Goal: Task Accomplishment & Management: Complete application form

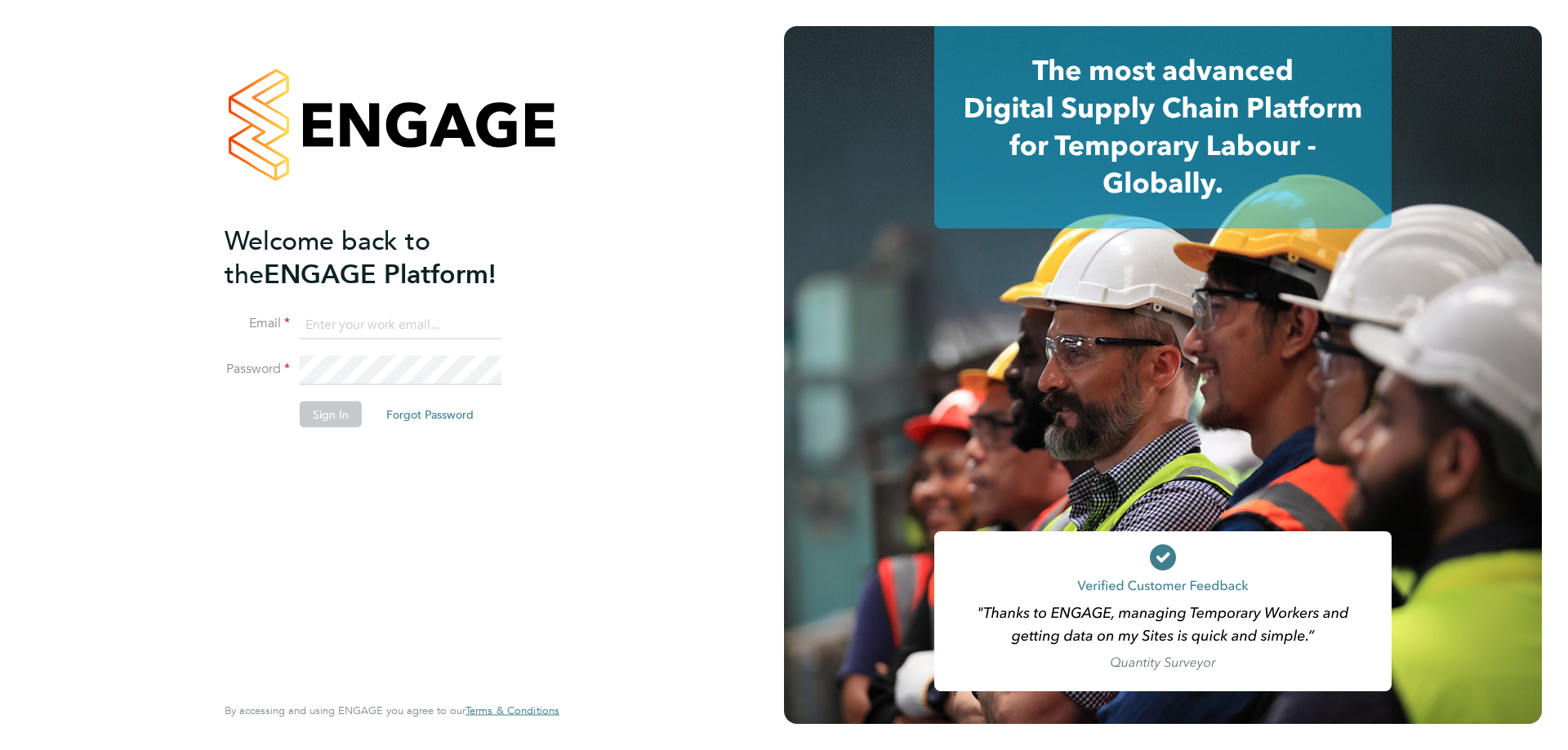
type input "[EMAIL_ADDRESS][DOMAIN_NAME]"
click at [401, 506] on div "Welcome back to the ENGAGE Platform! Email [EMAIL_ADDRESS][DOMAIN_NAME] Passwor…" at bounding box center [383, 457] width 318 height 466
click at [324, 407] on button "Sign In" at bounding box center [330, 414] width 62 height 26
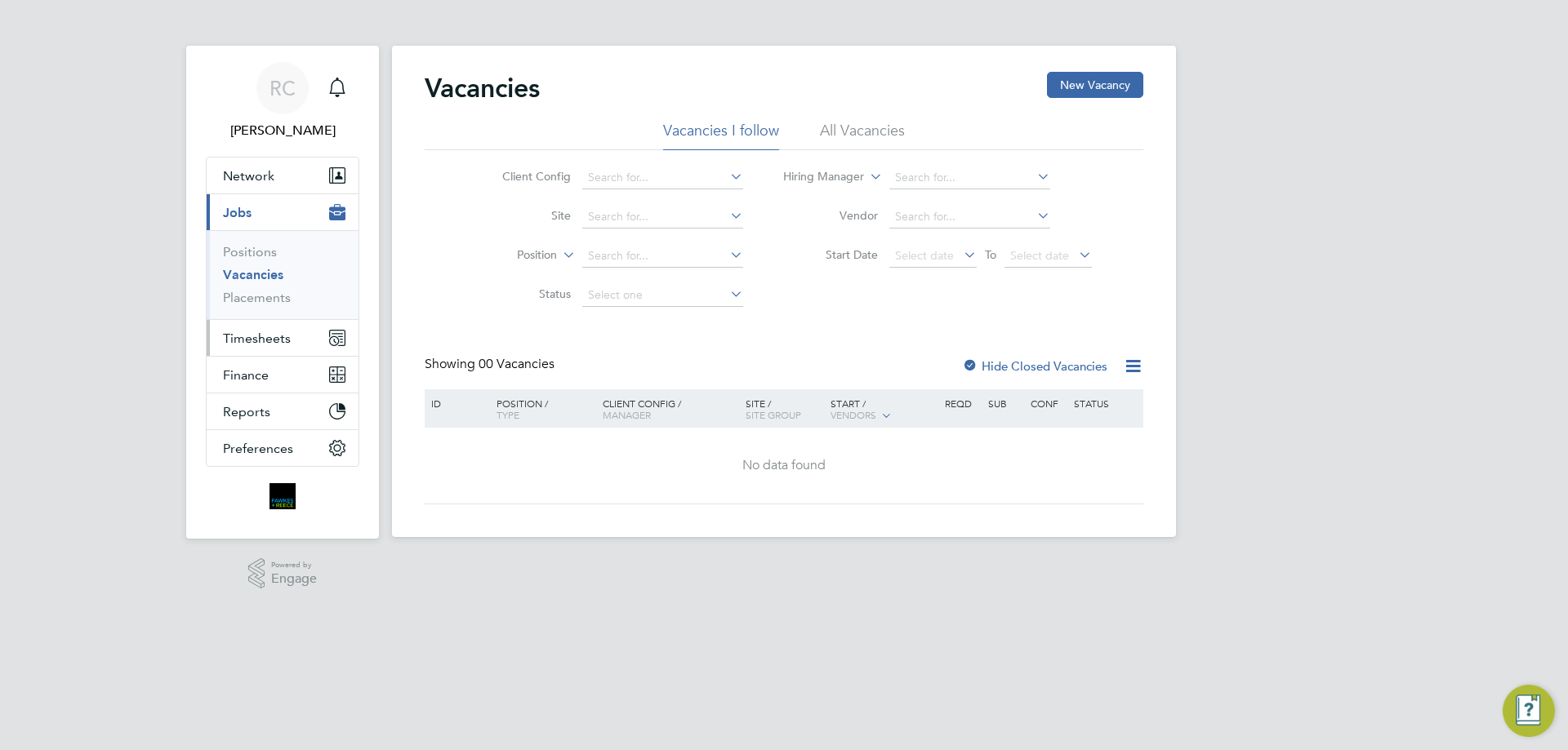
click at [260, 335] on span "Timesheets" at bounding box center [257, 338] width 68 height 15
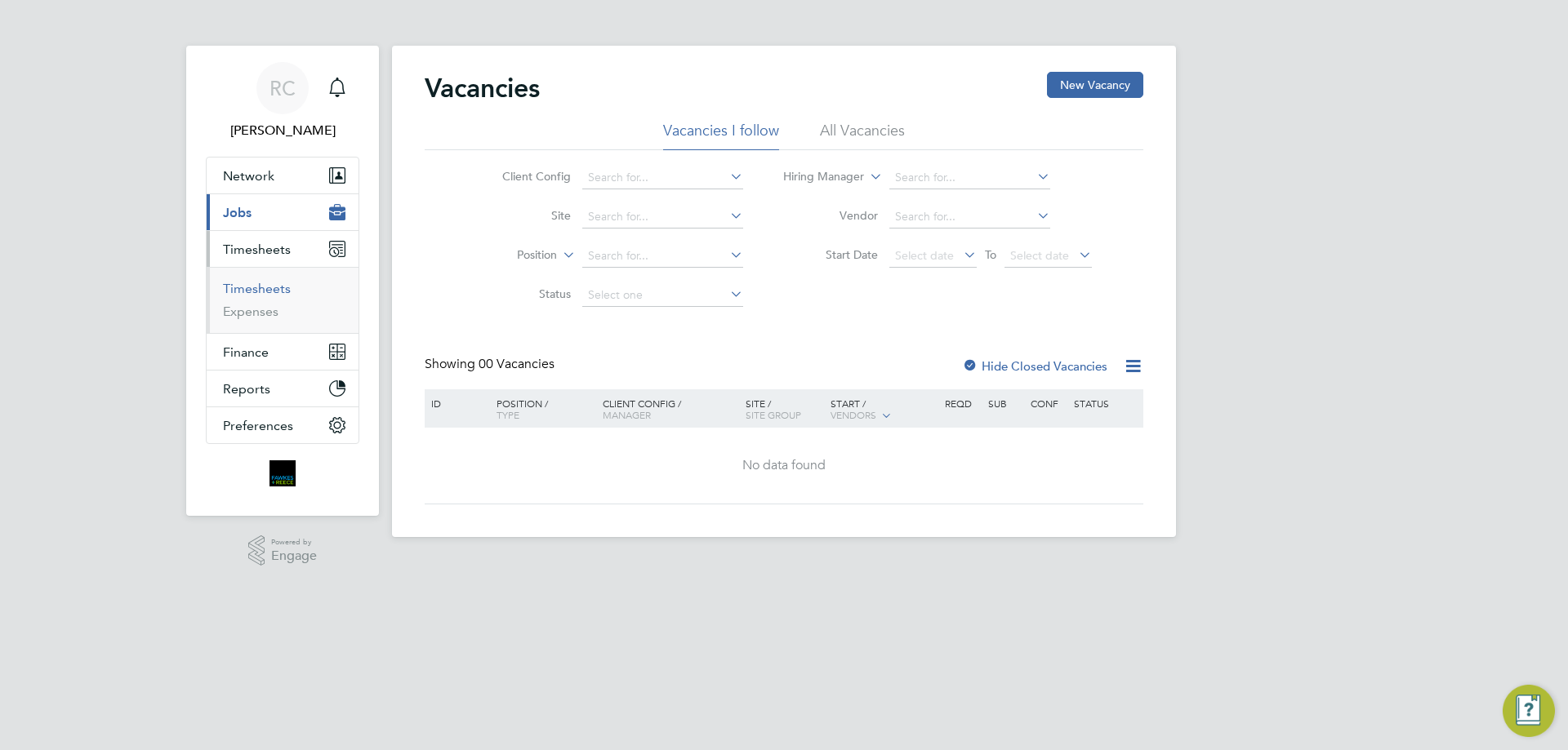
click at [251, 290] on link "Timesheets" at bounding box center [257, 288] width 68 height 15
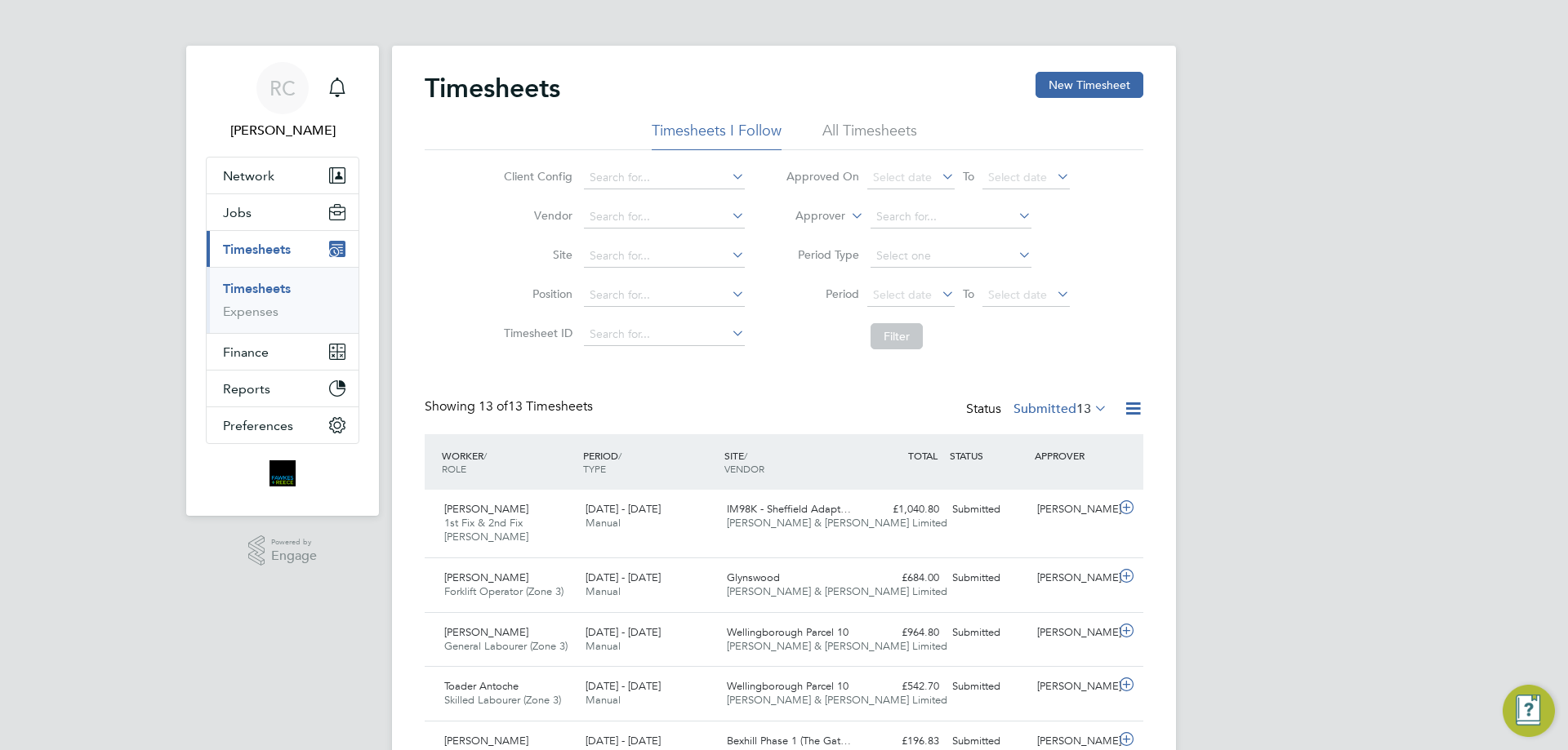
click at [883, 124] on li "All Timesheets" at bounding box center [869, 135] width 95 height 30
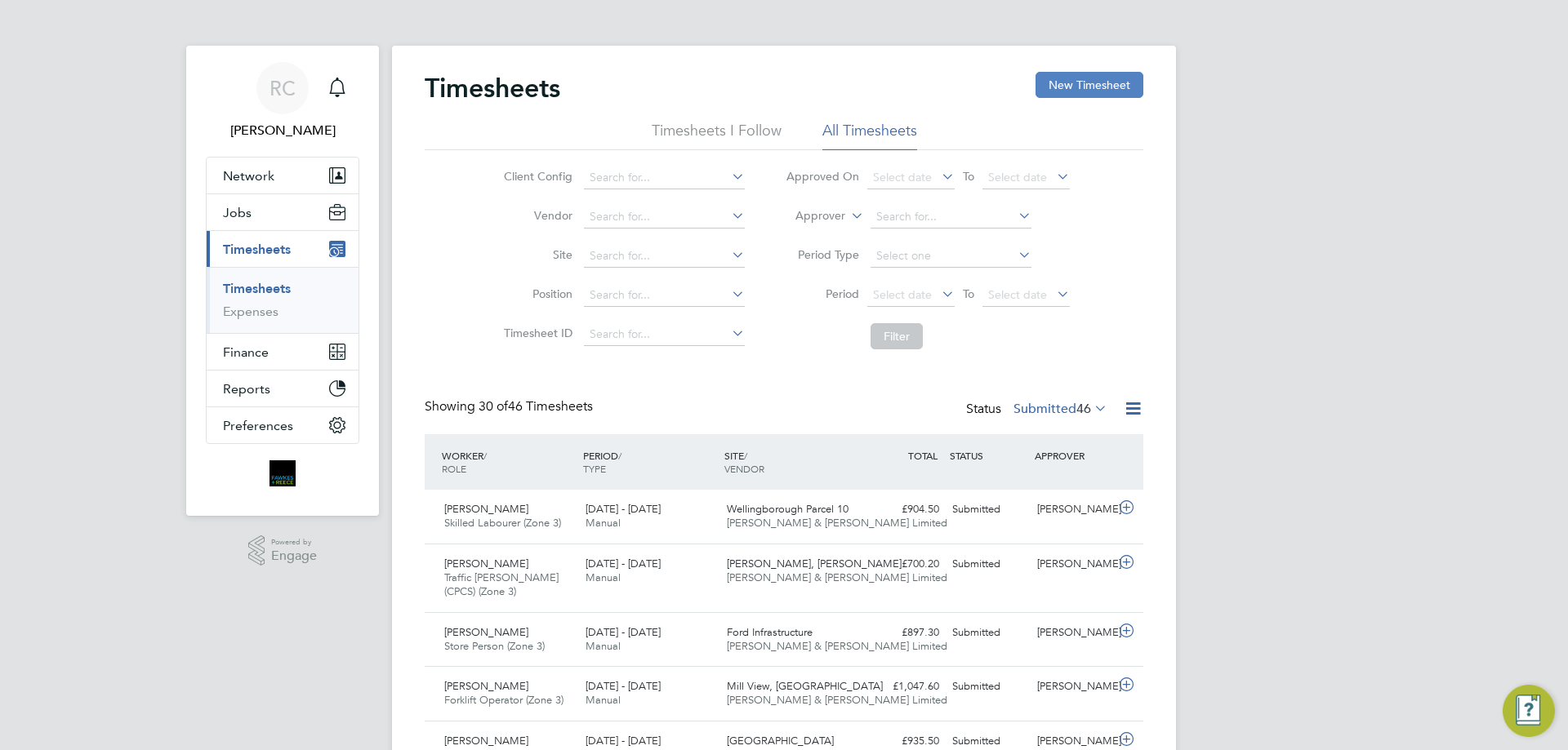
click at [1080, 91] on button "New Timesheet" at bounding box center [1089, 84] width 108 height 26
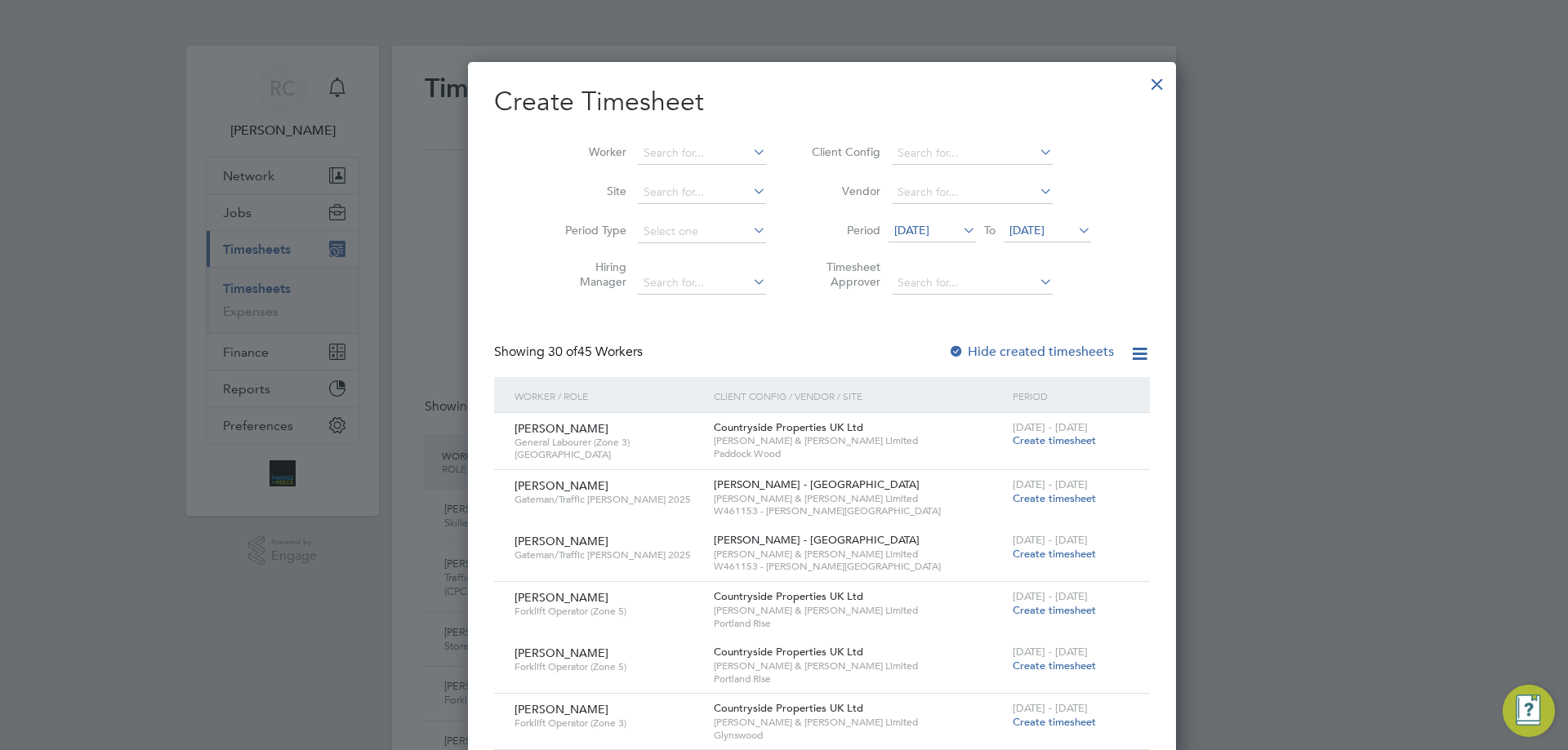
click at [1010, 225] on span "[DATE]" at bounding box center [1027, 230] width 35 height 14
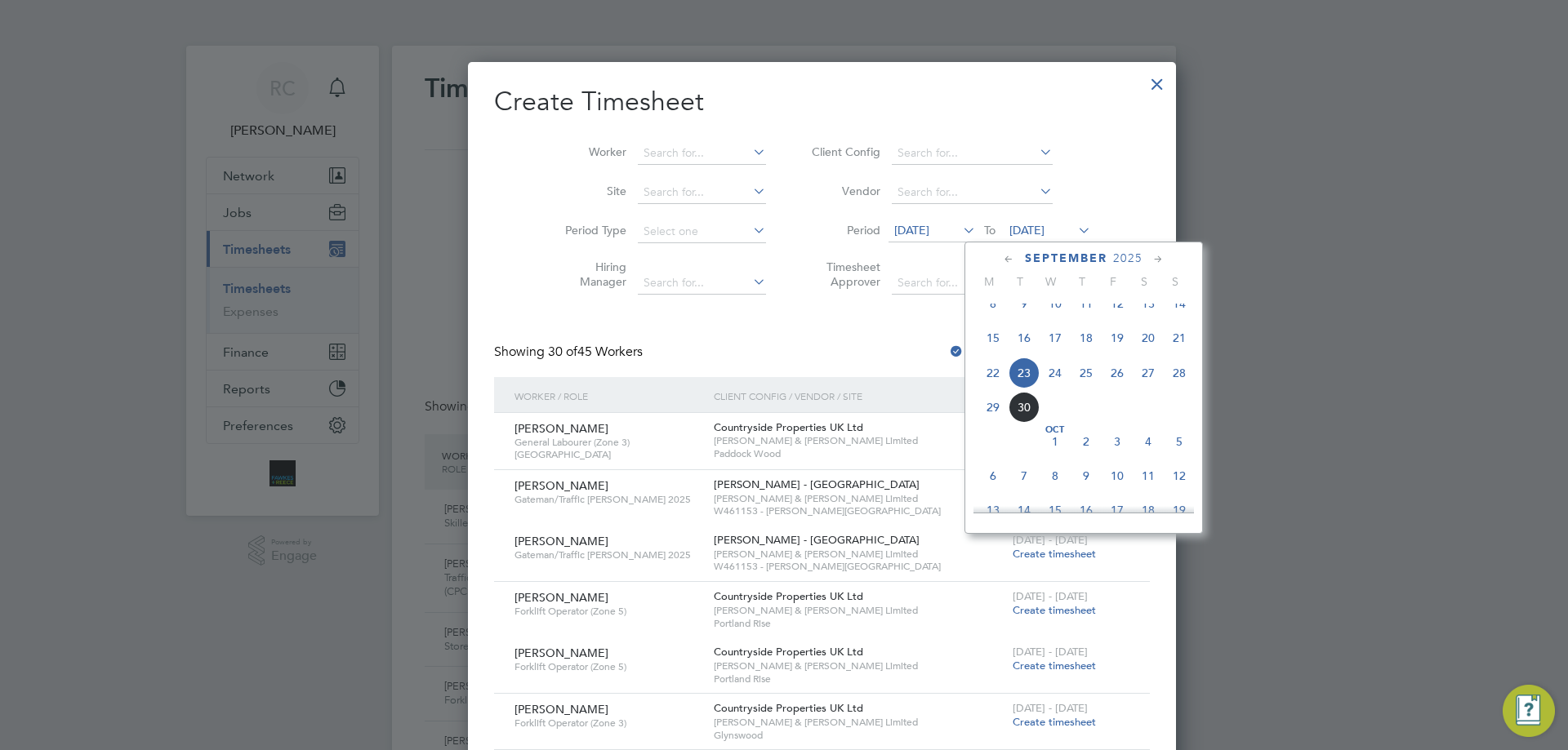
click at [1170, 385] on span "28" at bounding box center [1179, 373] width 31 height 31
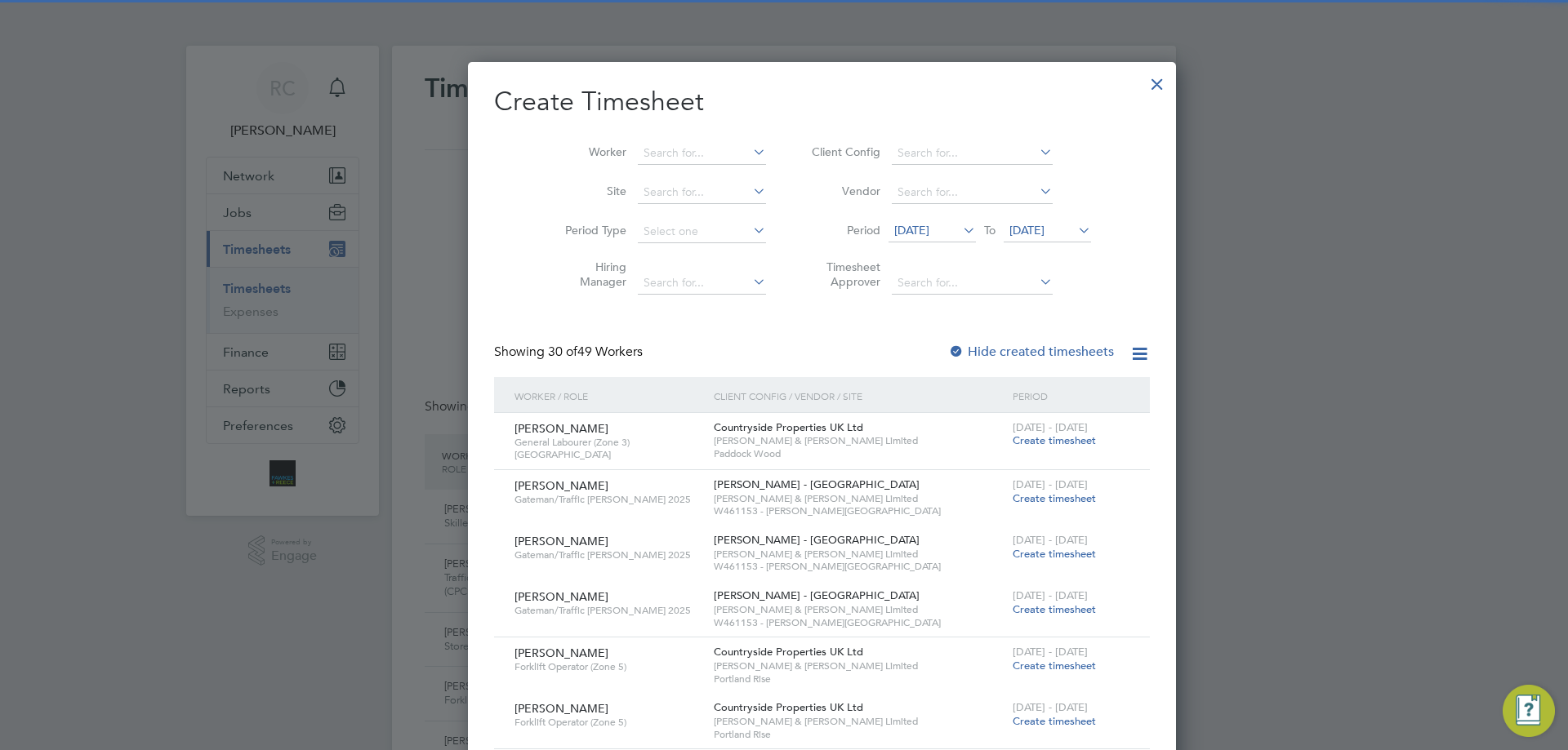
click at [948, 352] on div at bounding box center [956, 352] width 16 height 16
click at [638, 147] on input at bounding box center [702, 153] width 128 height 23
click at [652, 178] on li "Dari usz [PERSON_NAME]" at bounding box center [673, 174] width 149 height 22
type input "[PERSON_NAME]"
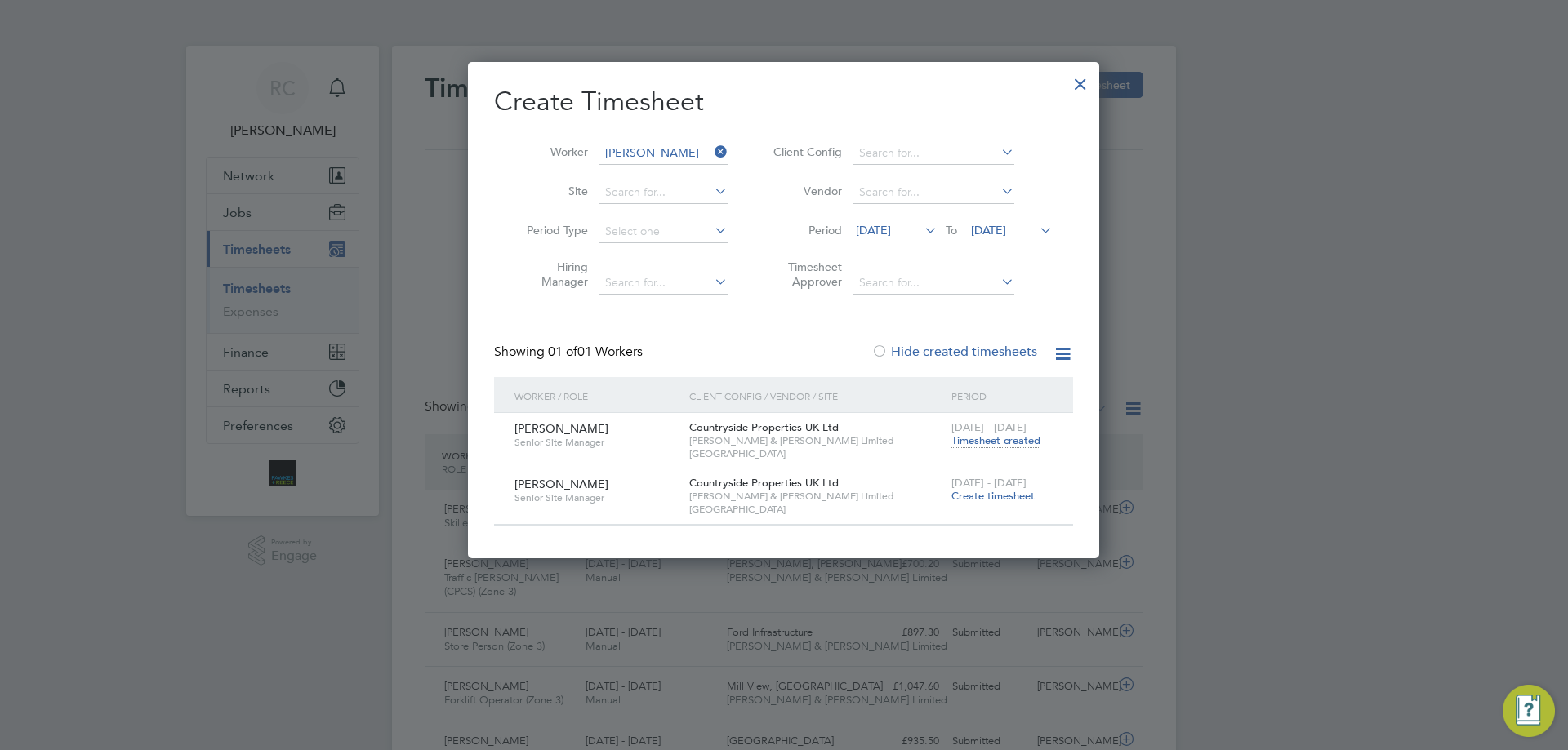
click at [999, 495] on span "Create timesheet" at bounding box center [992, 496] width 83 height 13
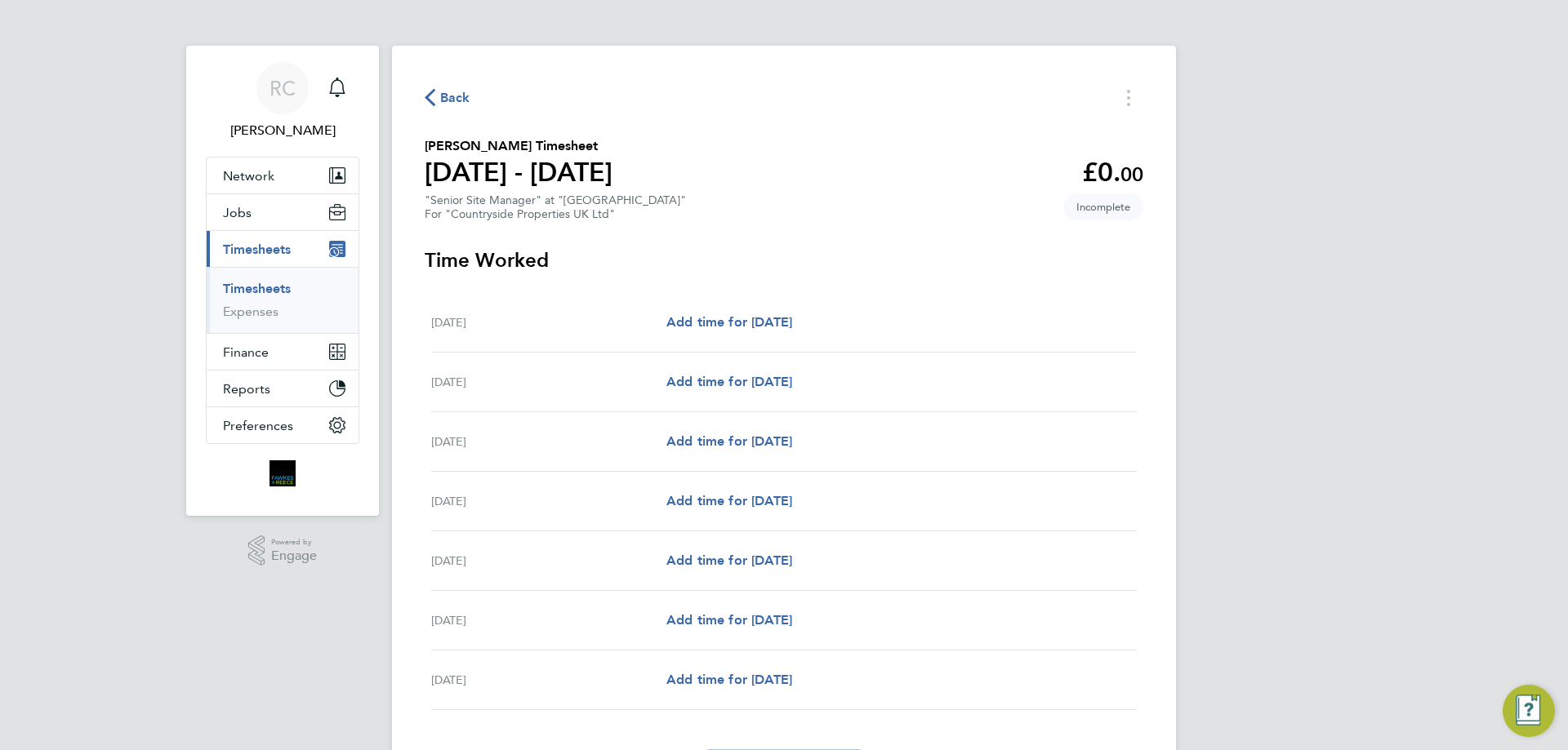
click at [717, 308] on div "[DATE] Add time for [DATE] Add time for [DATE]" at bounding box center [784, 323] width 705 height 59
click at [724, 324] on span "Add time for [DATE]" at bounding box center [729, 322] width 125 height 15
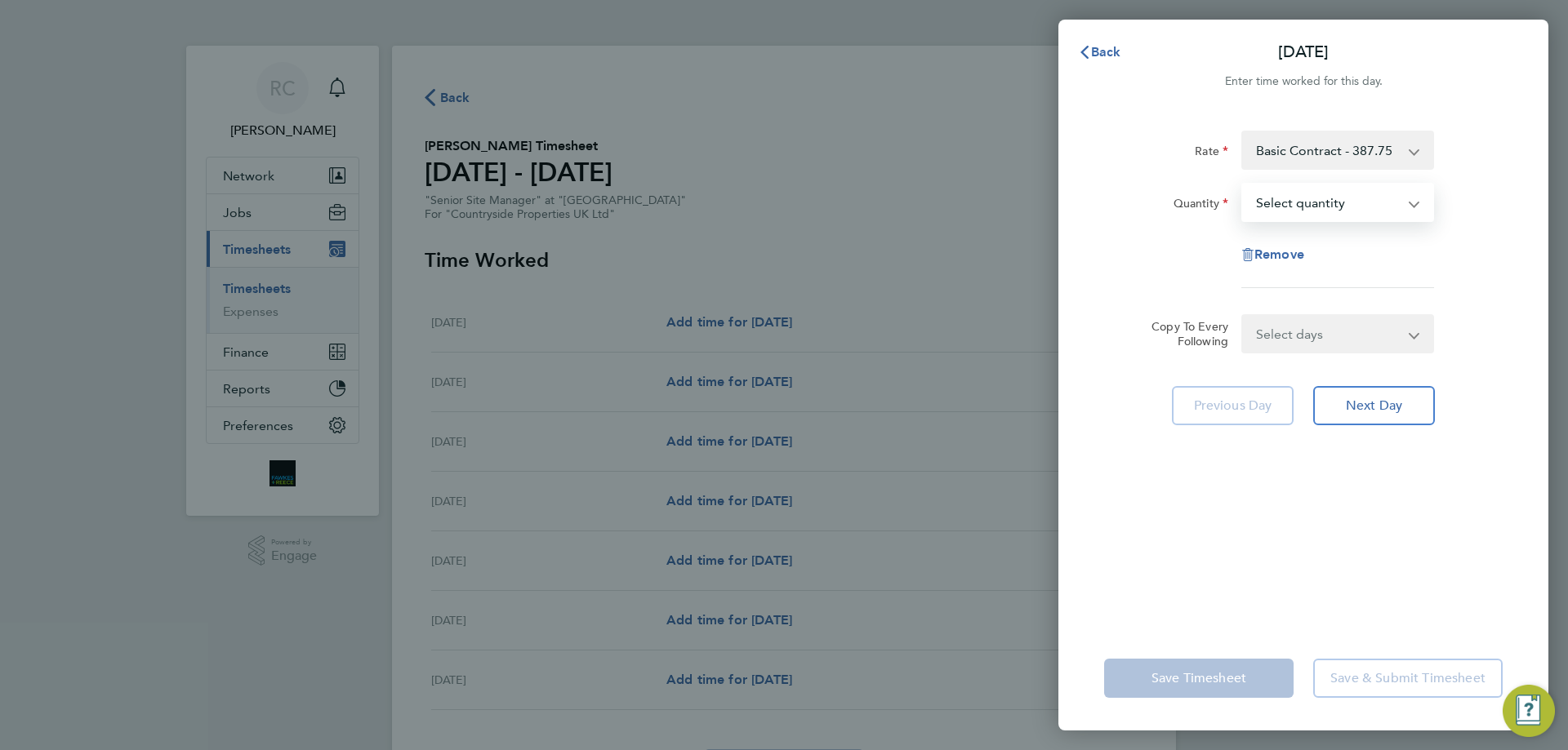
click at [1319, 207] on select "Select quantity 0.5 1" at bounding box center [1327, 203] width 170 height 36
select select "1"
click at [1242, 185] on select "Select quantity 0.5 1" at bounding box center [1327, 203] width 170 height 36
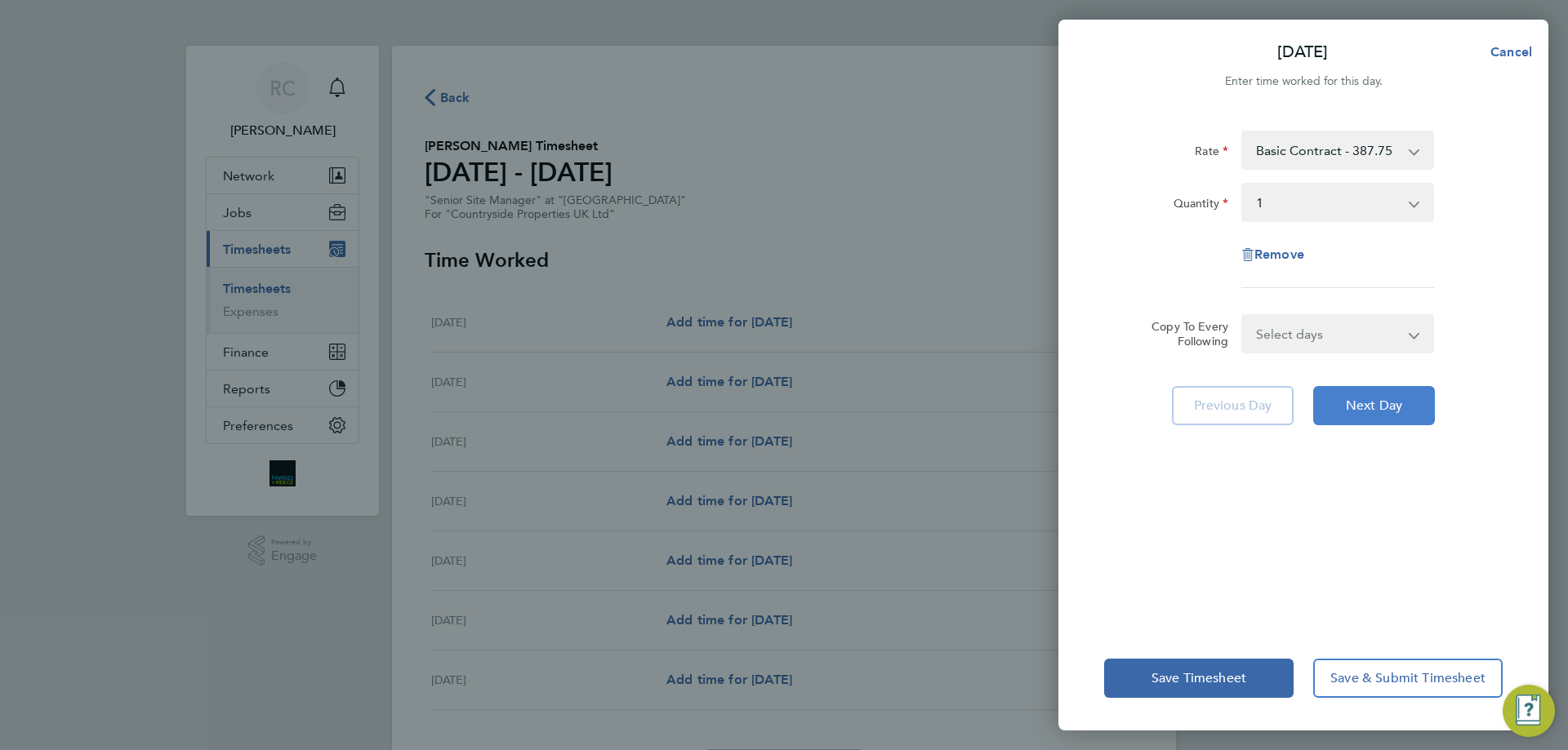
click at [1378, 407] on span "Next Day" at bounding box center [1374, 405] width 57 height 16
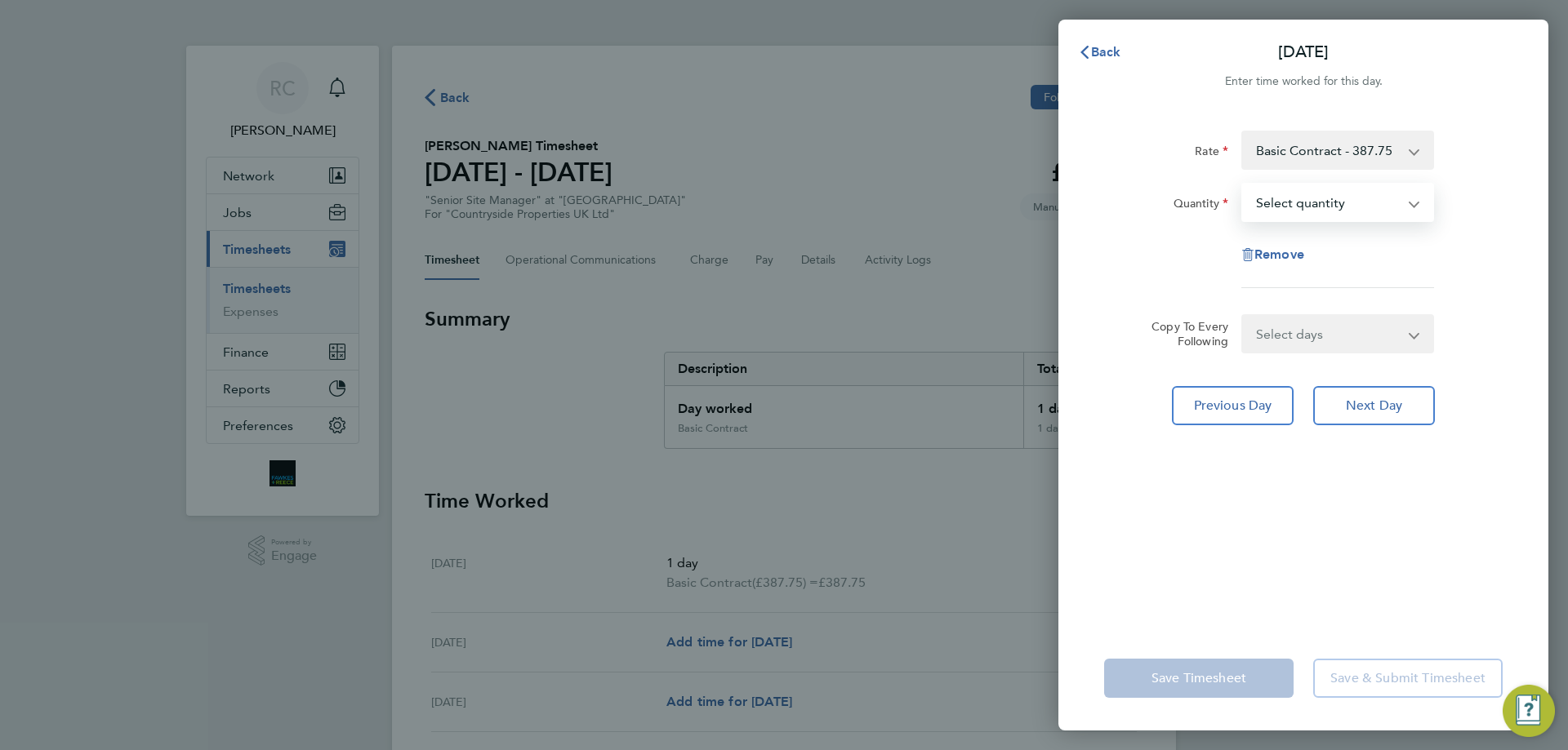
click at [1303, 206] on select "Select quantity 0.5 1" at bounding box center [1327, 203] width 170 height 36
click at [1284, 289] on app-timesheet-line-form-group "Rate Basic Contract - 387.75 Quantity Select quantity 0.5 1 Remove" at bounding box center [1303, 216] width 398 height 170
click at [1300, 194] on select "Select quantity 0.5 1" at bounding box center [1327, 203] width 170 height 36
select select "1"
click at [1242, 185] on select "Select quantity 0.5 1" at bounding box center [1327, 203] width 170 height 36
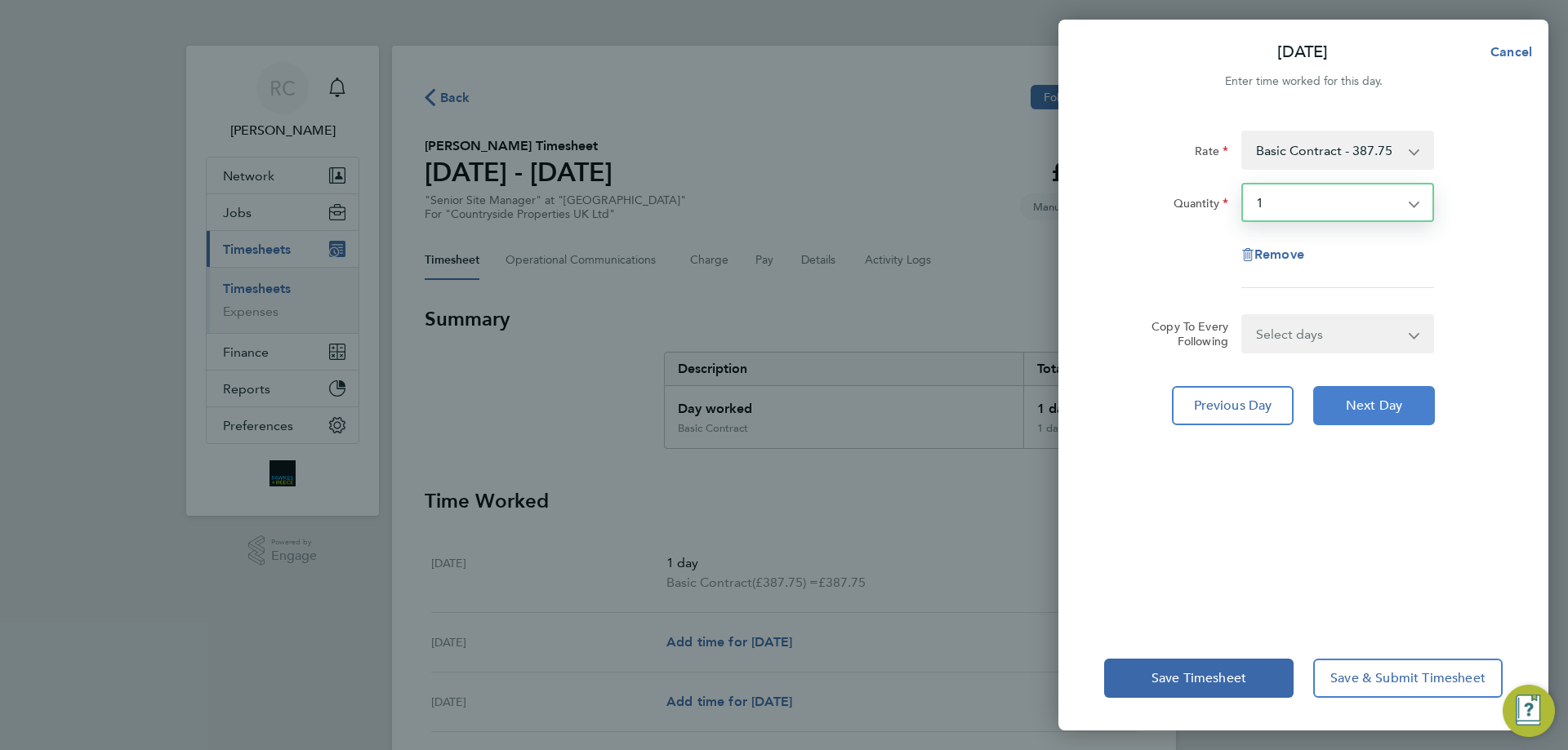
click at [1347, 411] on span "Next Day" at bounding box center [1374, 405] width 57 height 16
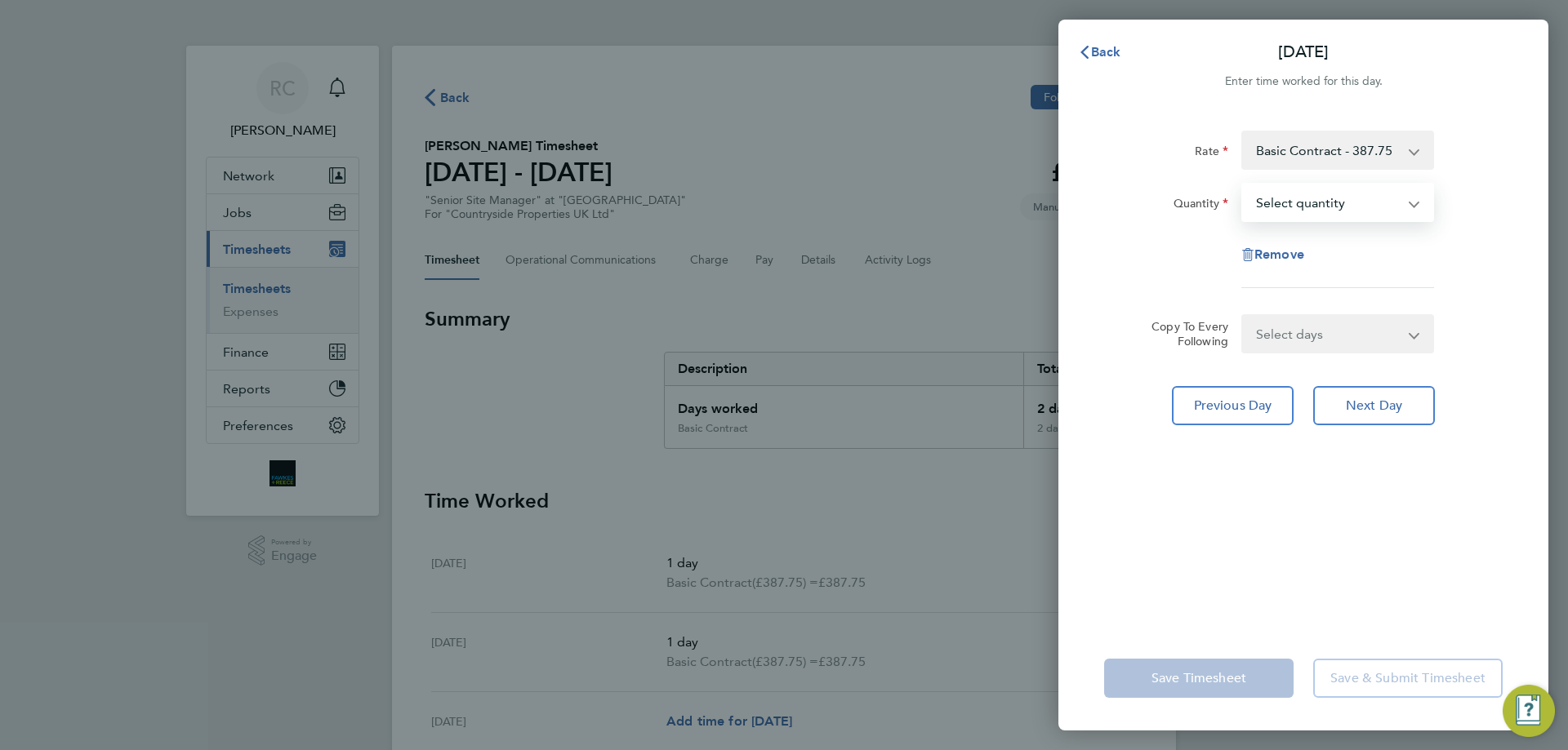
click at [1297, 205] on select "Select quantity 0.5 1" at bounding box center [1327, 203] width 170 height 36
select select "1"
click at [1242, 185] on select "Select quantity 0.5 1" at bounding box center [1327, 203] width 170 height 36
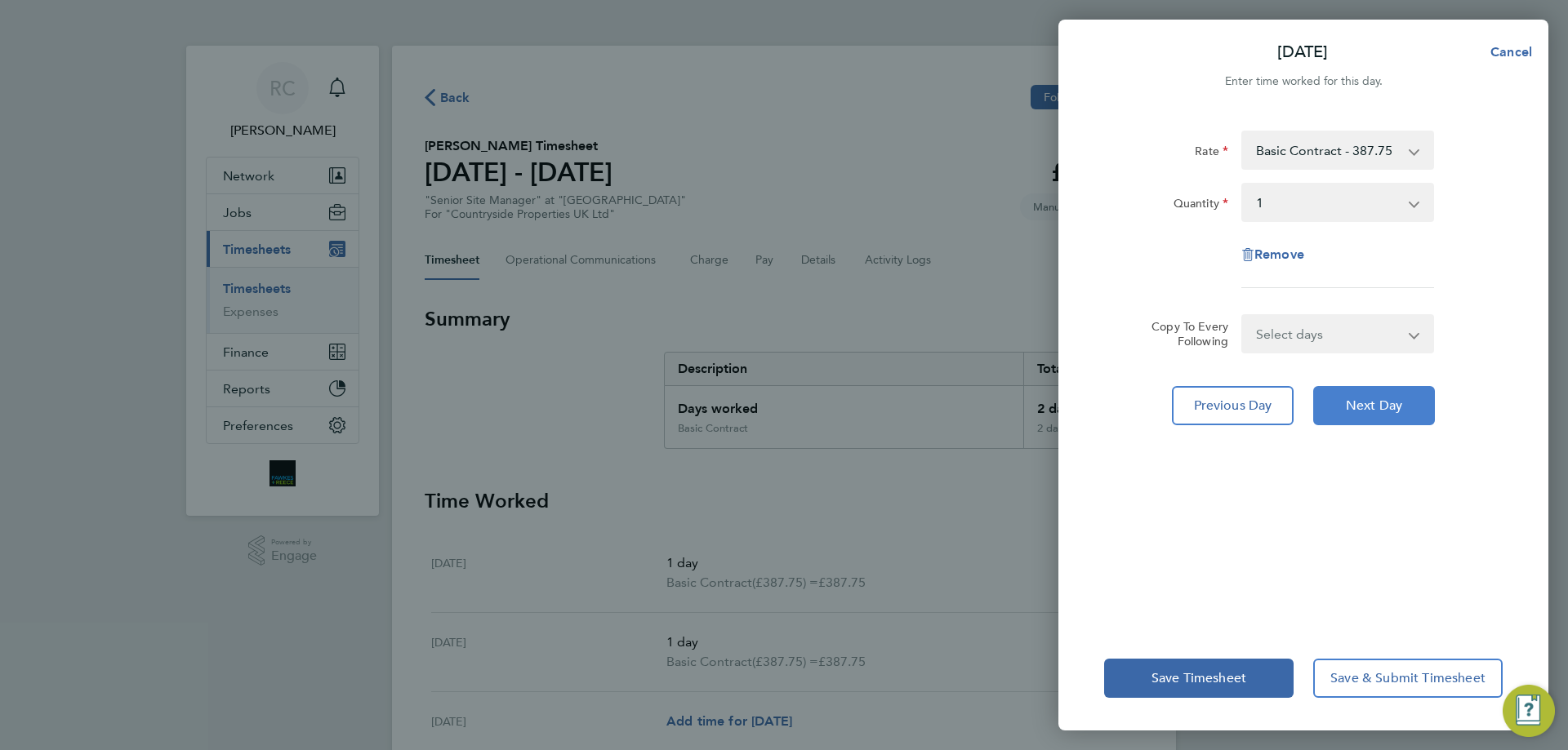
click at [1340, 406] on button "Next Day" at bounding box center [1374, 405] width 122 height 39
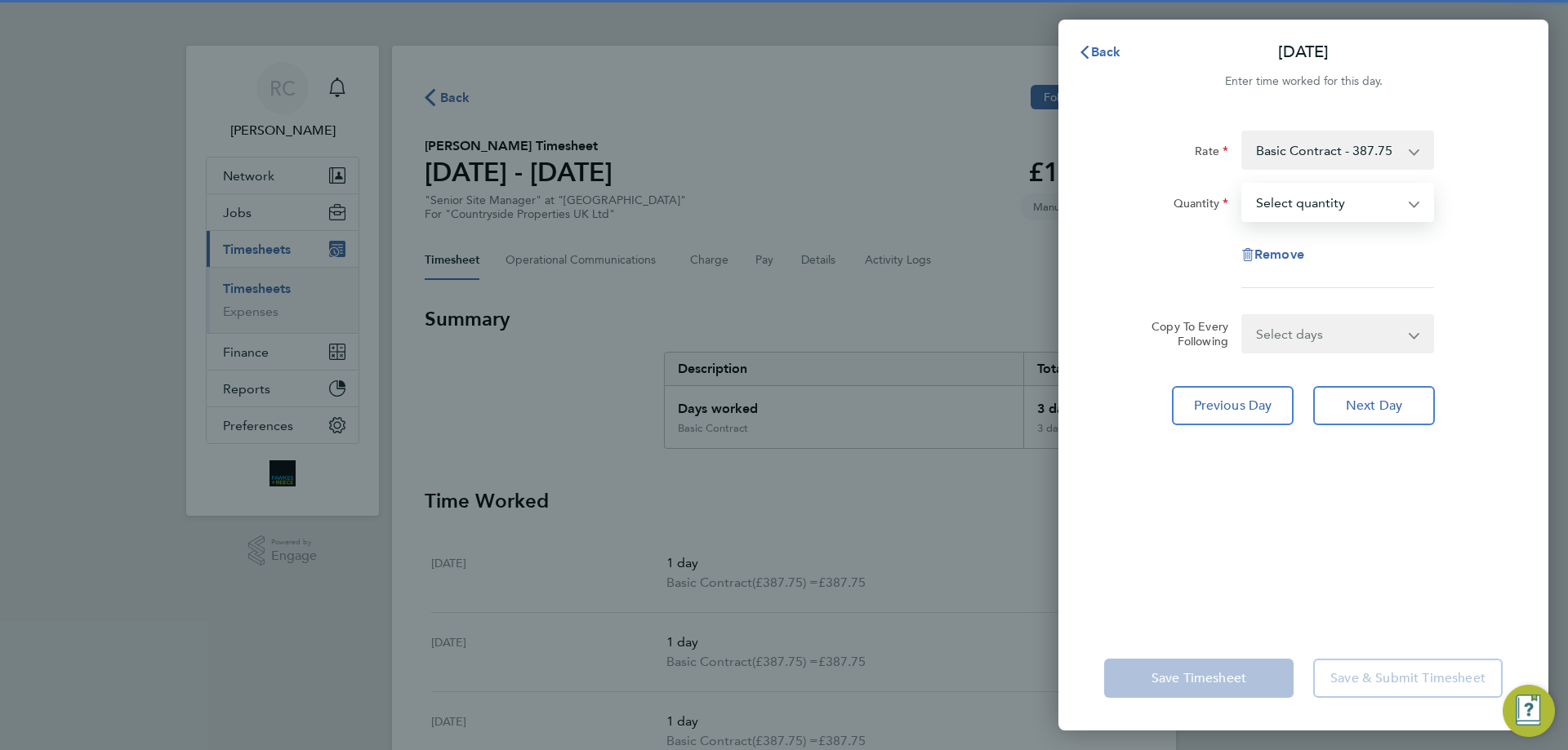
drag, startPoint x: 1263, startPoint y: 192, endPoint x: 1267, endPoint y: 201, distance: 9.8
click at [1267, 201] on select "Select quantity 0.5 1" at bounding box center [1327, 203] width 170 height 36
select select "1"
click at [1242, 185] on select "Select quantity 0.5 1" at bounding box center [1327, 203] width 170 height 36
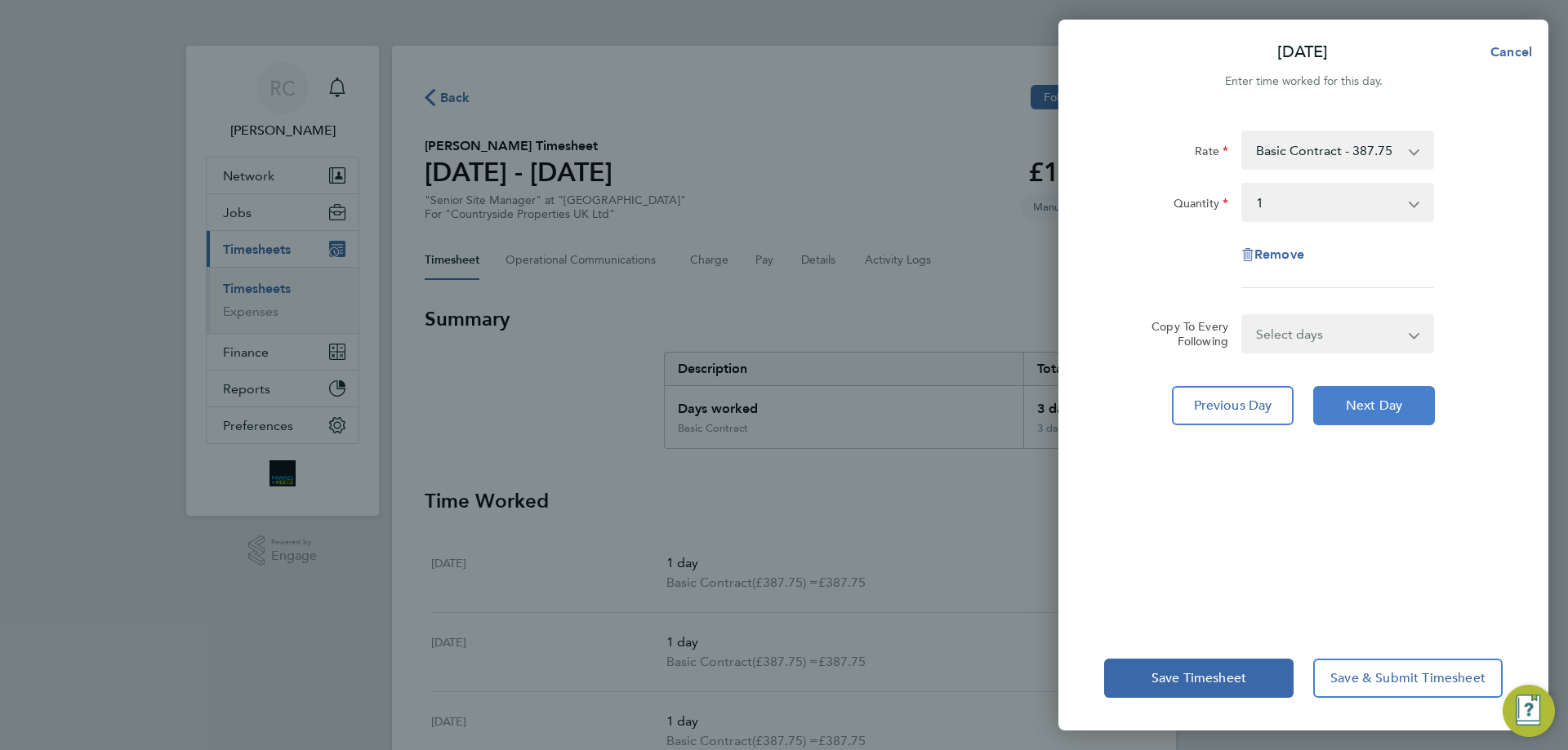
click at [1358, 399] on span "Next Day" at bounding box center [1374, 405] width 57 height 16
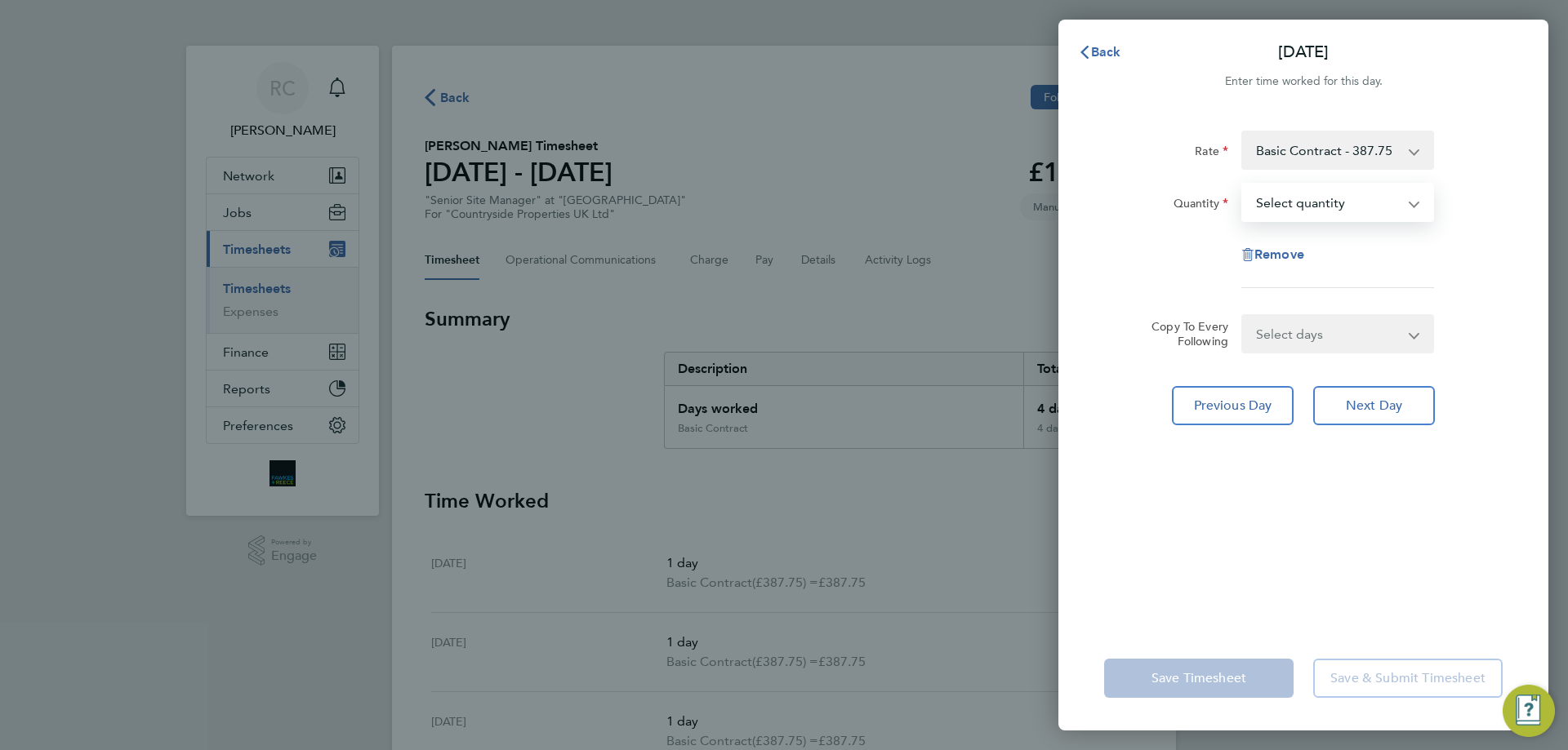
click at [1275, 201] on select "Select quantity 0.5 1" at bounding box center [1327, 203] width 170 height 36
select select "1"
click at [1242, 185] on select "Select quantity 0.5 1" at bounding box center [1327, 203] width 170 height 36
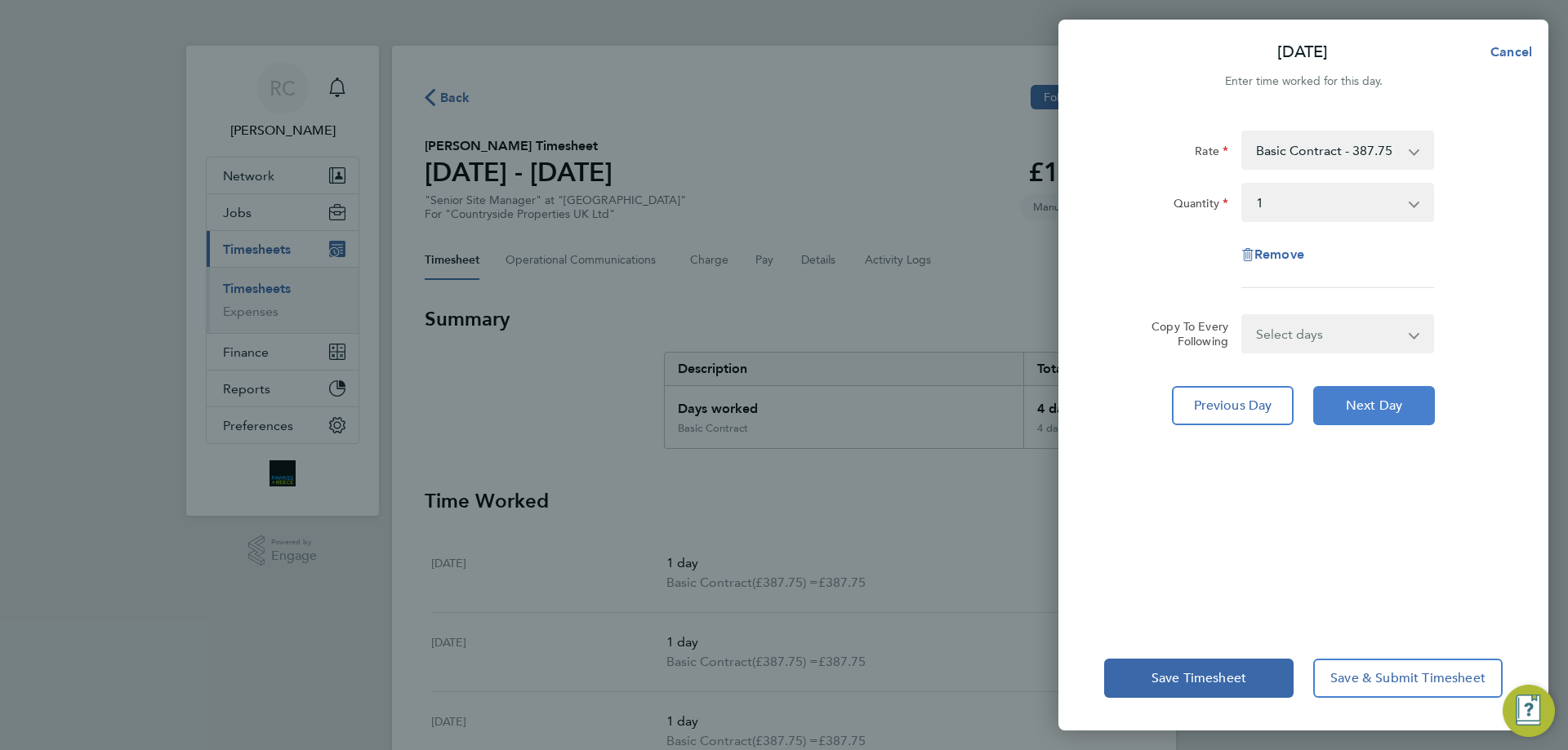
click at [1379, 415] on button "Next Day" at bounding box center [1374, 405] width 122 height 39
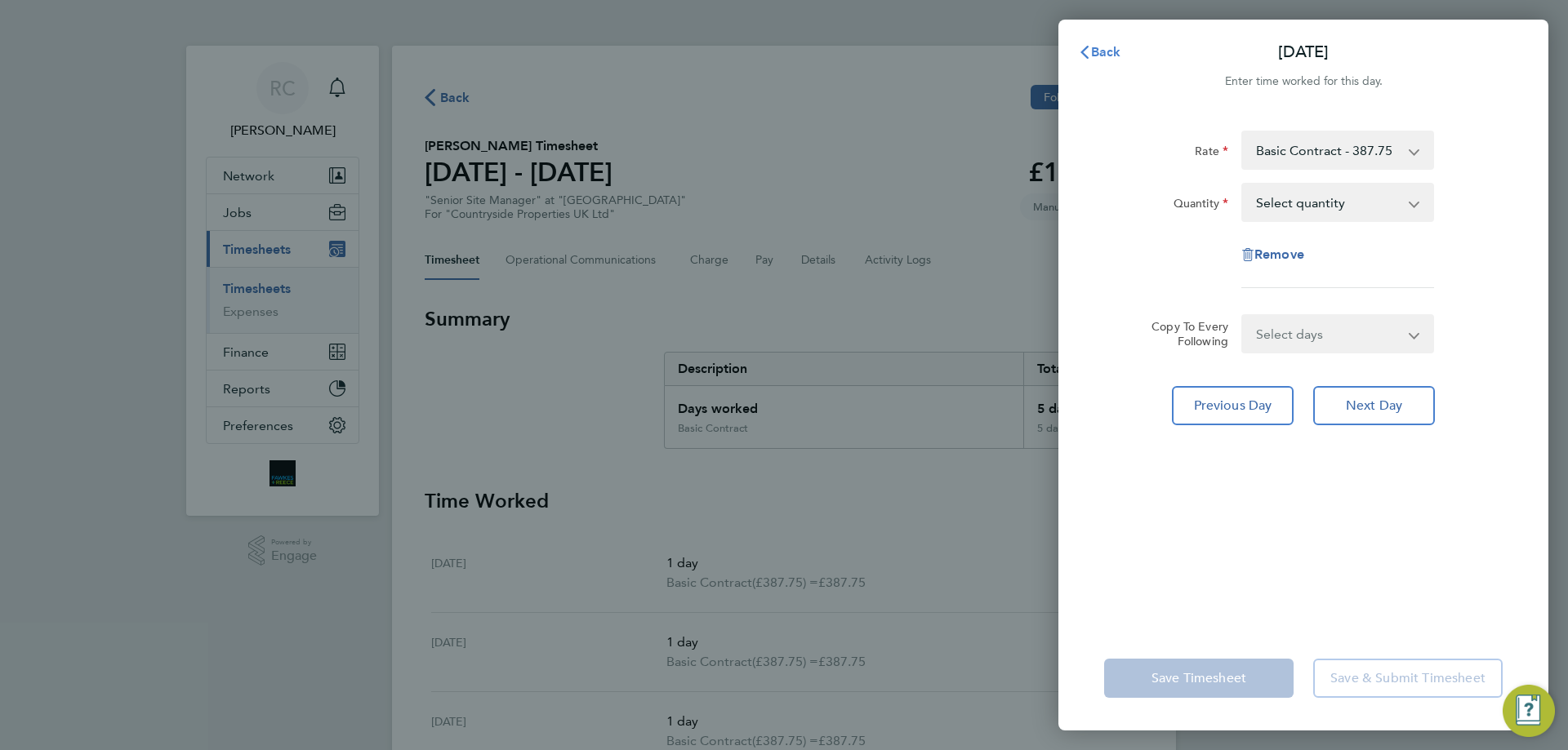
click at [1099, 48] on span "Back" at bounding box center [1106, 52] width 31 height 15
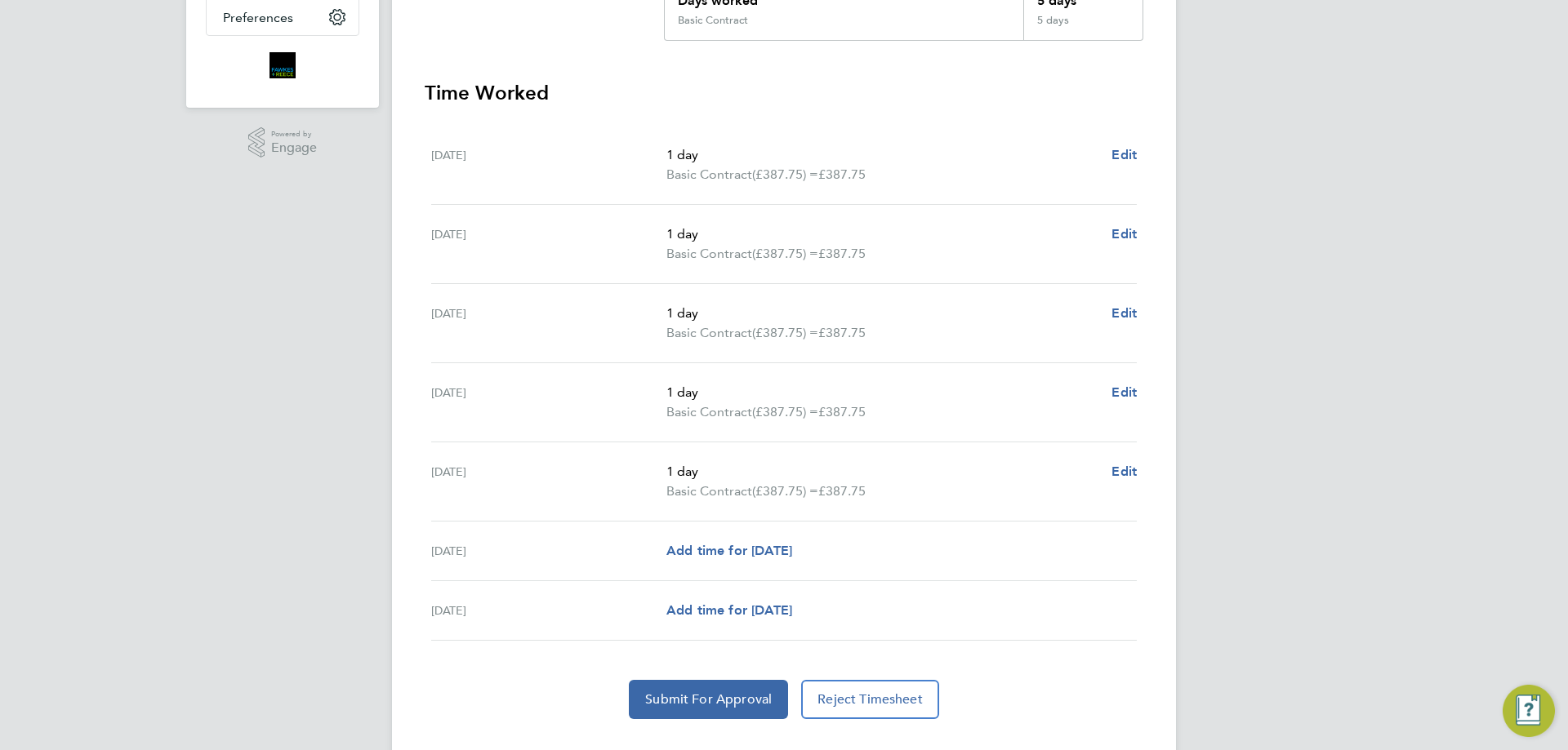
scroll to position [443, 0]
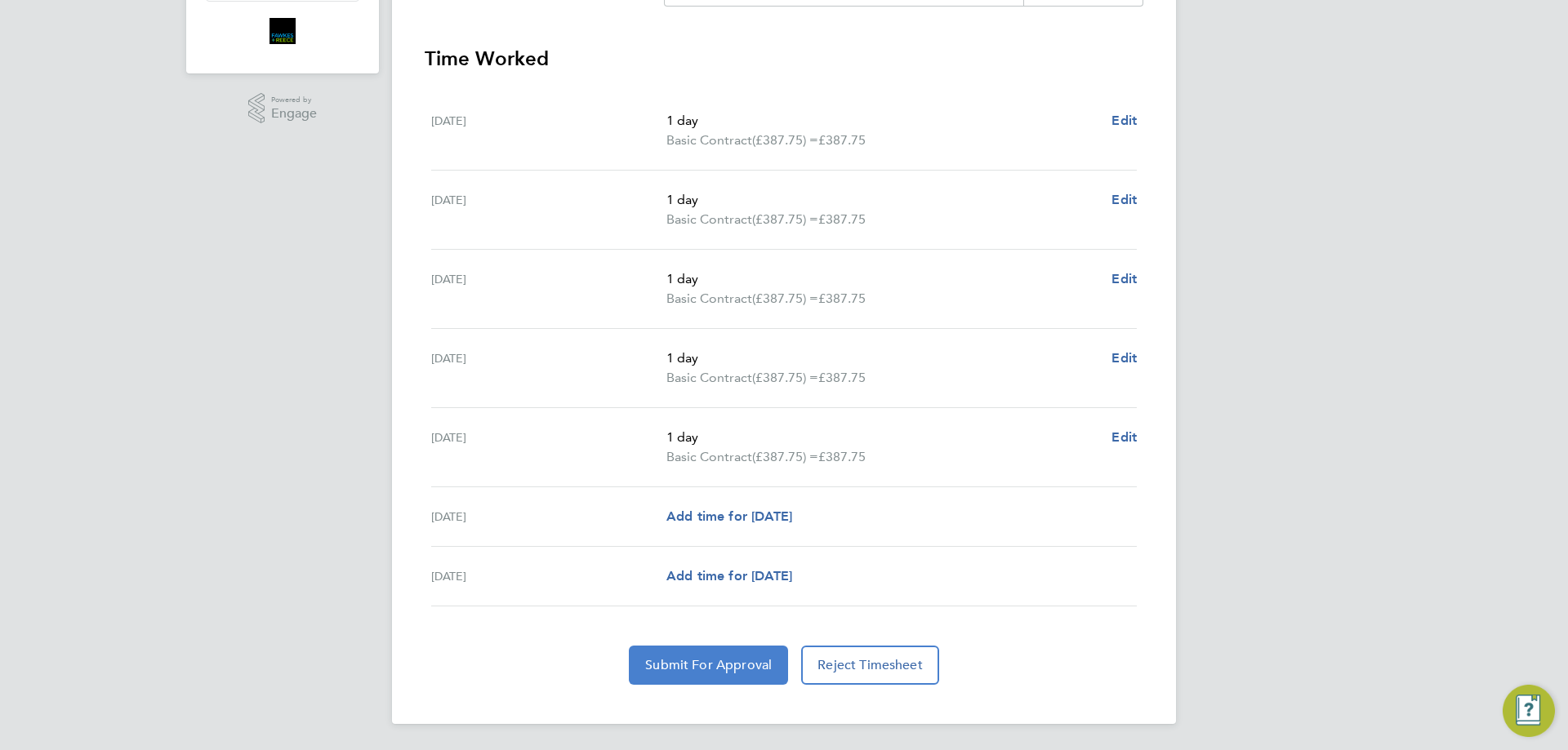
click at [689, 667] on span "Submit For Approval" at bounding box center [708, 665] width 126 height 16
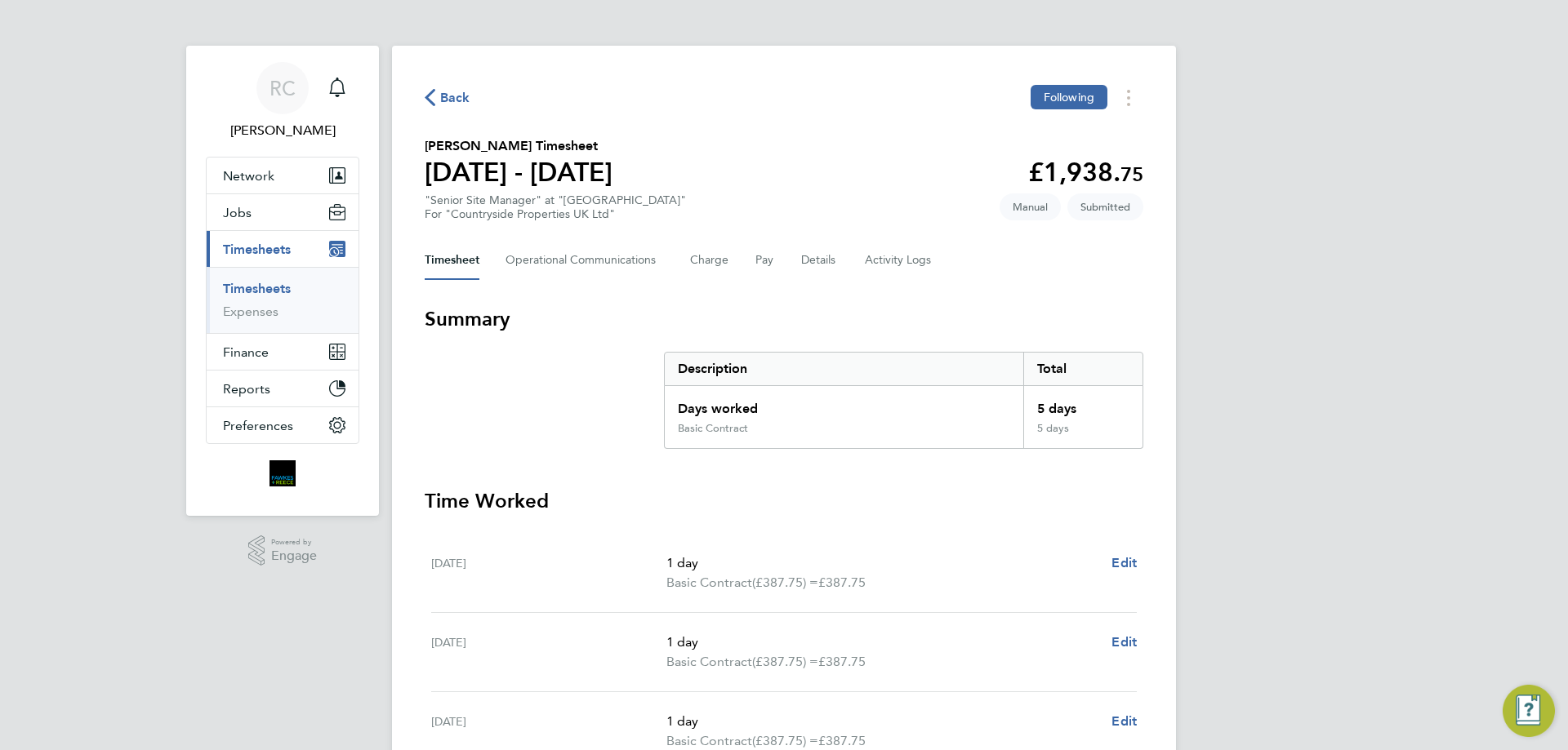
click at [248, 282] on link "Timesheets" at bounding box center [257, 288] width 68 height 15
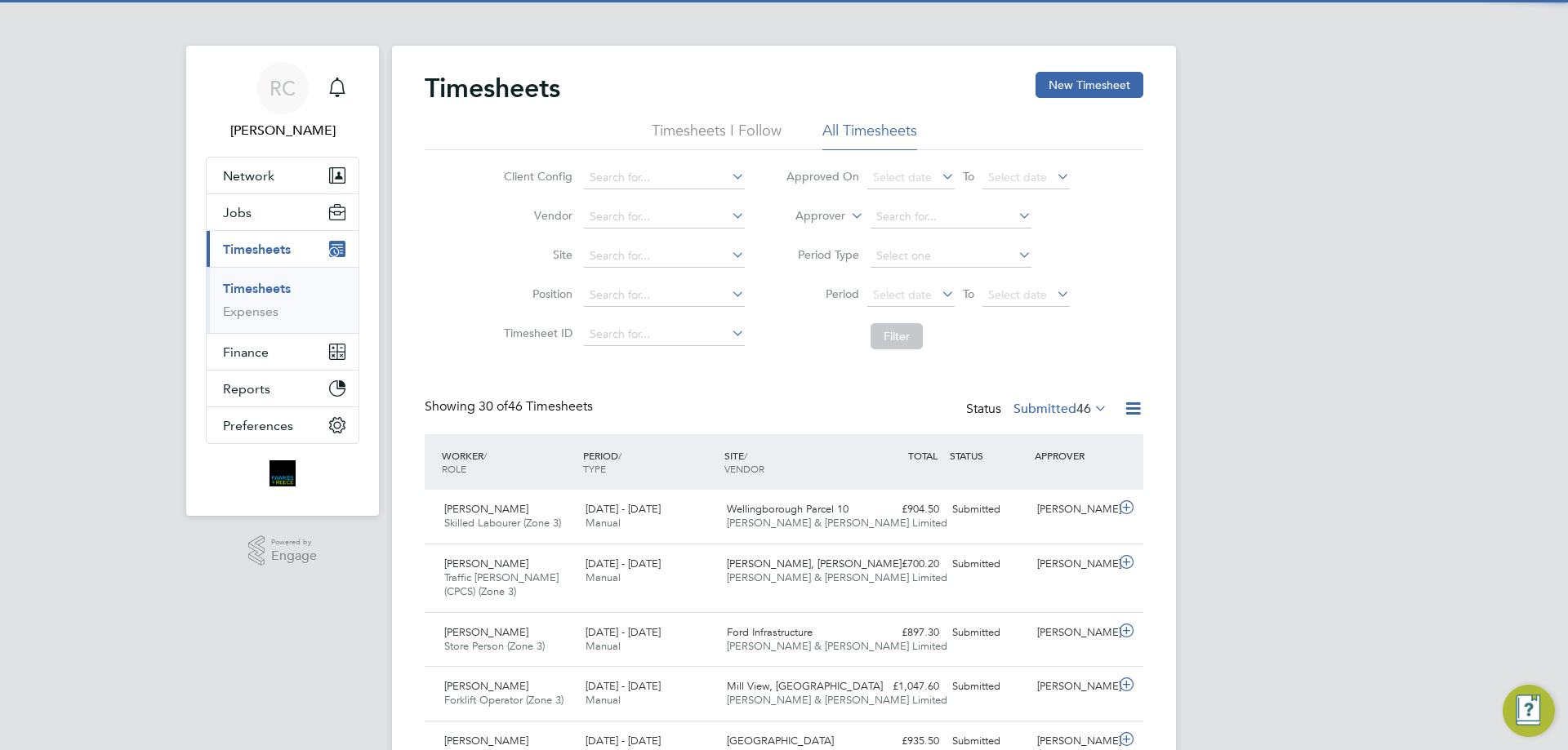
scroll to position [41, 142]
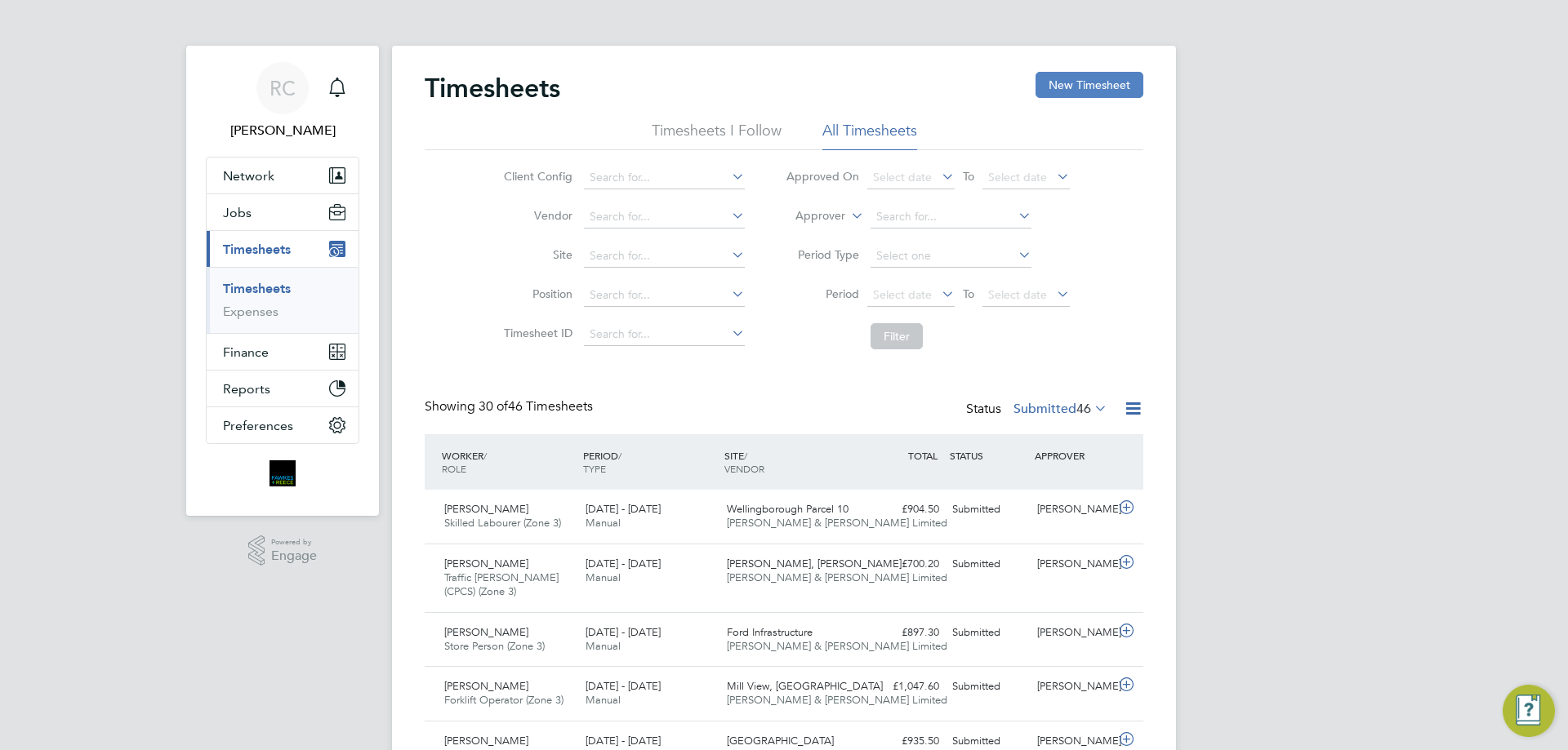
click at [1074, 81] on button "New Timesheet" at bounding box center [1089, 84] width 108 height 26
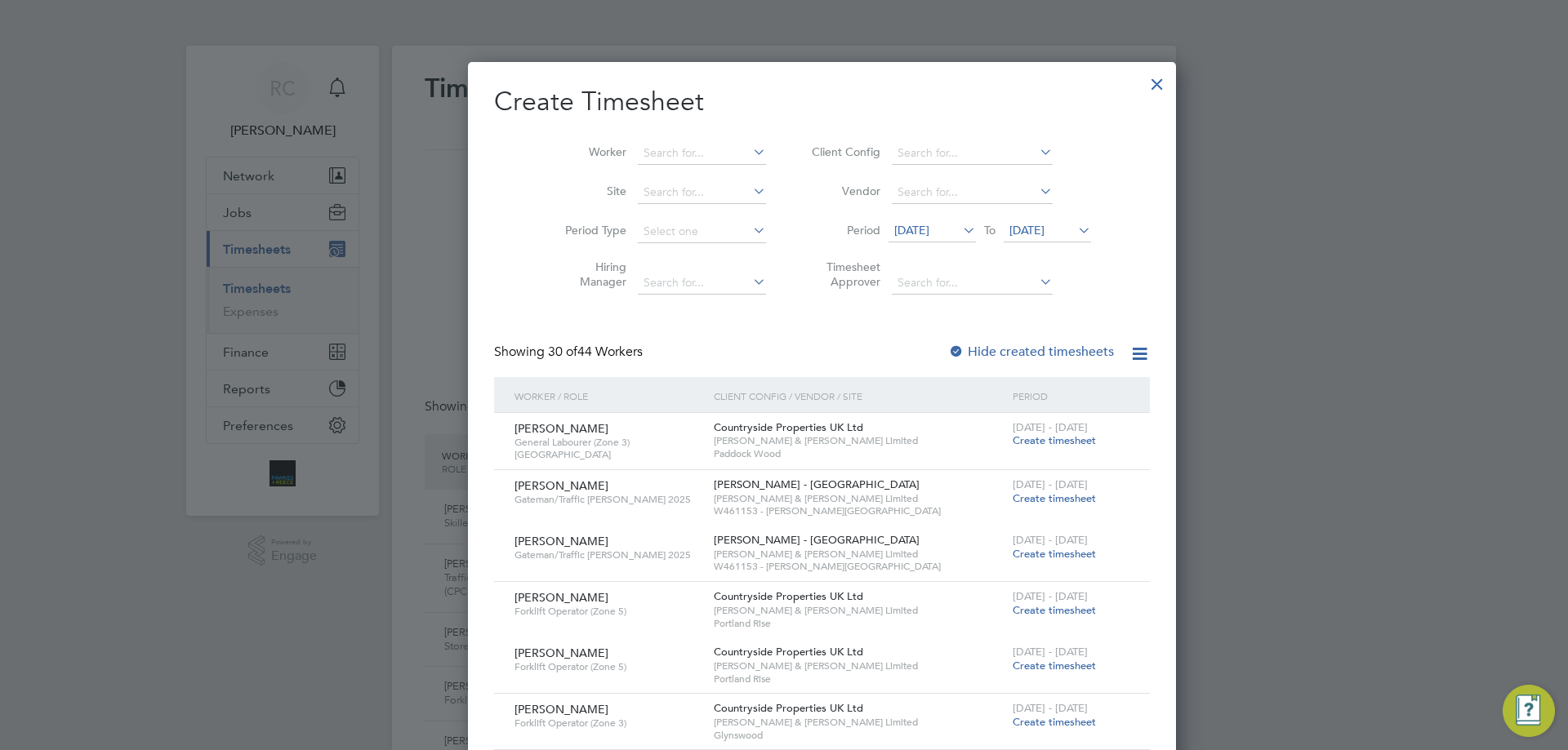
click at [1012, 235] on span "[DATE]" at bounding box center [1027, 230] width 35 height 14
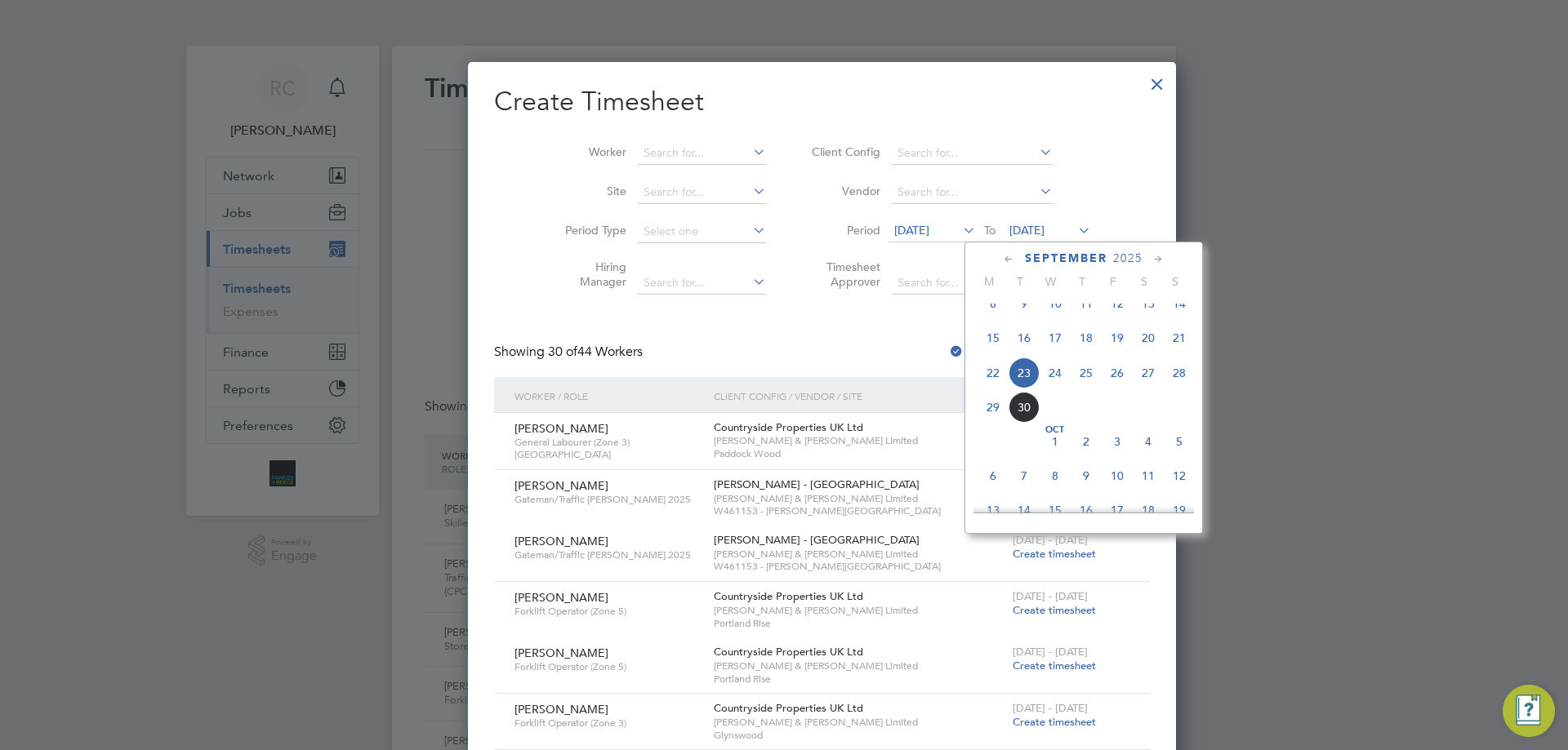
click at [1183, 389] on span "28" at bounding box center [1179, 373] width 31 height 31
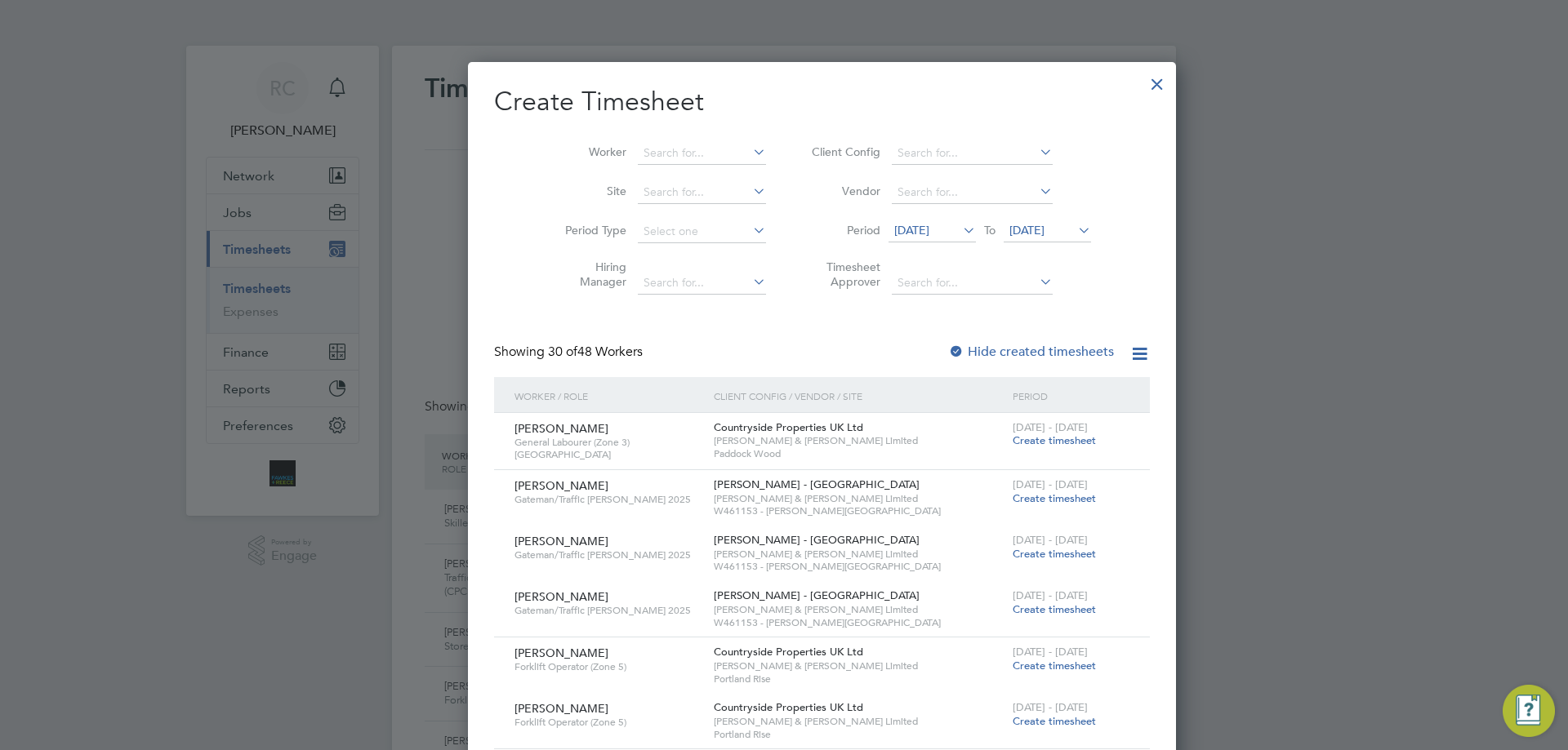
click at [948, 352] on div at bounding box center [956, 352] width 16 height 16
drag, startPoint x: 623, startPoint y: 147, endPoint x: 611, endPoint y: 154, distance: 13.9
click at [638, 148] on input at bounding box center [702, 153] width 128 height 23
click at [619, 262] on b "[PERSON_NAME]" at bounding box center [652, 264] width 95 height 13
type input "[PERSON_NAME]"
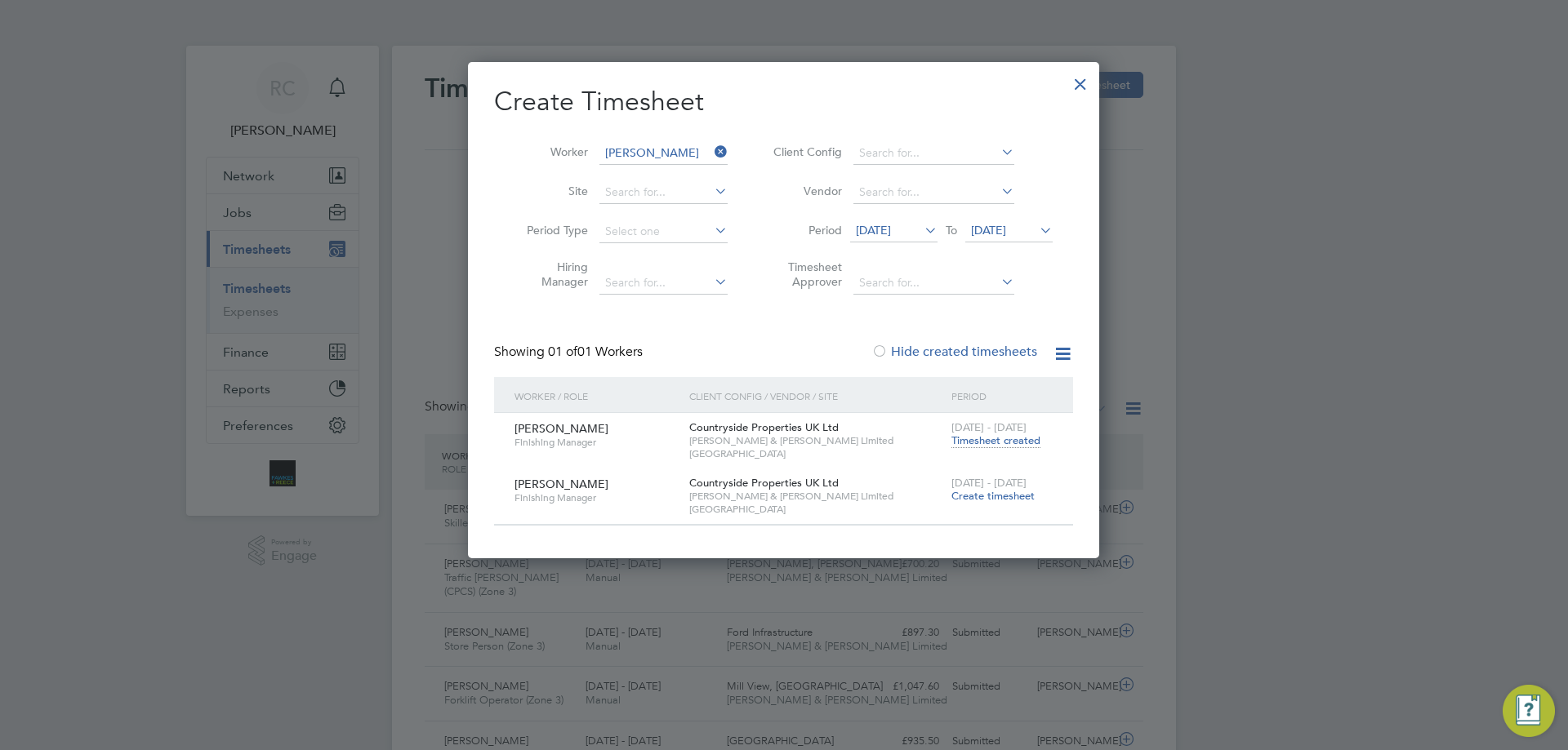
click at [989, 497] on span "Create timesheet" at bounding box center [992, 496] width 83 height 13
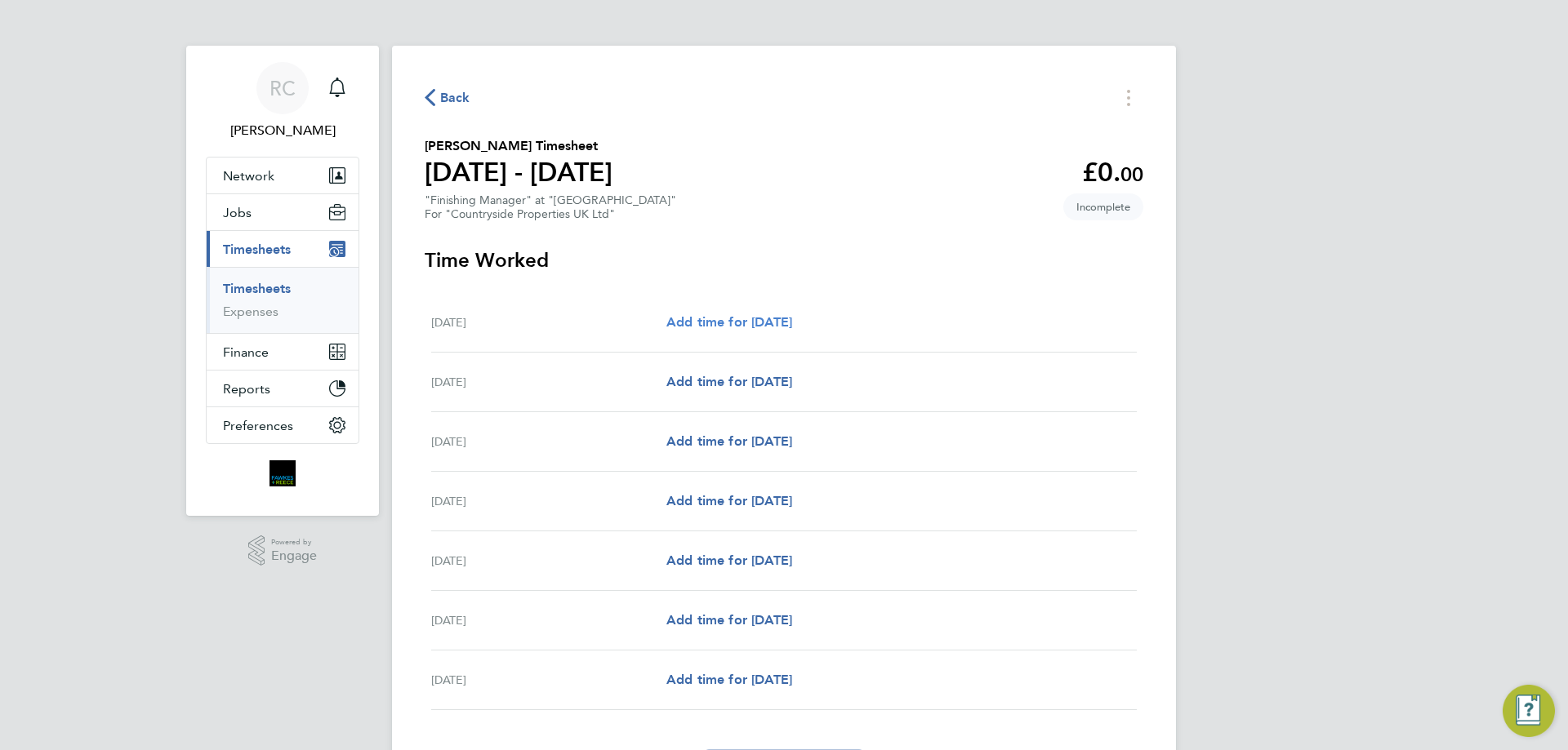
click at [702, 321] on span "Add time for [DATE]" at bounding box center [729, 322] width 125 height 15
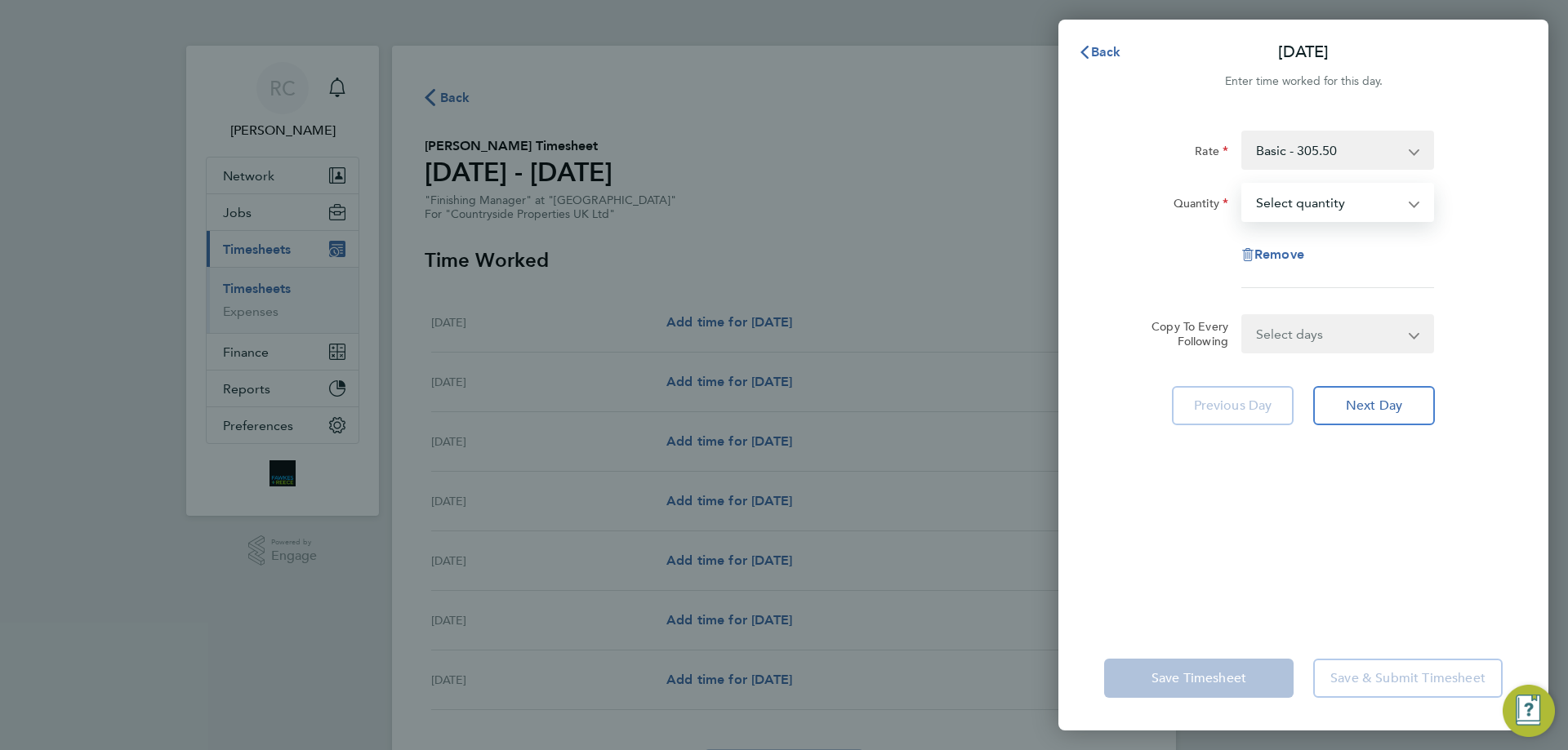
click at [1307, 207] on select "Select quantity 0.5 1" at bounding box center [1327, 203] width 170 height 36
select select "1"
click at [1242, 185] on select "Select quantity 0.5 1" at bounding box center [1327, 203] width 170 height 36
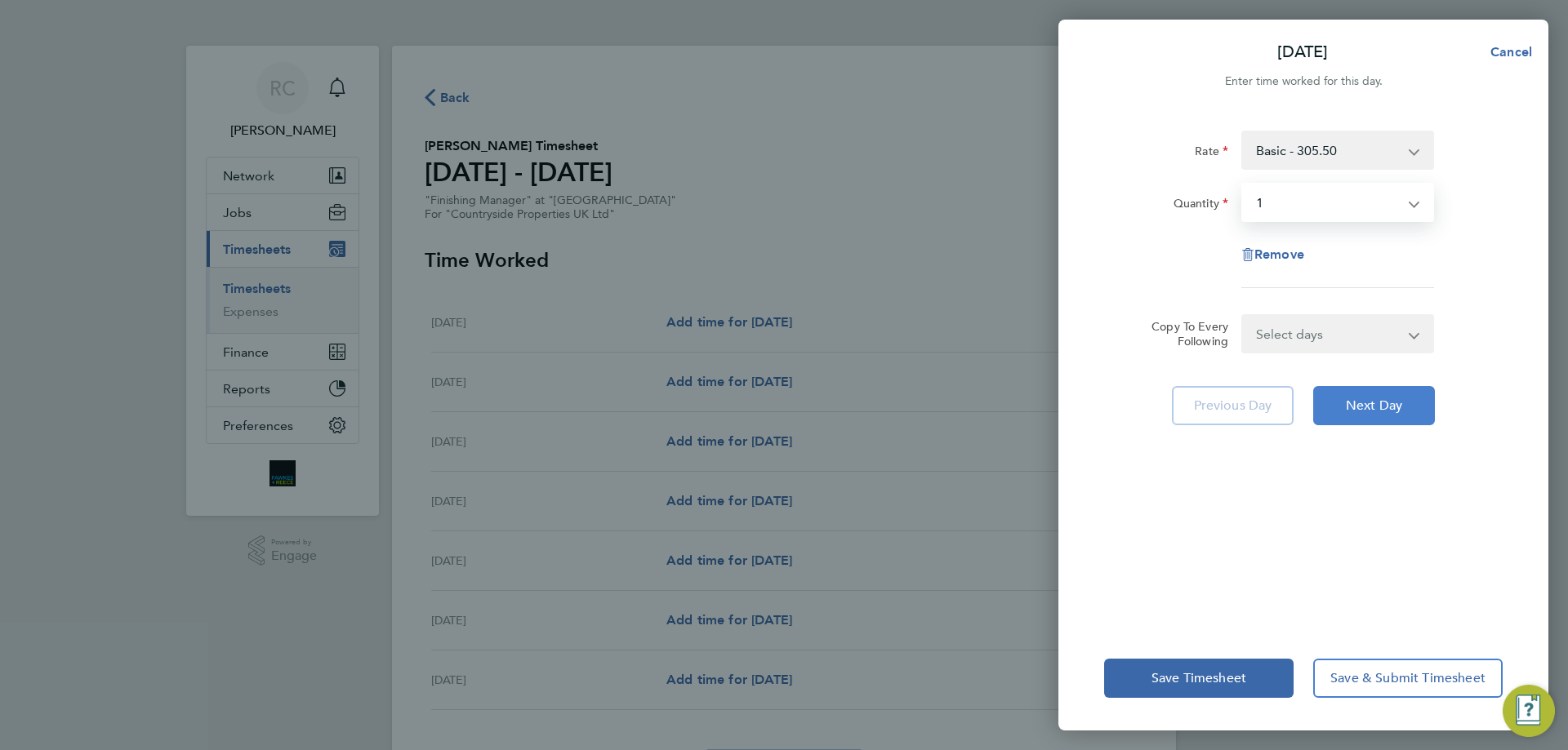
click at [1374, 399] on span "Next Day" at bounding box center [1374, 405] width 57 height 16
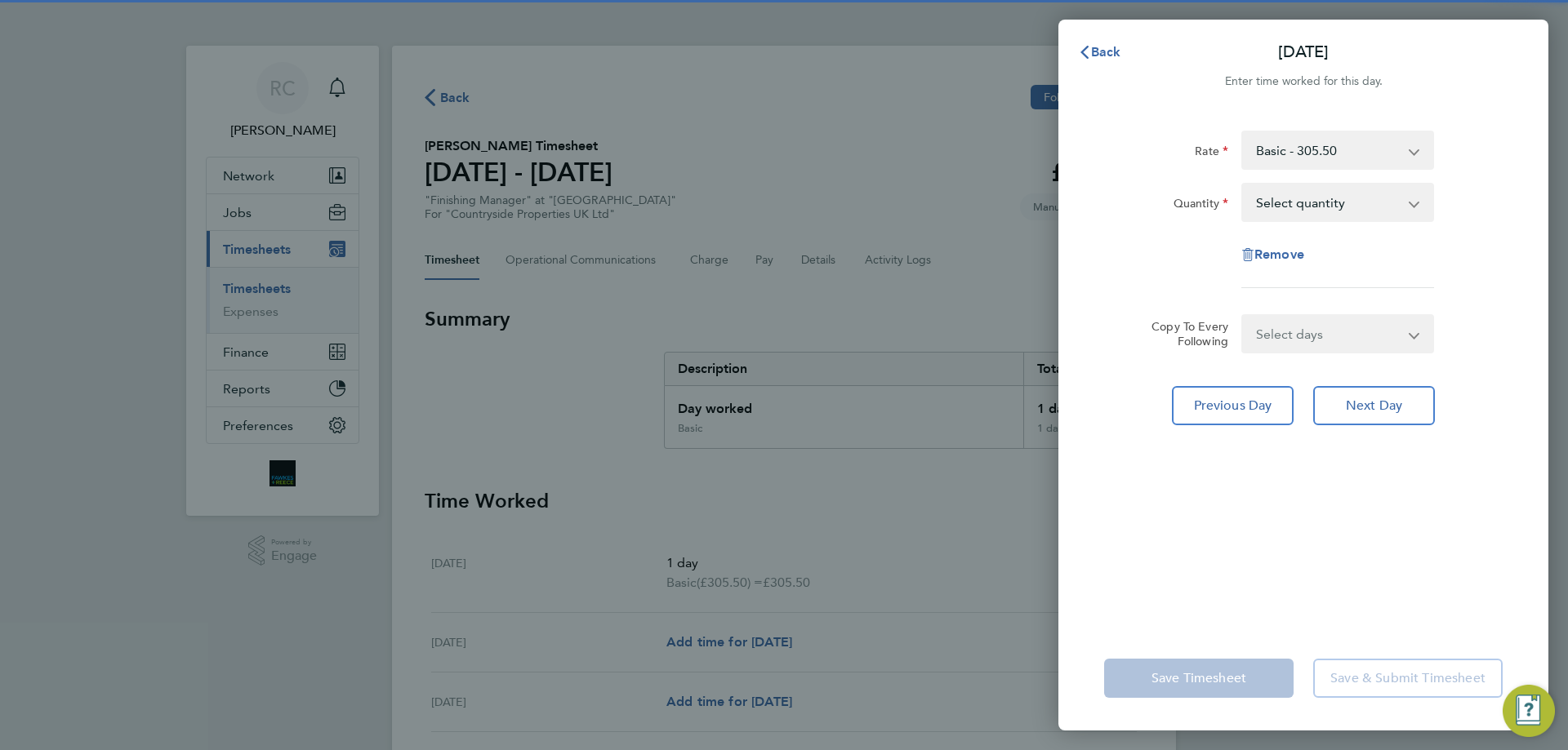
click at [1278, 201] on select "Select quantity 0.5 1" at bounding box center [1327, 203] width 170 height 36
select select "1"
click at [1242, 185] on select "Select quantity 0.5 1" at bounding box center [1327, 203] width 170 height 36
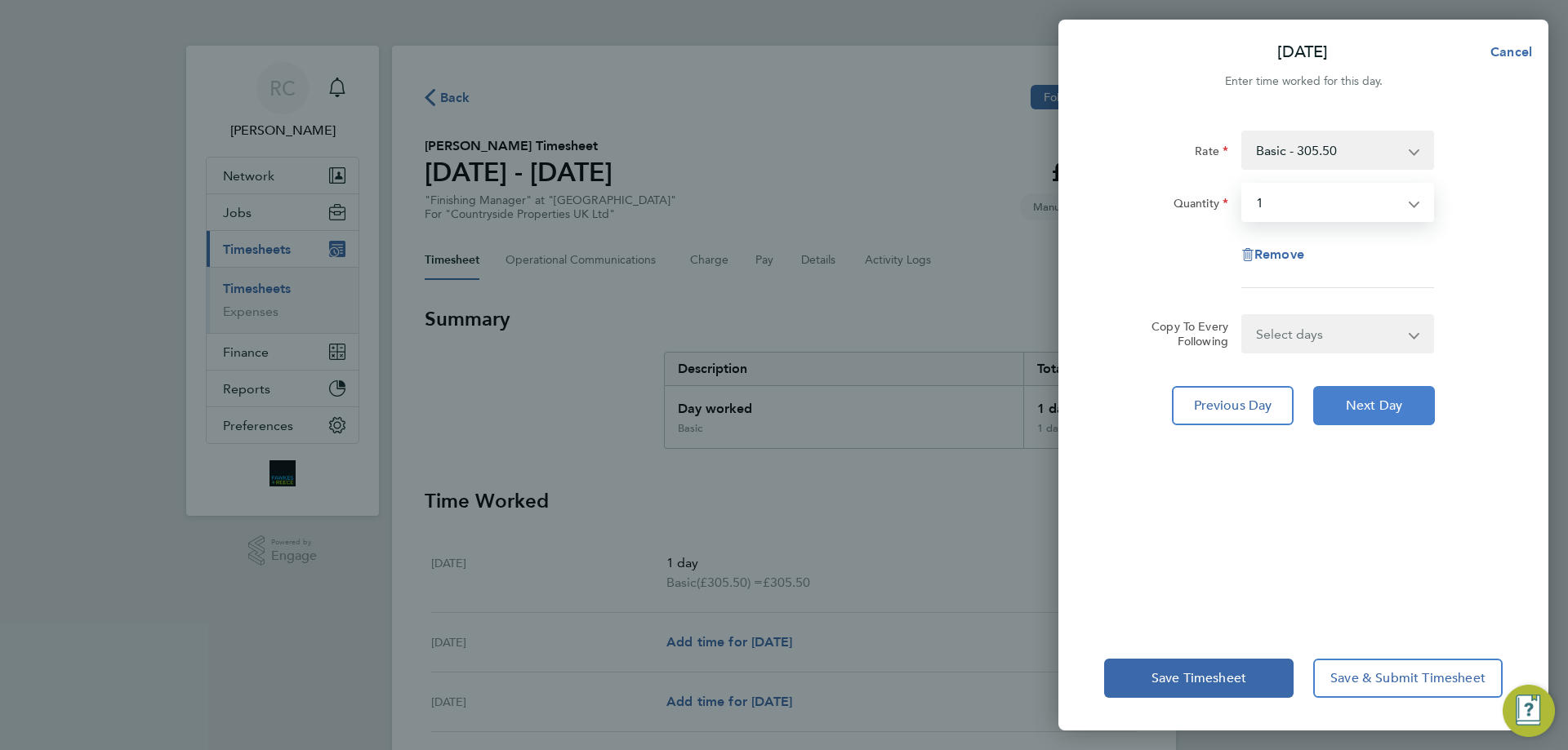
click at [1369, 416] on button "Next Day" at bounding box center [1374, 405] width 122 height 39
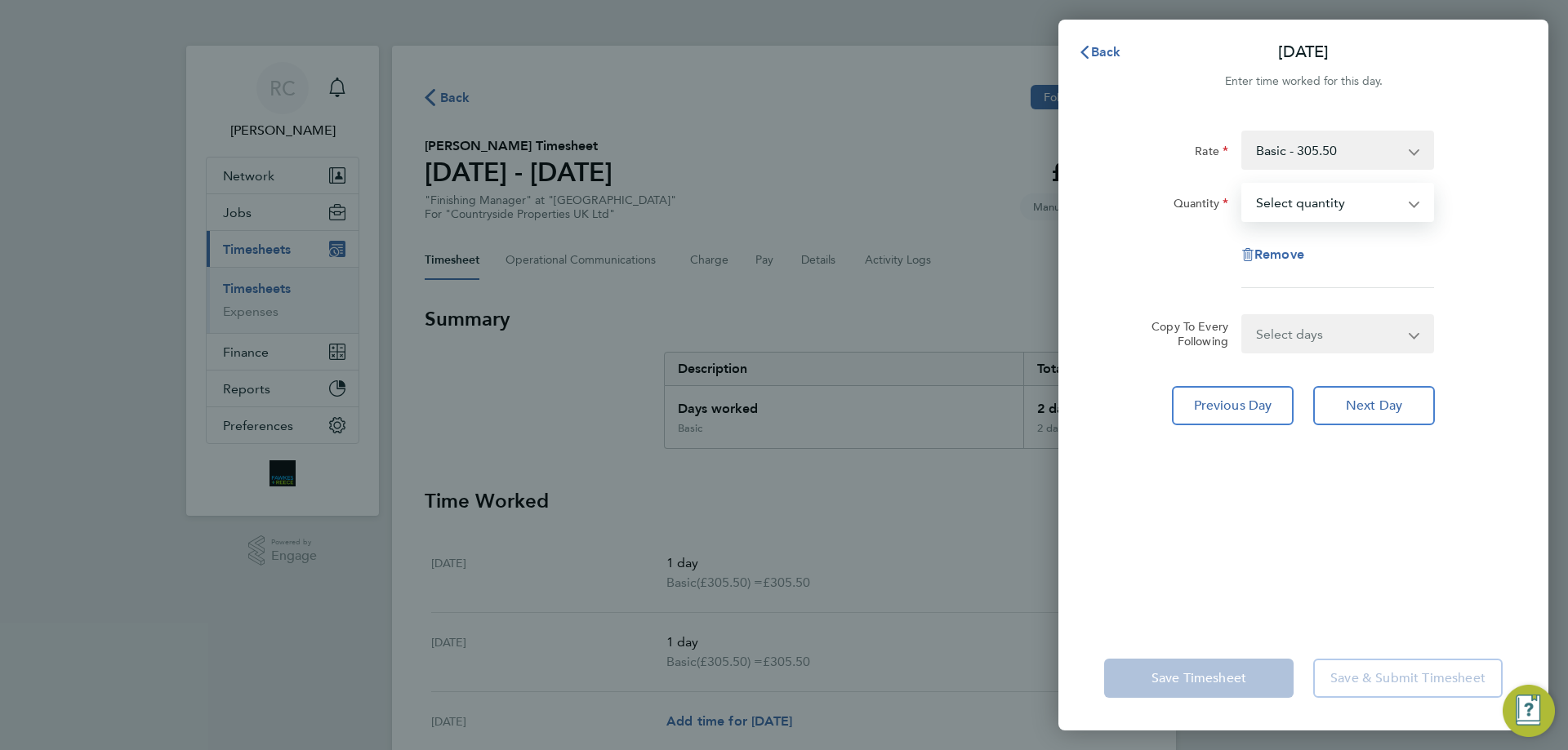
click at [1263, 206] on select "Select quantity 0.5 1" at bounding box center [1327, 203] width 170 height 36
select select "1"
click at [1242, 185] on select "Select quantity 0.5 1" at bounding box center [1327, 203] width 170 height 36
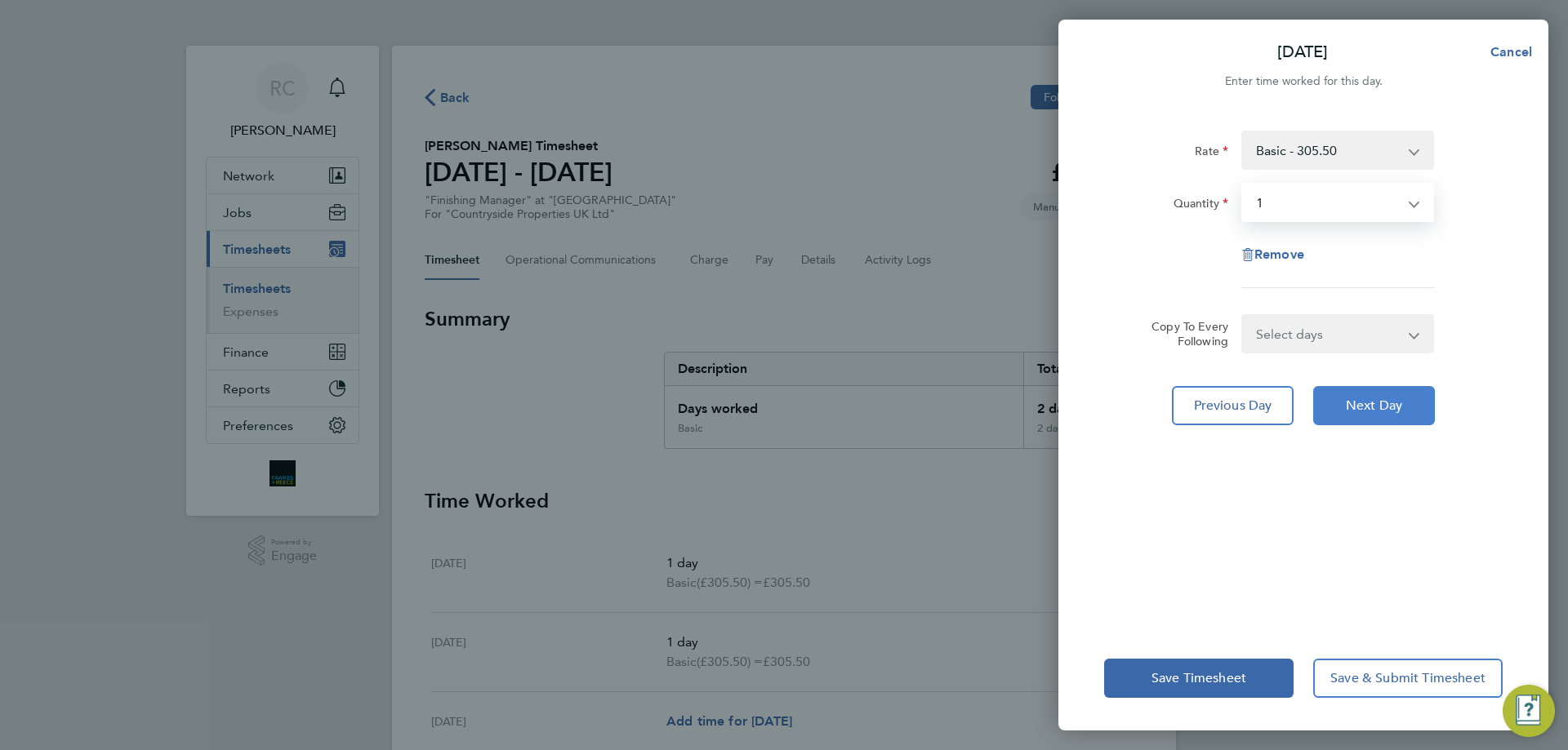
click at [1375, 406] on span "Next Day" at bounding box center [1374, 405] width 57 height 16
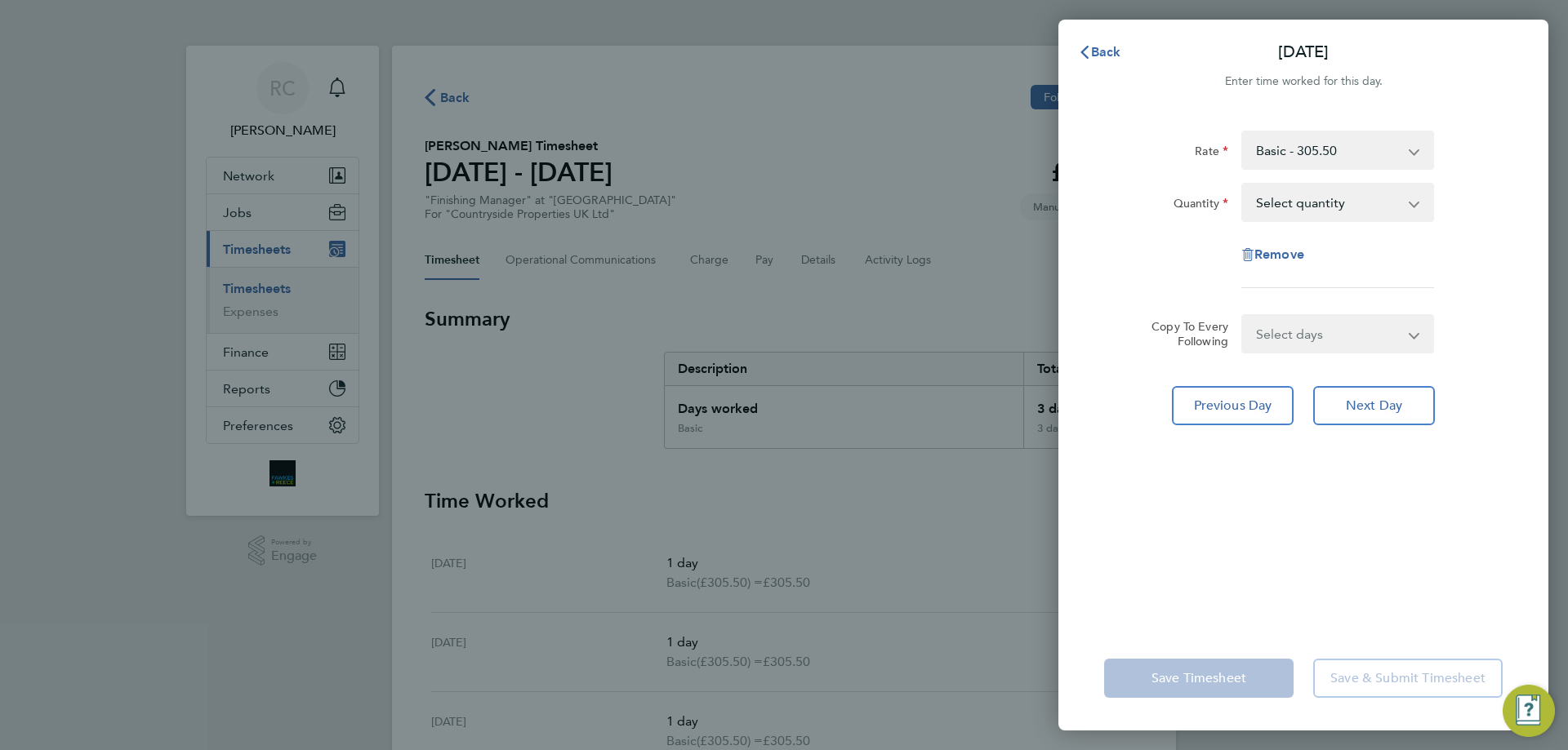
click at [1281, 205] on select "Select quantity 0.5 1" at bounding box center [1327, 203] width 170 height 36
select select "1"
click at [1242, 185] on select "Select quantity 0.5 1" at bounding box center [1327, 203] width 170 height 36
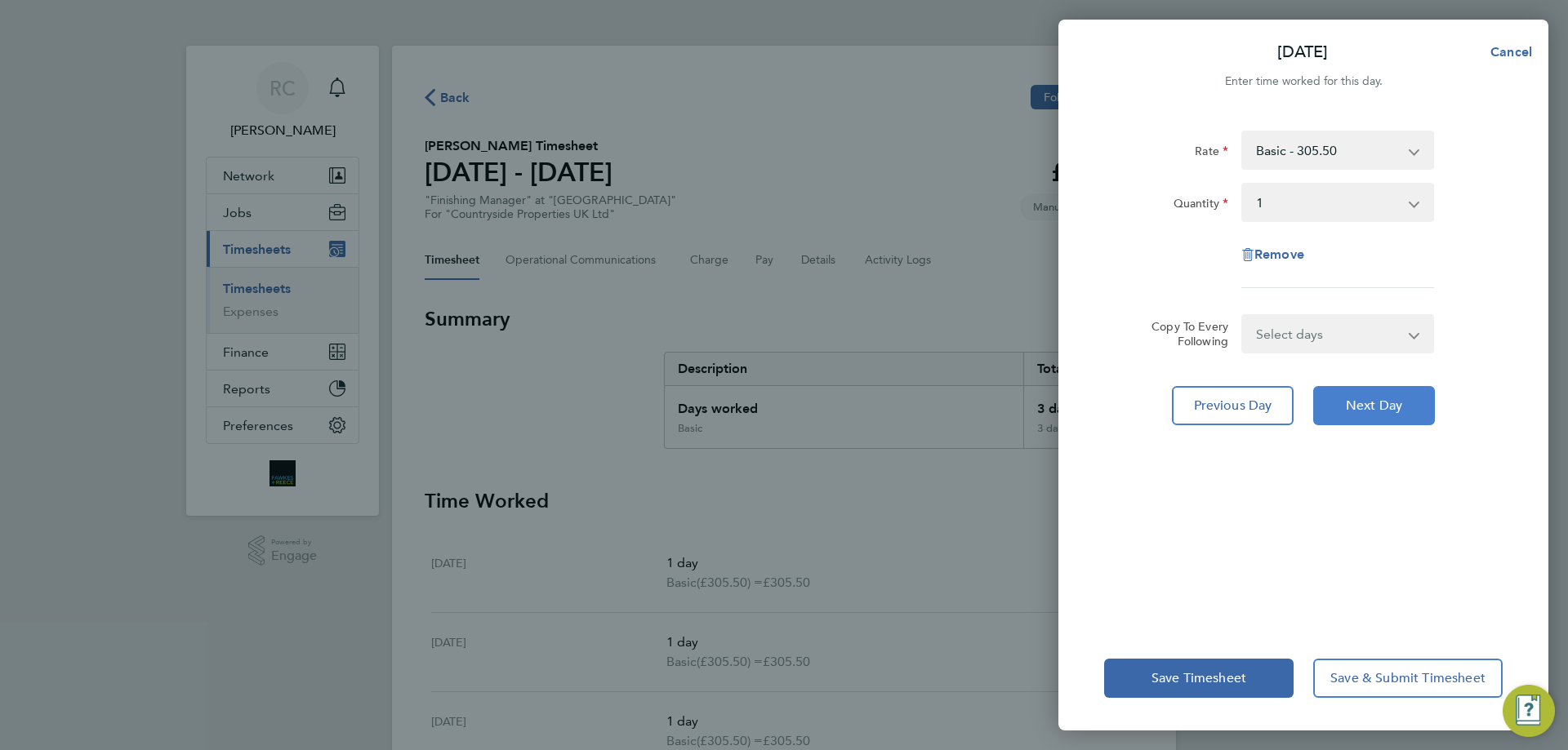
click at [1367, 411] on span "Next Day" at bounding box center [1374, 405] width 57 height 16
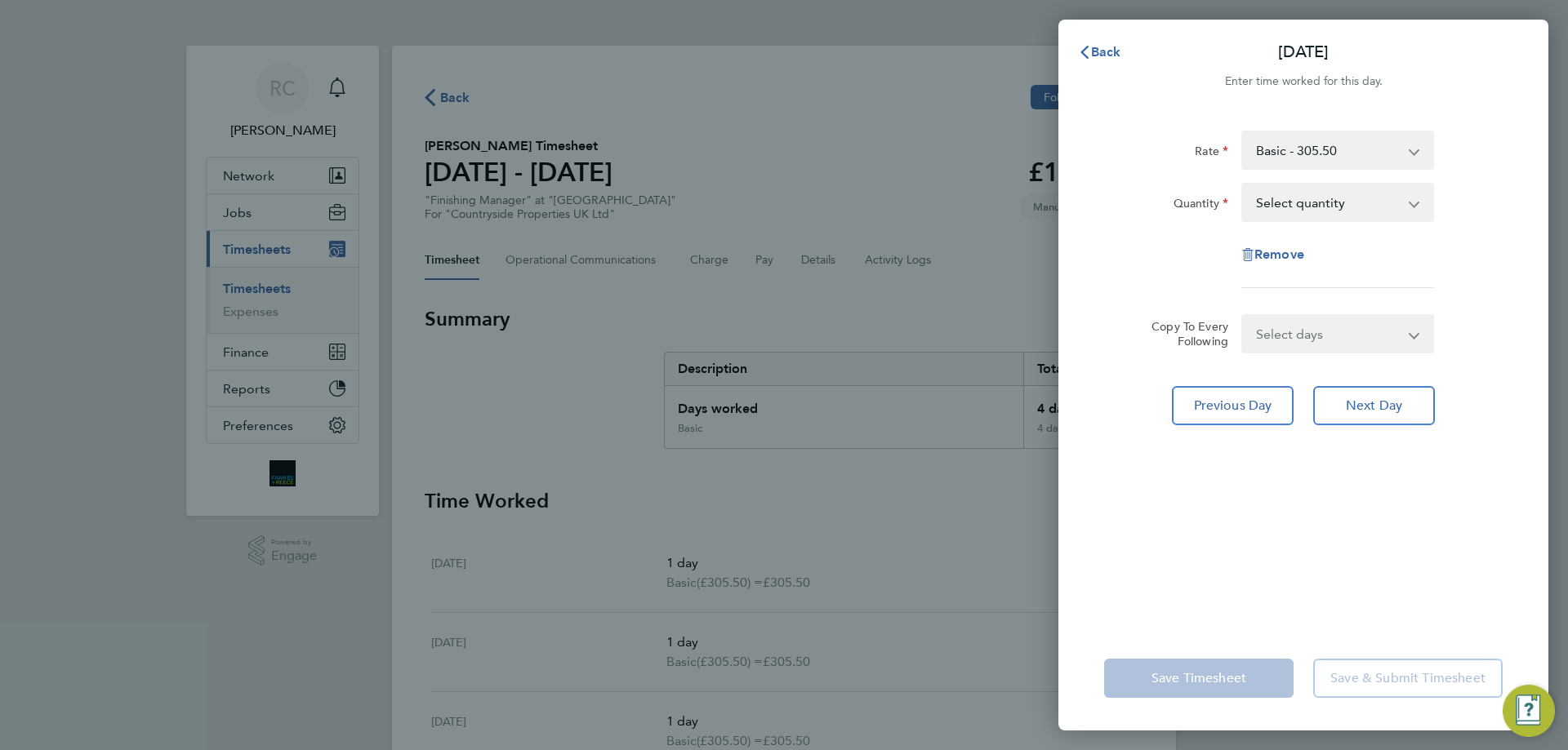
click at [1288, 202] on select "Select quantity 0.5 1" at bounding box center [1327, 203] width 170 height 36
select select "1"
click at [1242, 185] on select "Select quantity 0.5 1" at bounding box center [1327, 203] width 170 height 36
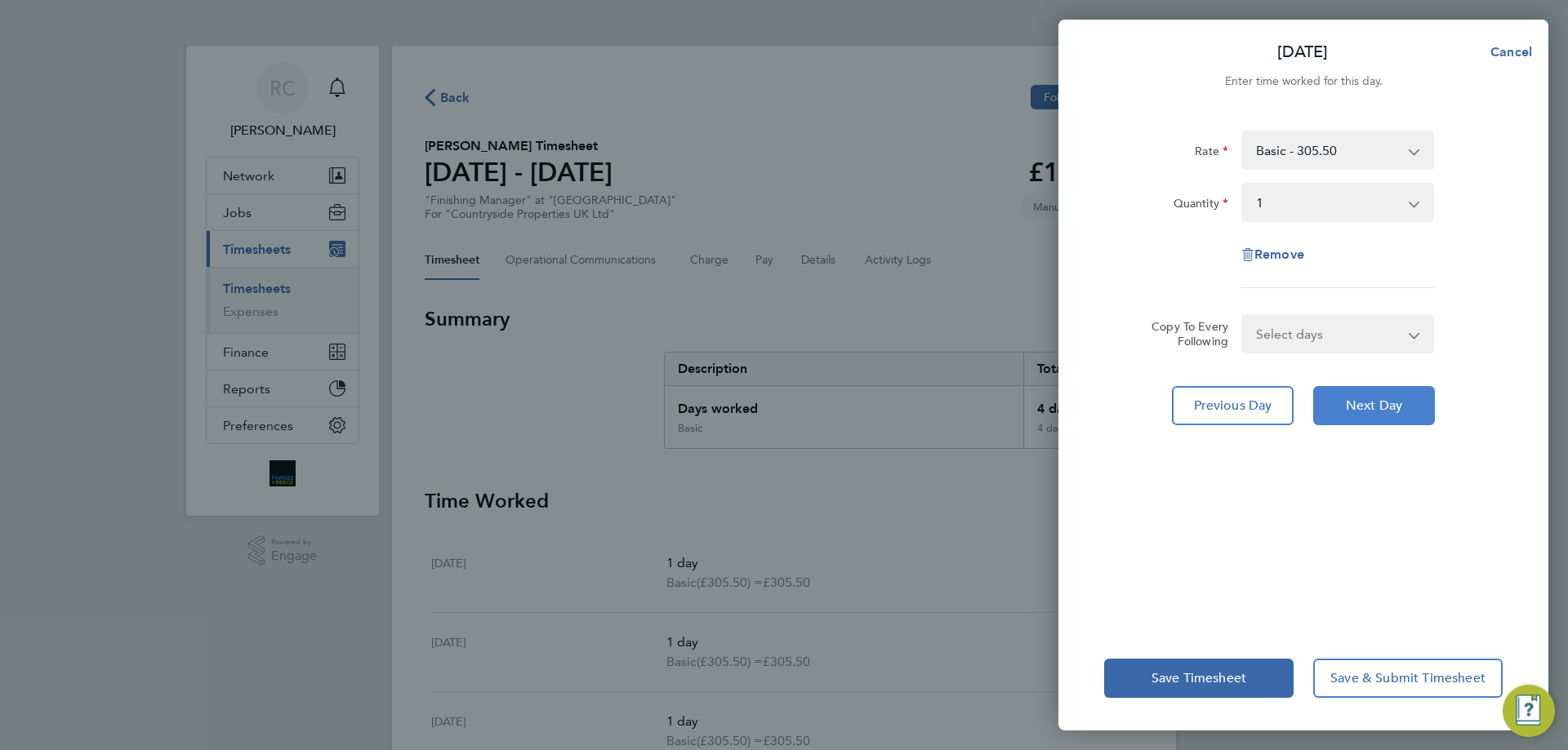
click at [1381, 406] on span "Next Day" at bounding box center [1374, 405] width 57 height 16
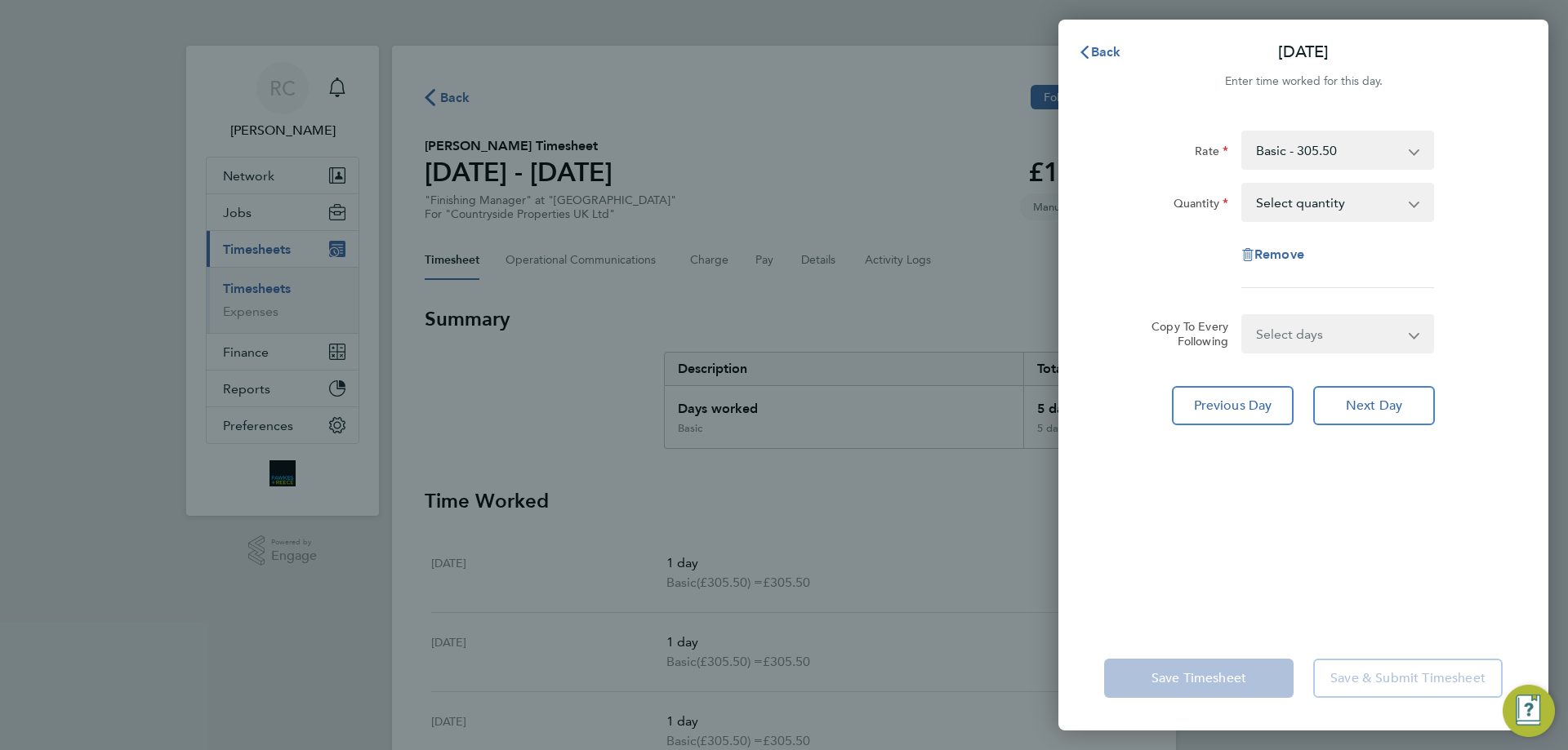
click at [1302, 340] on select "Select days [DATE]" at bounding box center [1328, 334] width 171 height 36
click at [1272, 208] on select "Select quantity 0.5 1" at bounding box center [1327, 203] width 170 height 36
select select "1"
click at [1242, 185] on select "Select quantity 0.5 1" at bounding box center [1327, 203] width 170 height 36
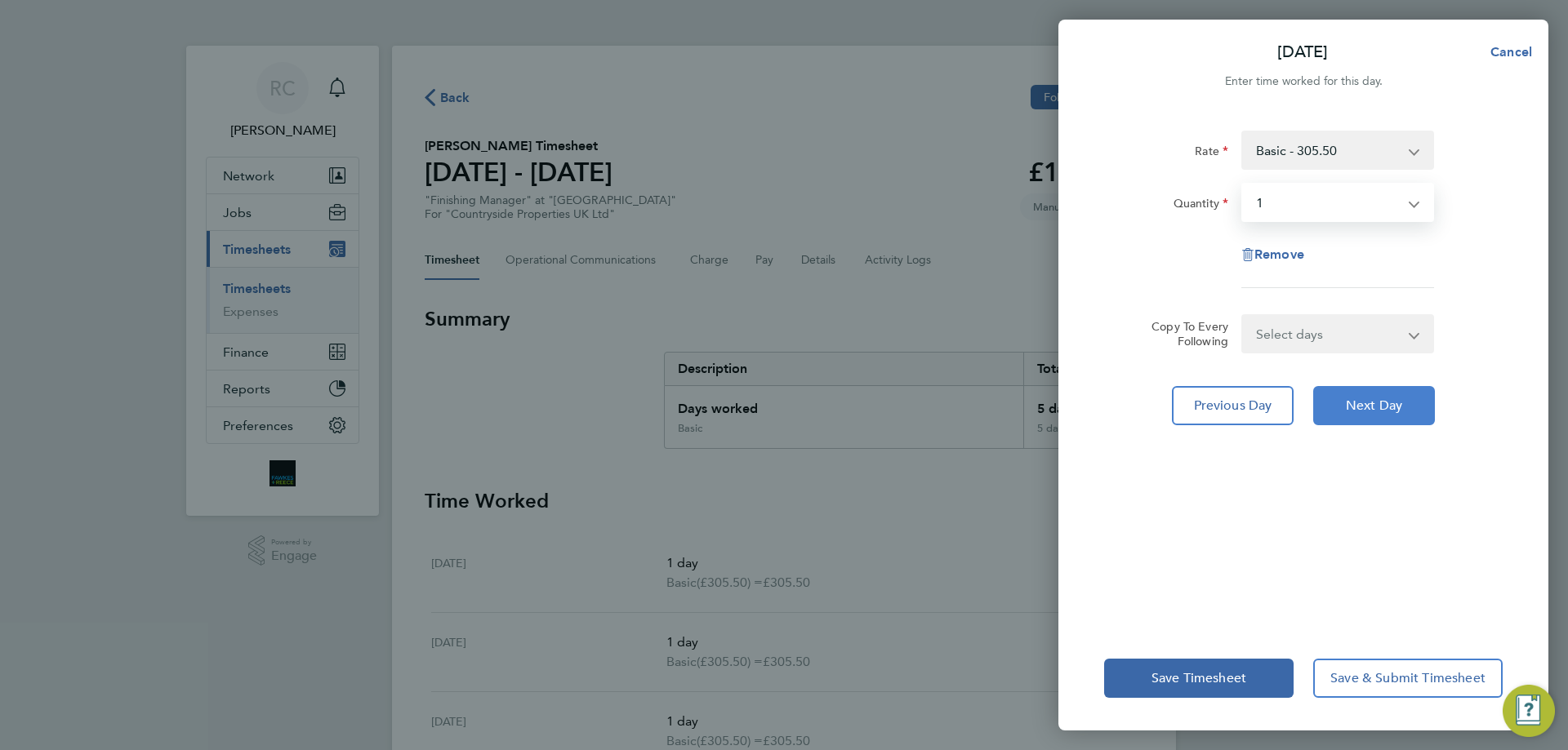
click at [1383, 409] on span "Next Day" at bounding box center [1374, 405] width 57 height 16
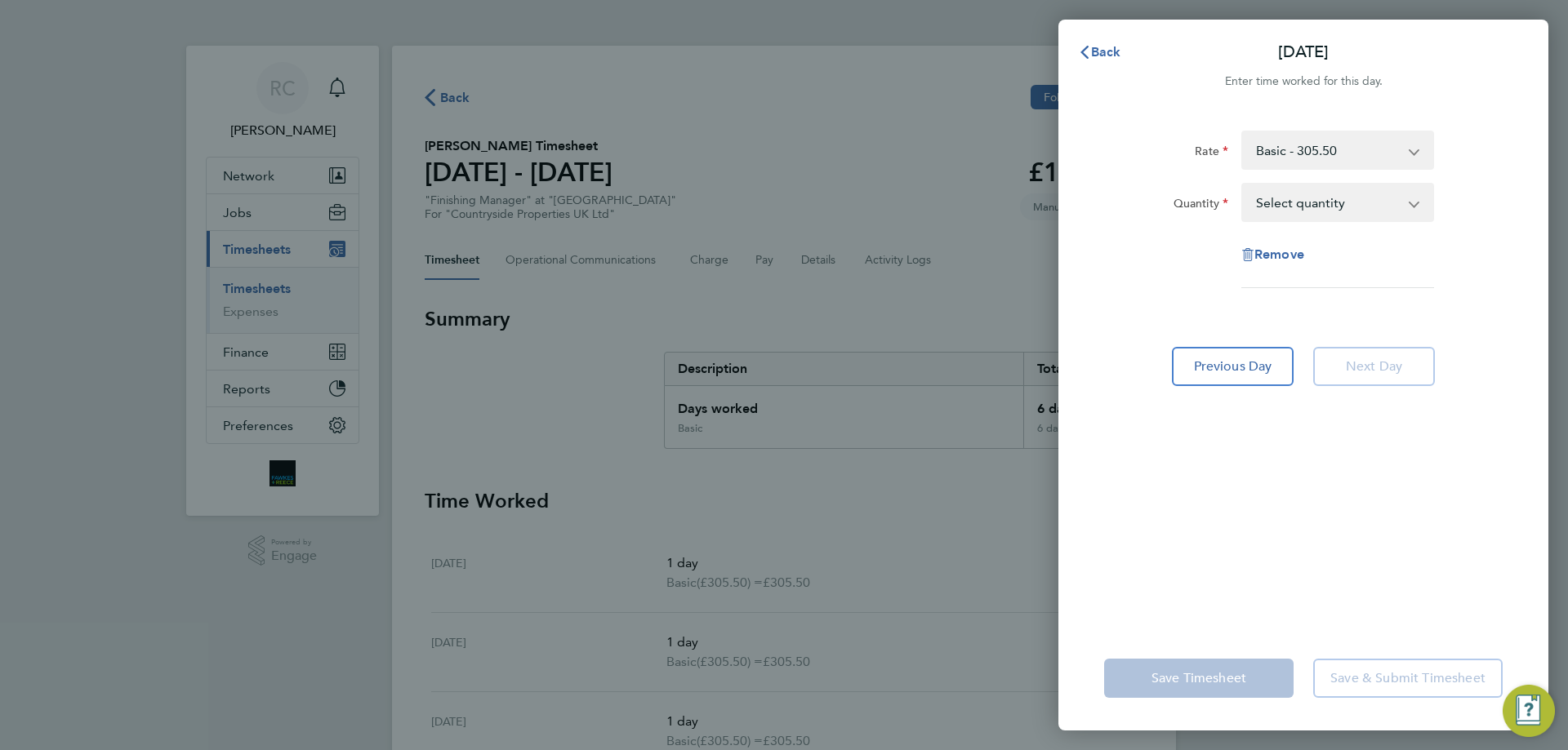
click at [1297, 207] on select "Select quantity 0.5 1" at bounding box center [1327, 203] width 170 height 36
select select "1"
click at [1242, 185] on select "Select quantity 0.5 1" at bounding box center [1327, 203] width 170 height 36
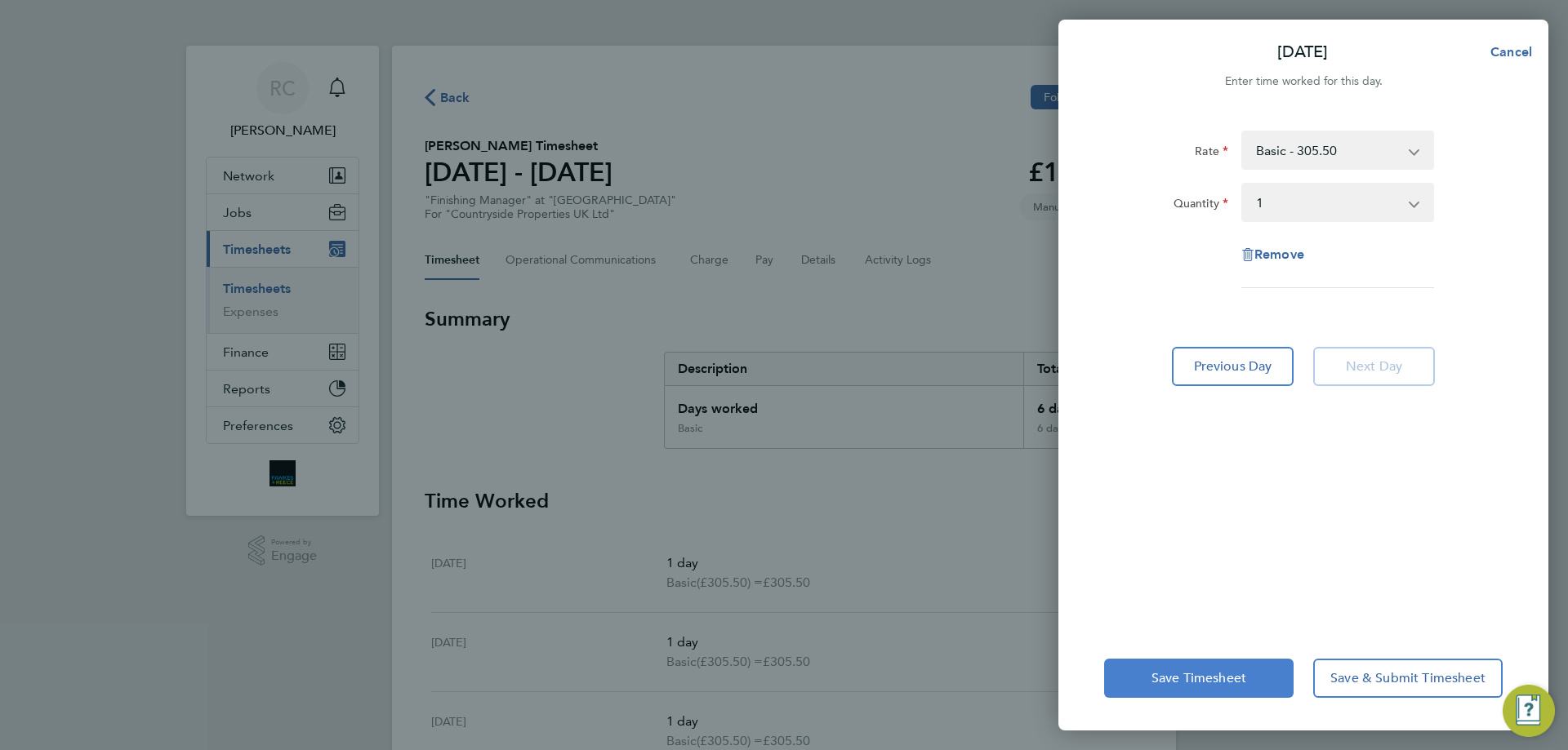
click at [1198, 672] on span "Save Timesheet" at bounding box center [1198, 678] width 95 height 16
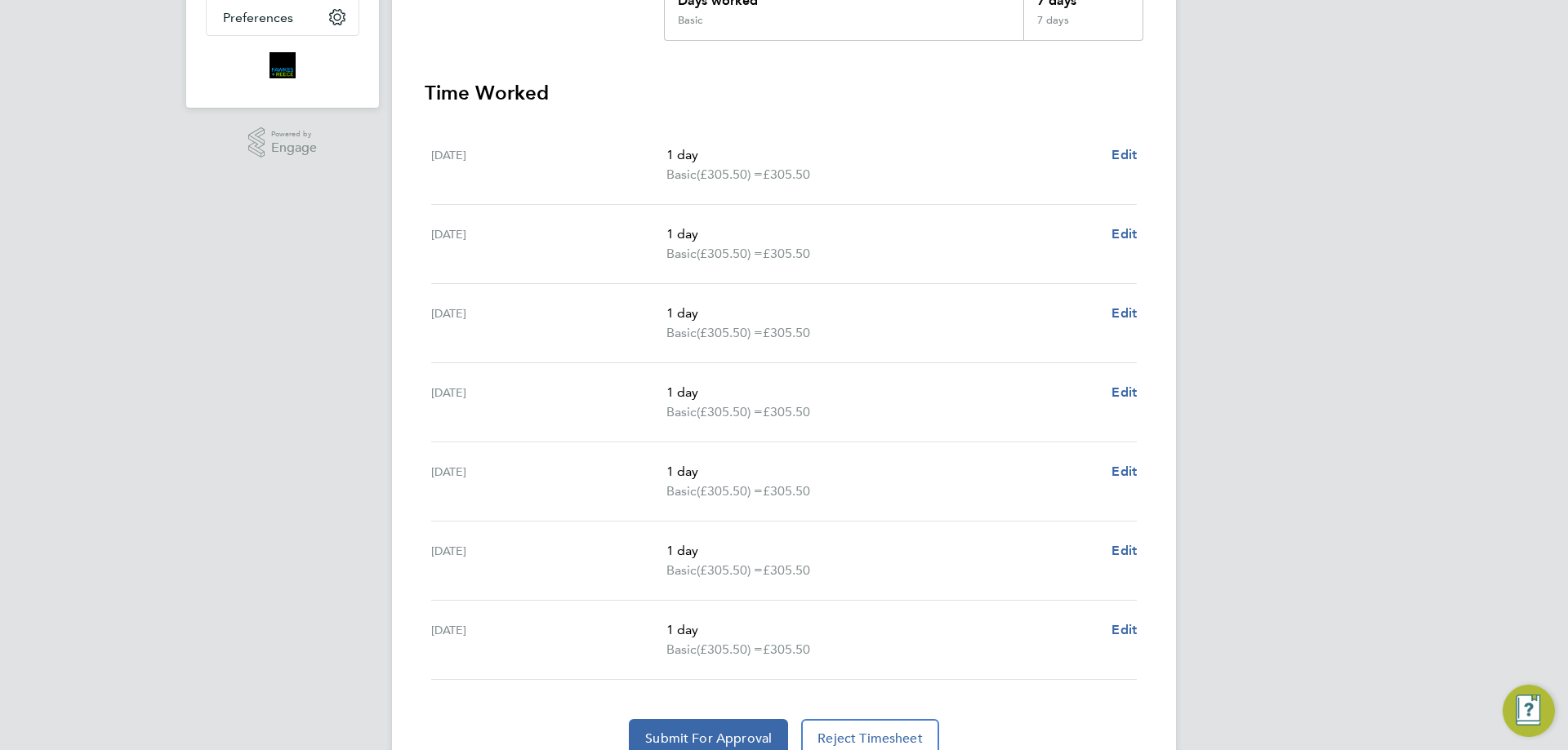
scroll to position [482, 0]
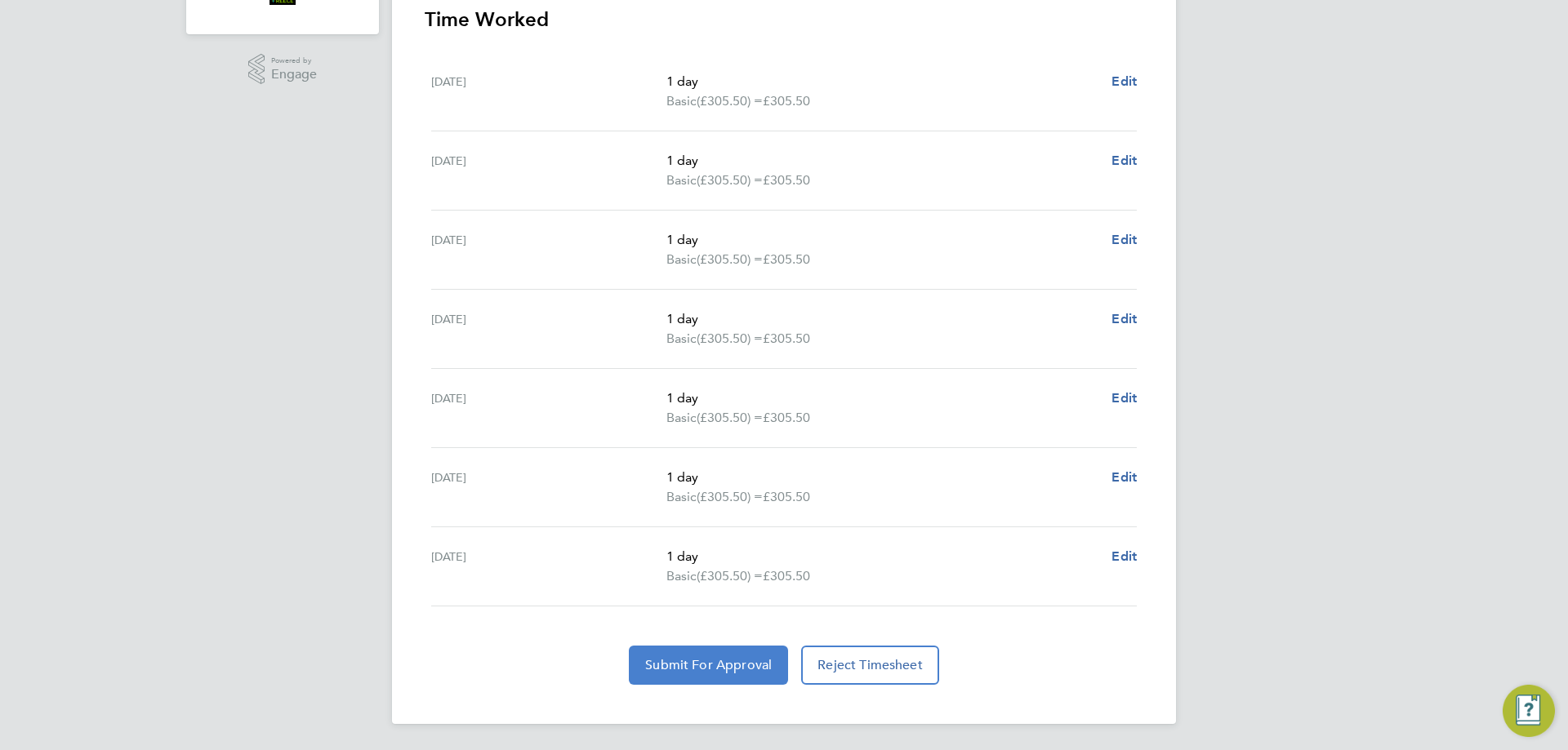
click at [732, 667] on span "Submit For Approval" at bounding box center [708, 665] width 126 height 16
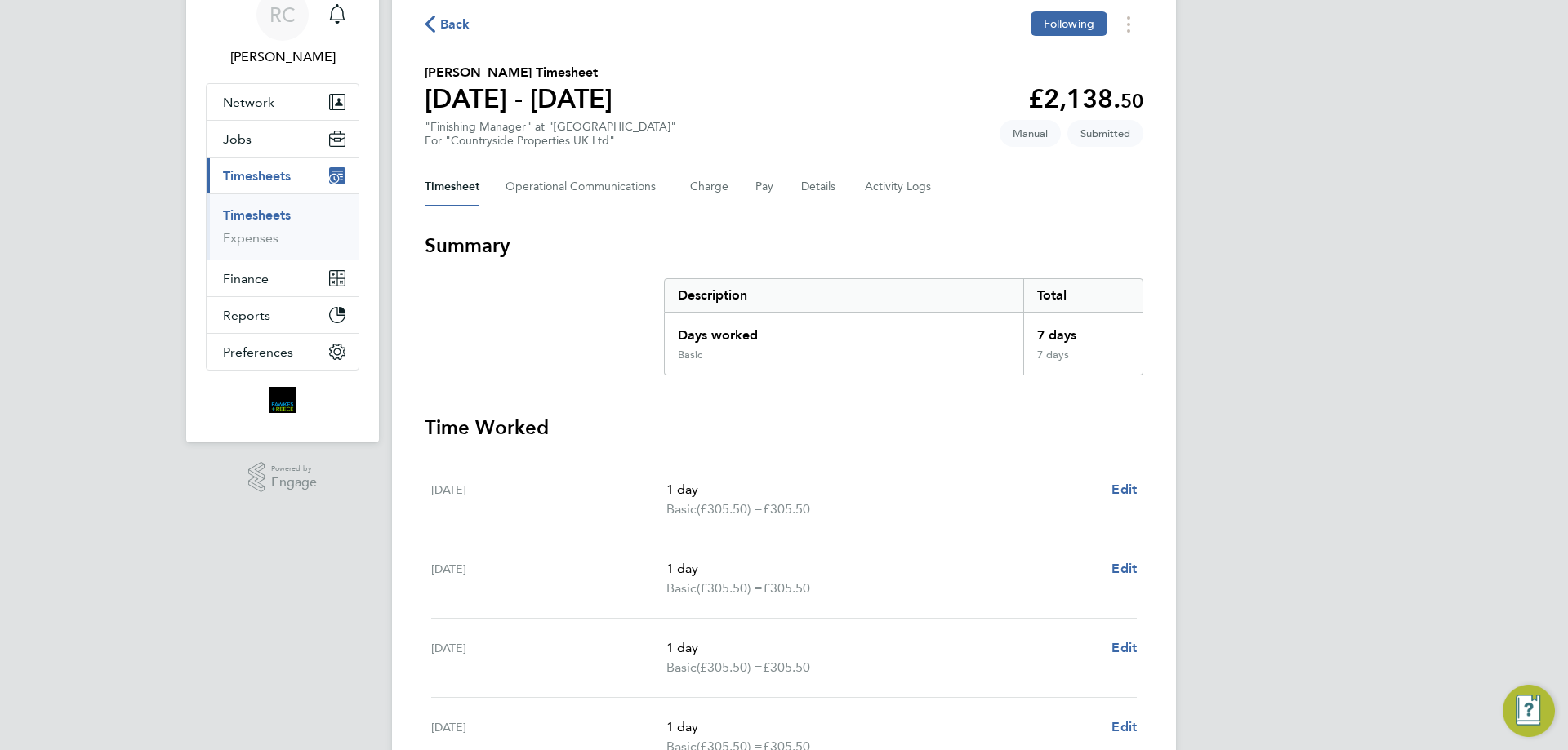
scroll to position [0, 0]
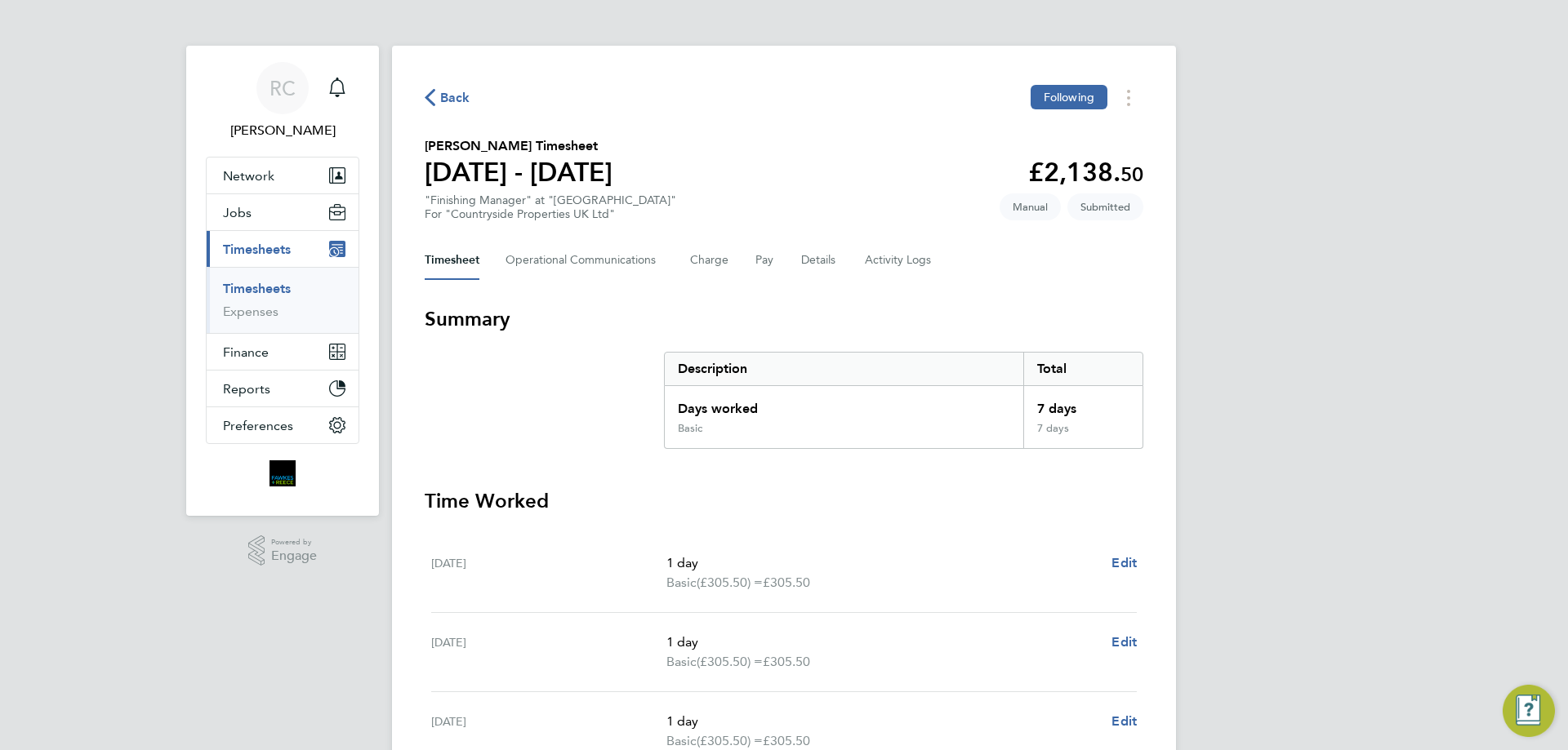
click at [271, 282] on link "Timesheets" at bounding box center [257, 288] width 68 height 15
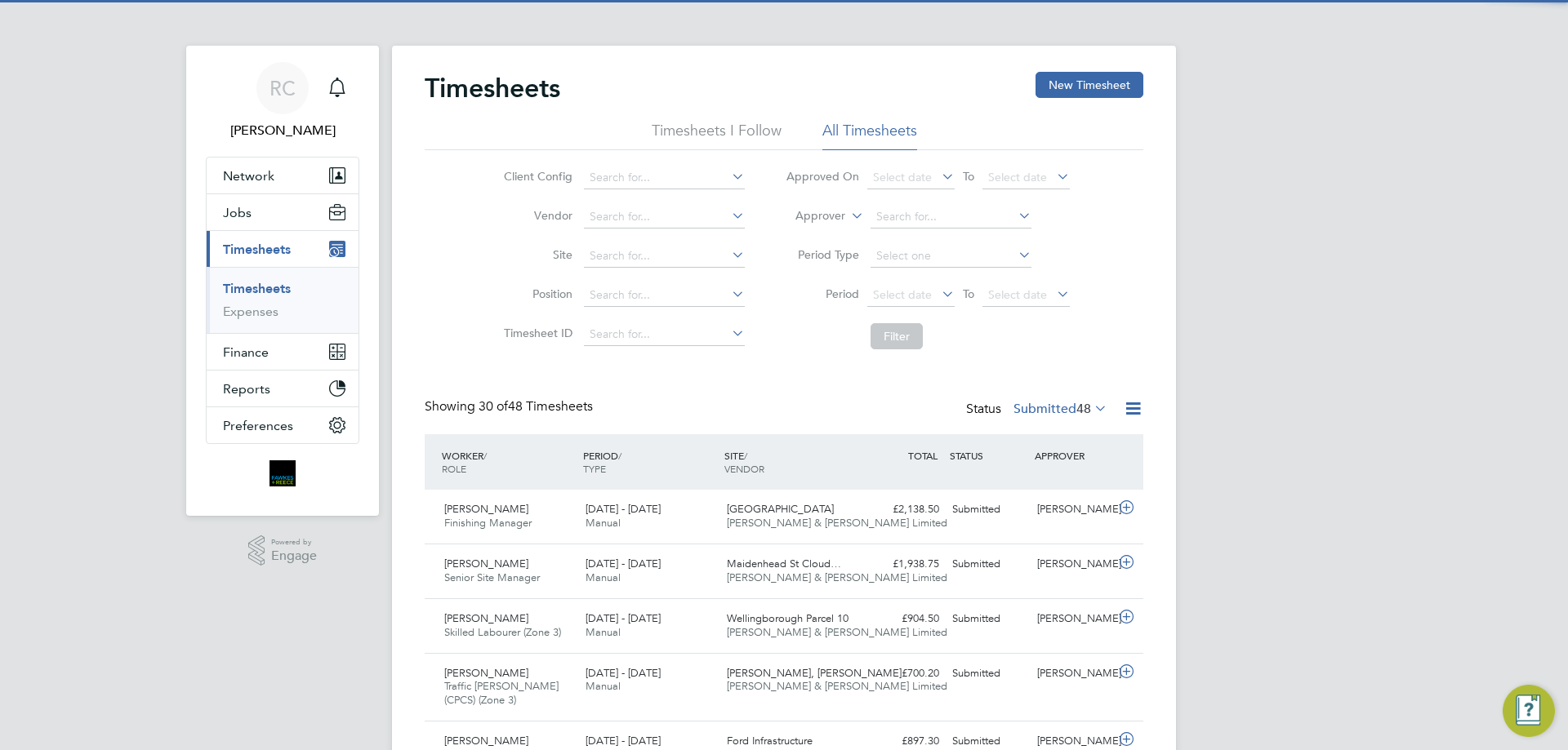
scroll to position [41, 142]
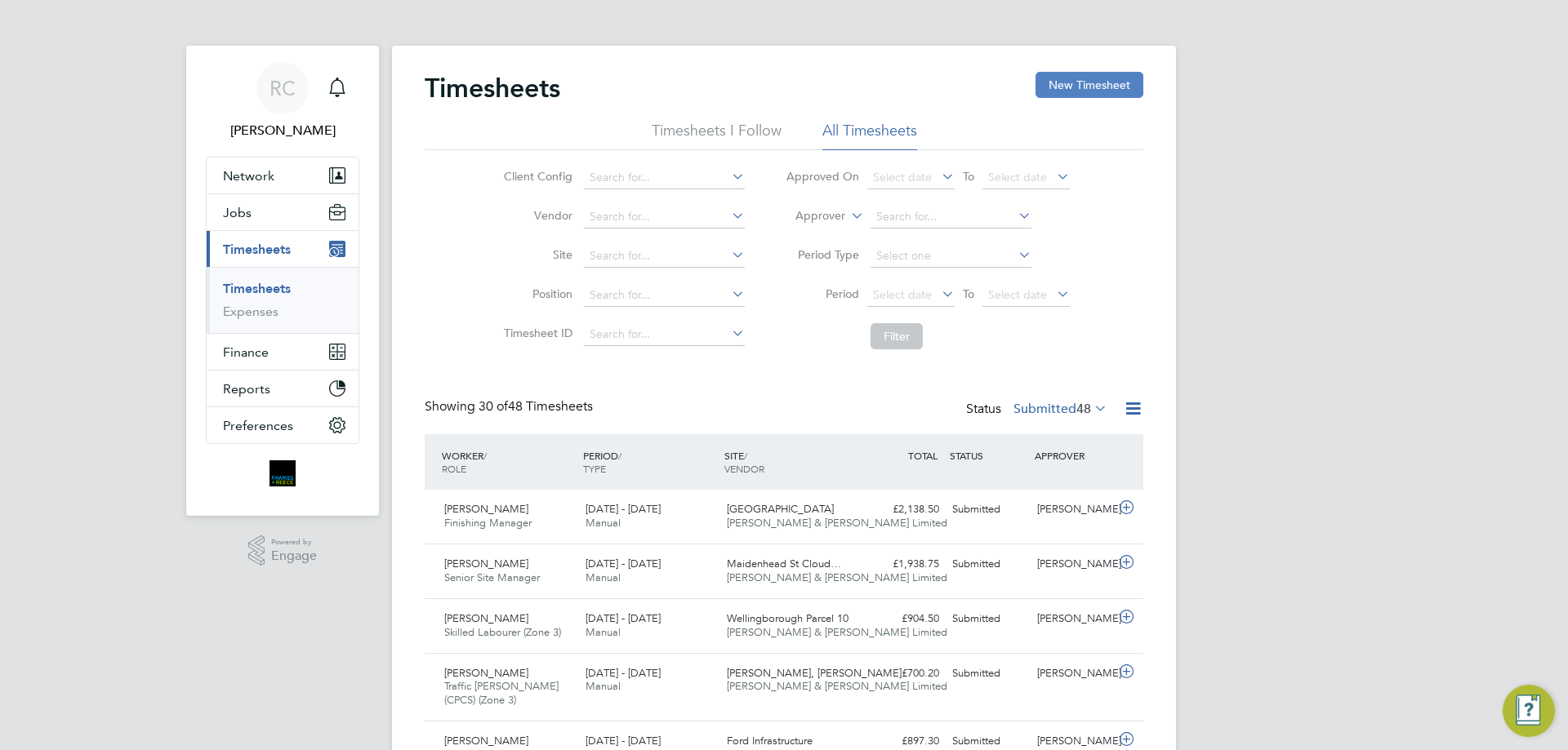
click at [1085, 85] on button "New Timesheet" at bounding box center [1089, 84] width 108 height 26
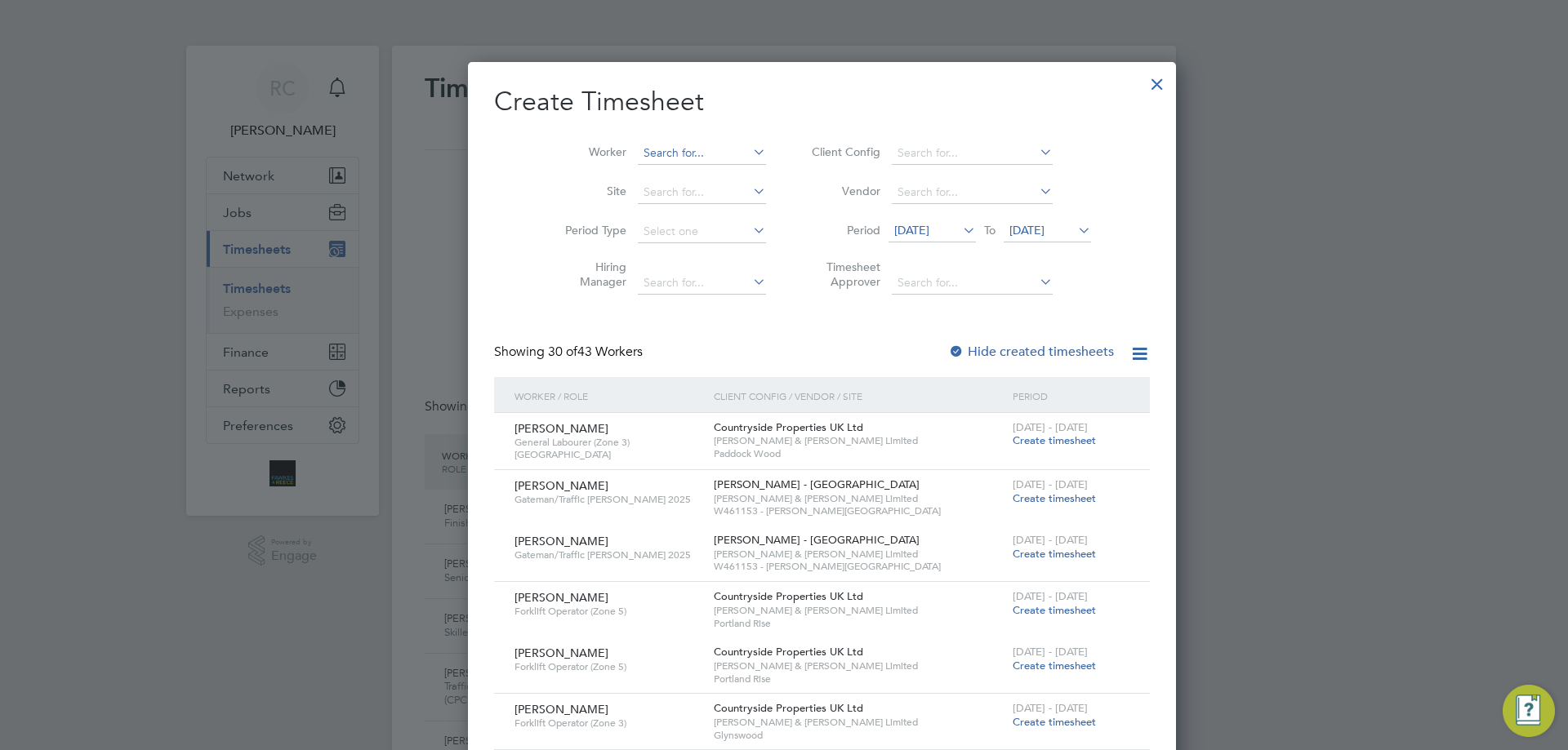
click at [638, 148] on input at bounding box center [702, 153] width 128 height 23
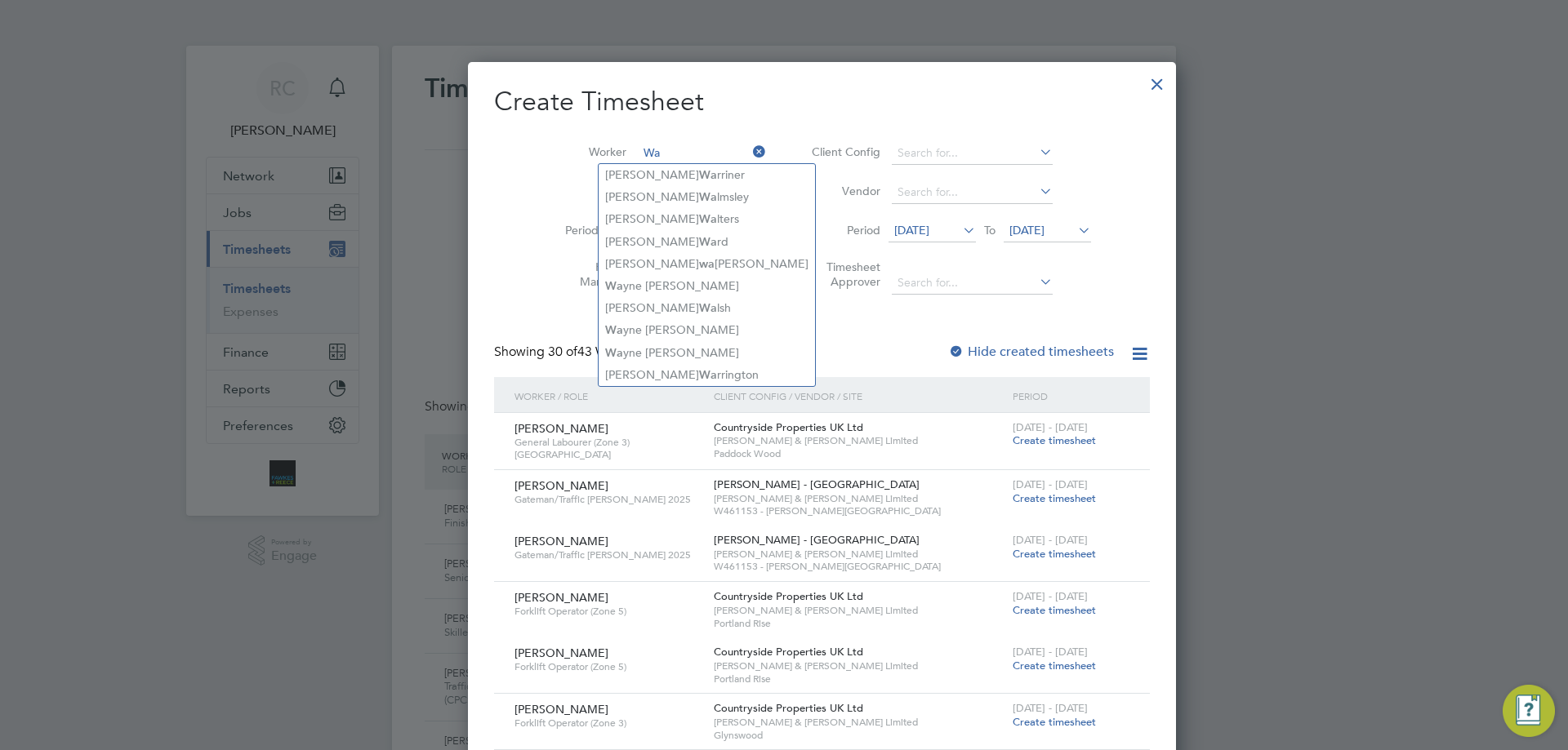
type input "W"
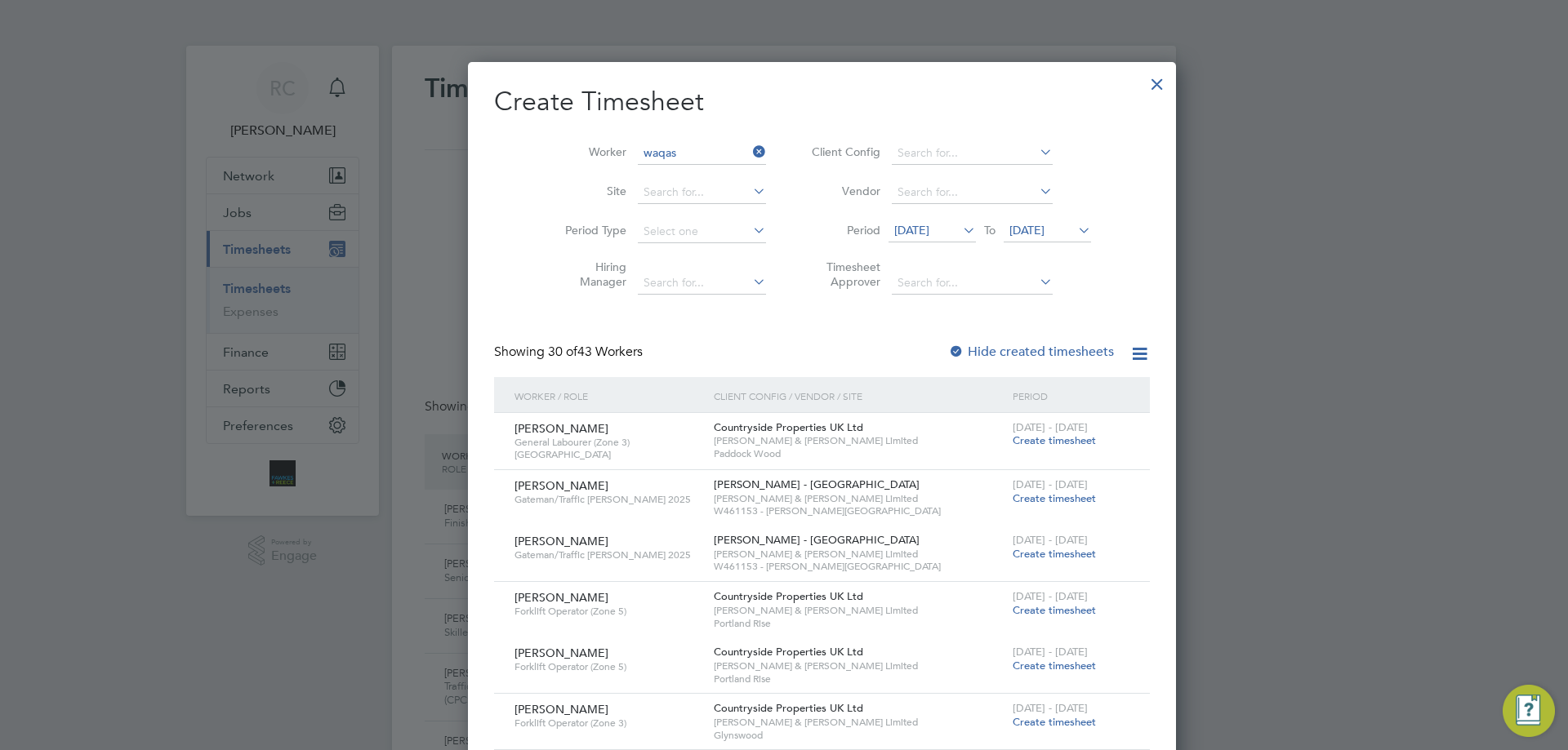
click at [633, 168] on li "[PERSON_NAME]" at bounding box center [670, 174] width 144 height 22
type input "[PERSON_NAME]"
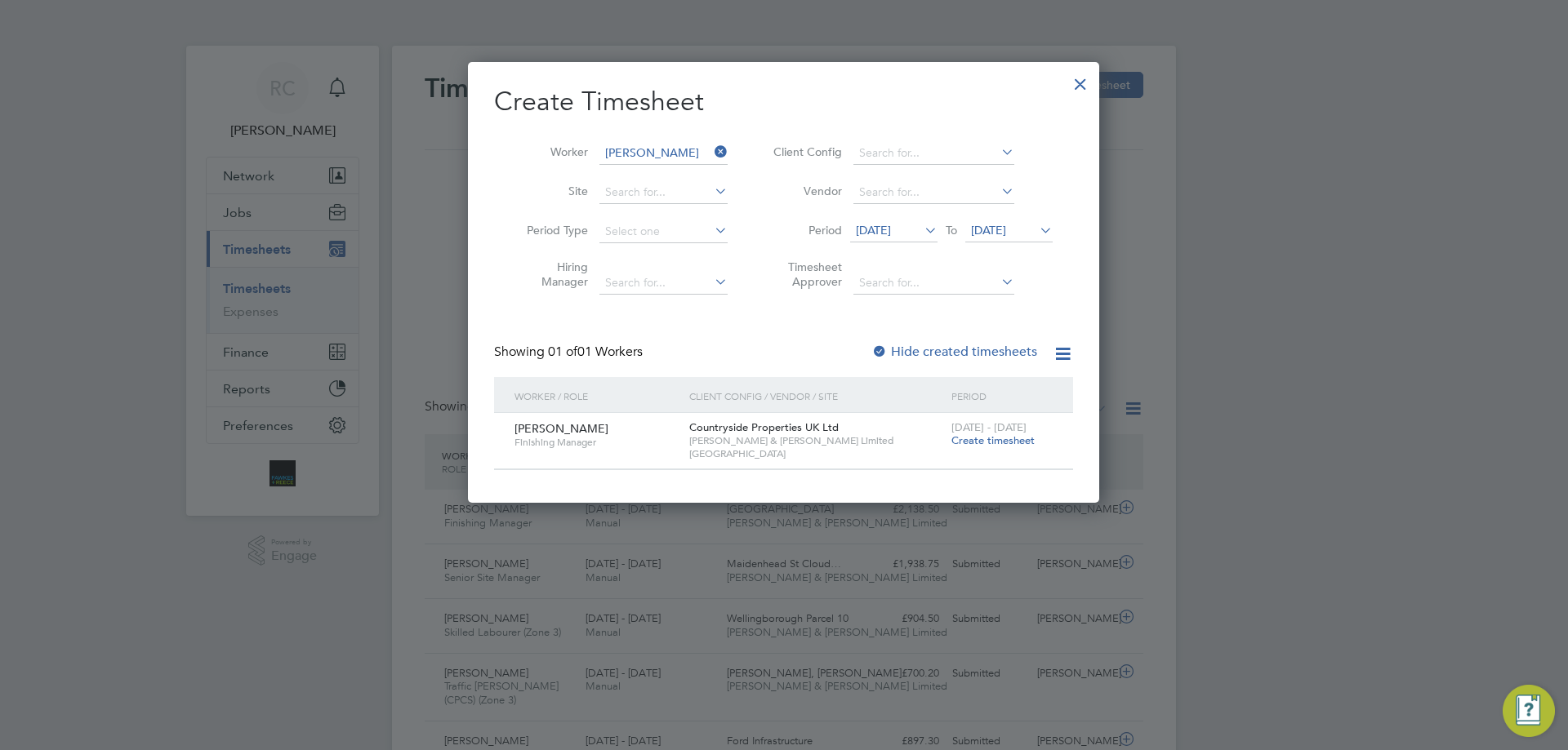
click at [1004, 235] on span "[DATE]" at bounding box center [988, 230] width 35 height 14
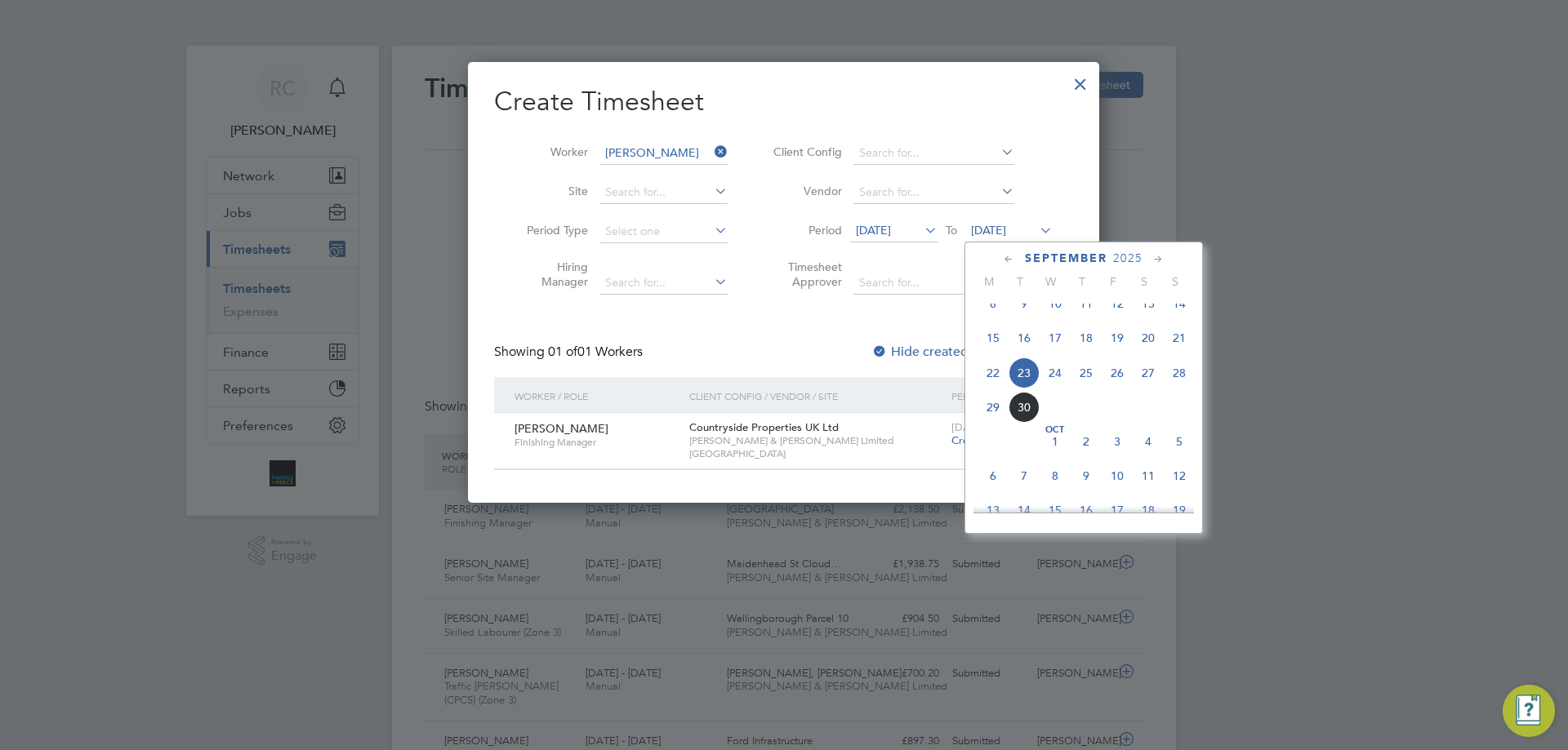
click at [1120, 389] on span "26" at bounding box center [1117, 373] width 31 height 31
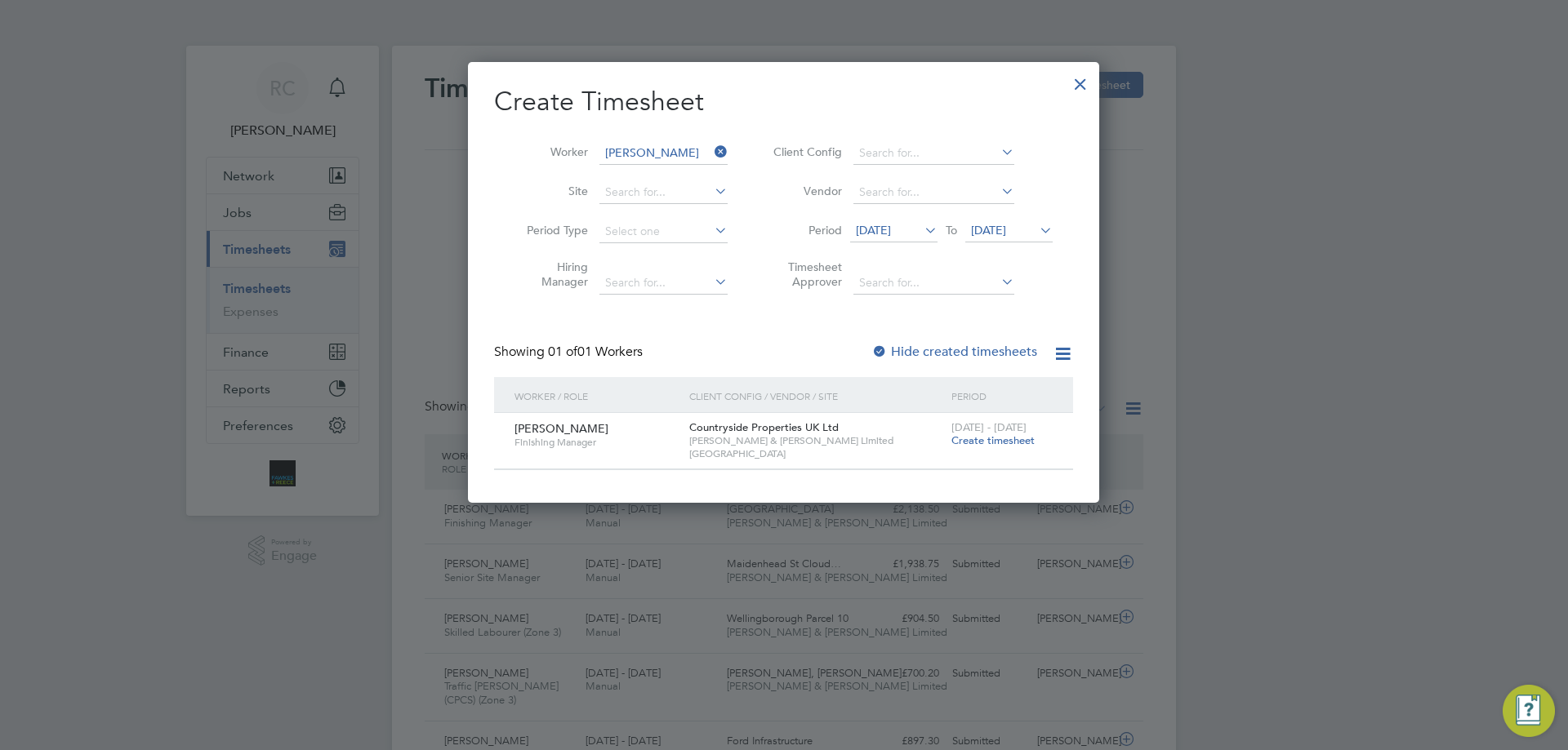
click at [880, 346] on div at bounding box center [878, 352] width 16 height 16
click at [995, 436] on span "Create timesheet" at bounding box center [992, 441] width 83 height 13
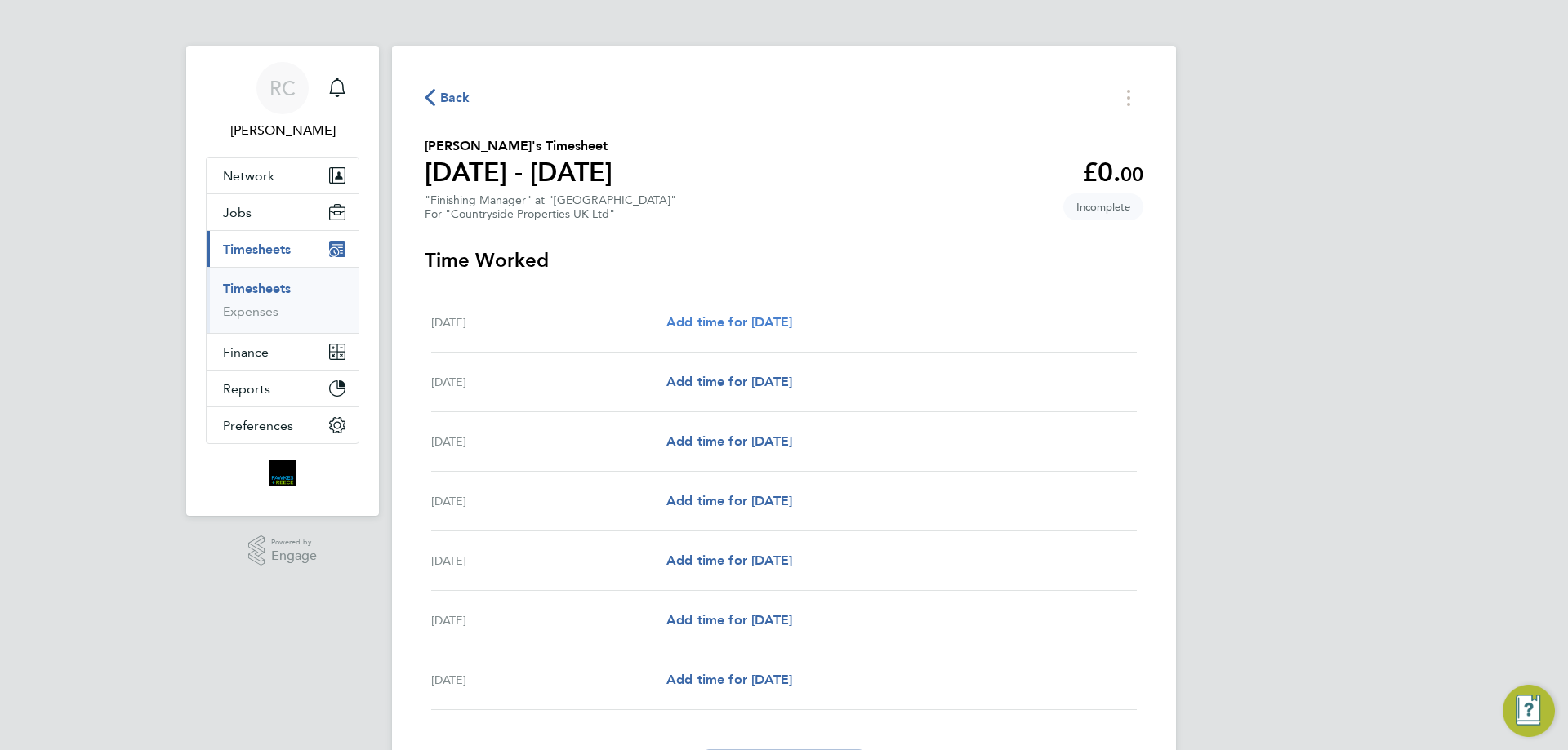
click at [699, 321] on span "Add time for [DATE]" at bounding box center [729, 322] width 125 height 15
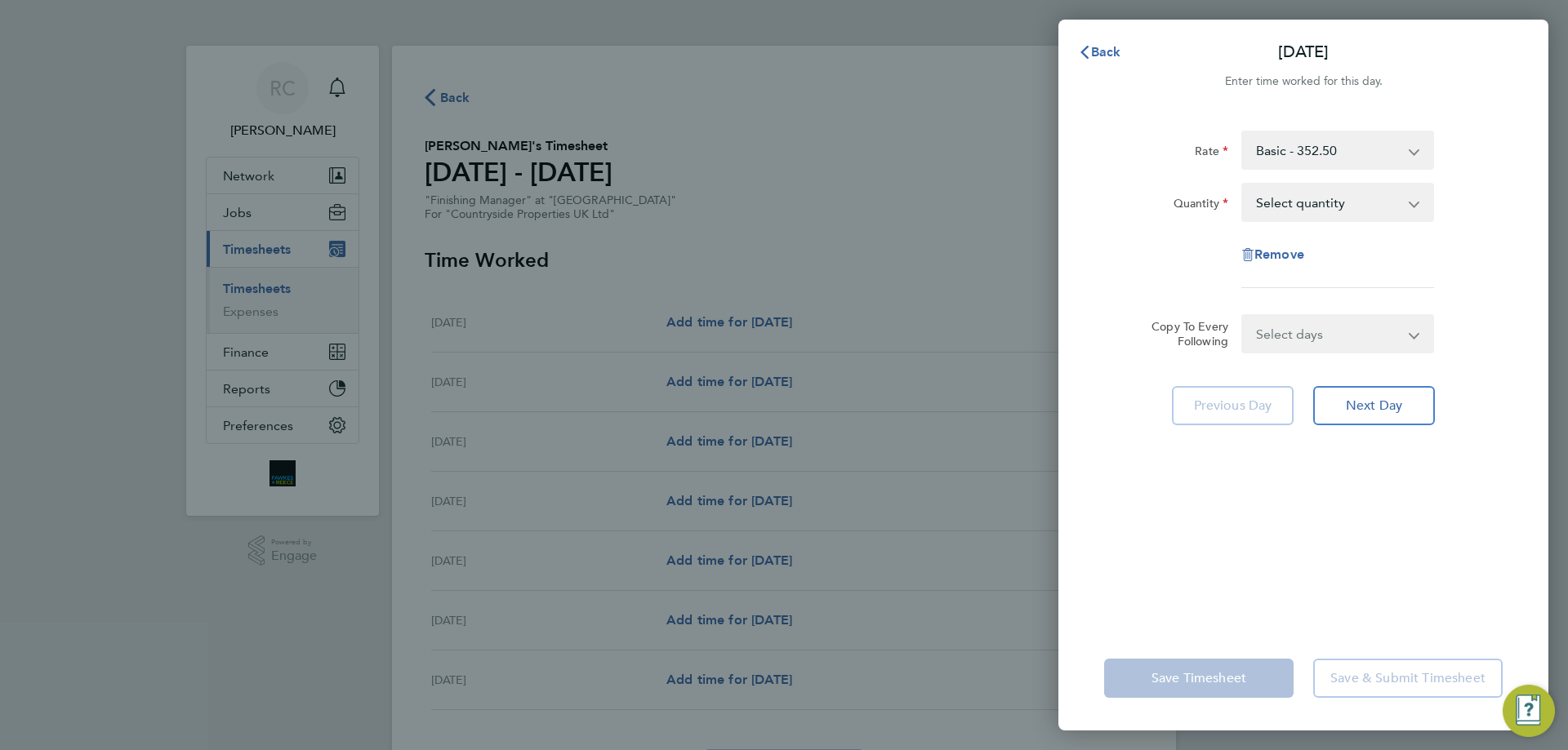
click at [1292, 202] on select "Select quantity 0.5 1" at bounding box center [1327, 203] width 170 height 36
select select "1"
click at [1242, 185] on select "Select quantity 0.5 1" at bounding box center [1327, 203] width 170 height 36
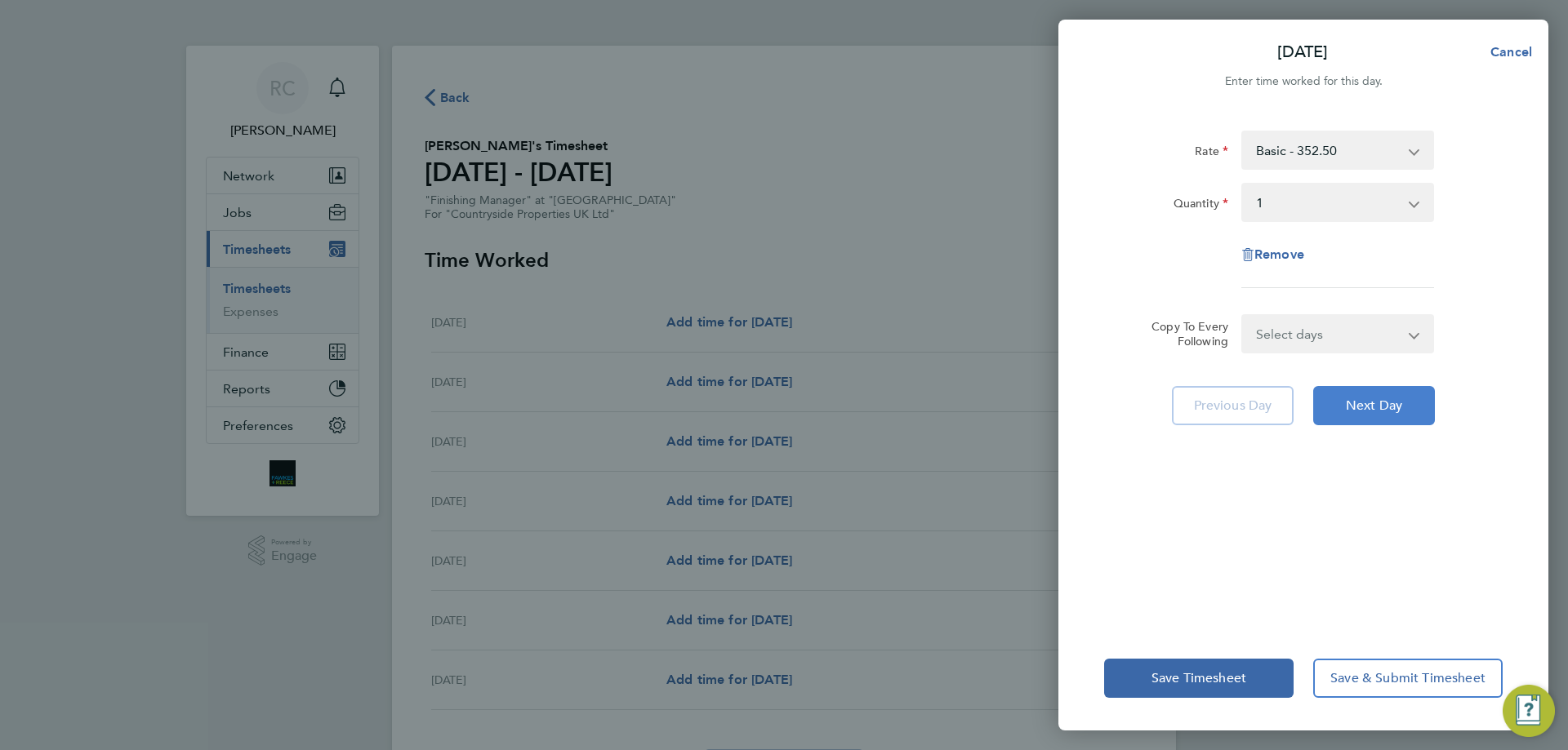
click at [1374, 412] on span "Next Day" at bounding box center [1374, 405] width 57 height 16
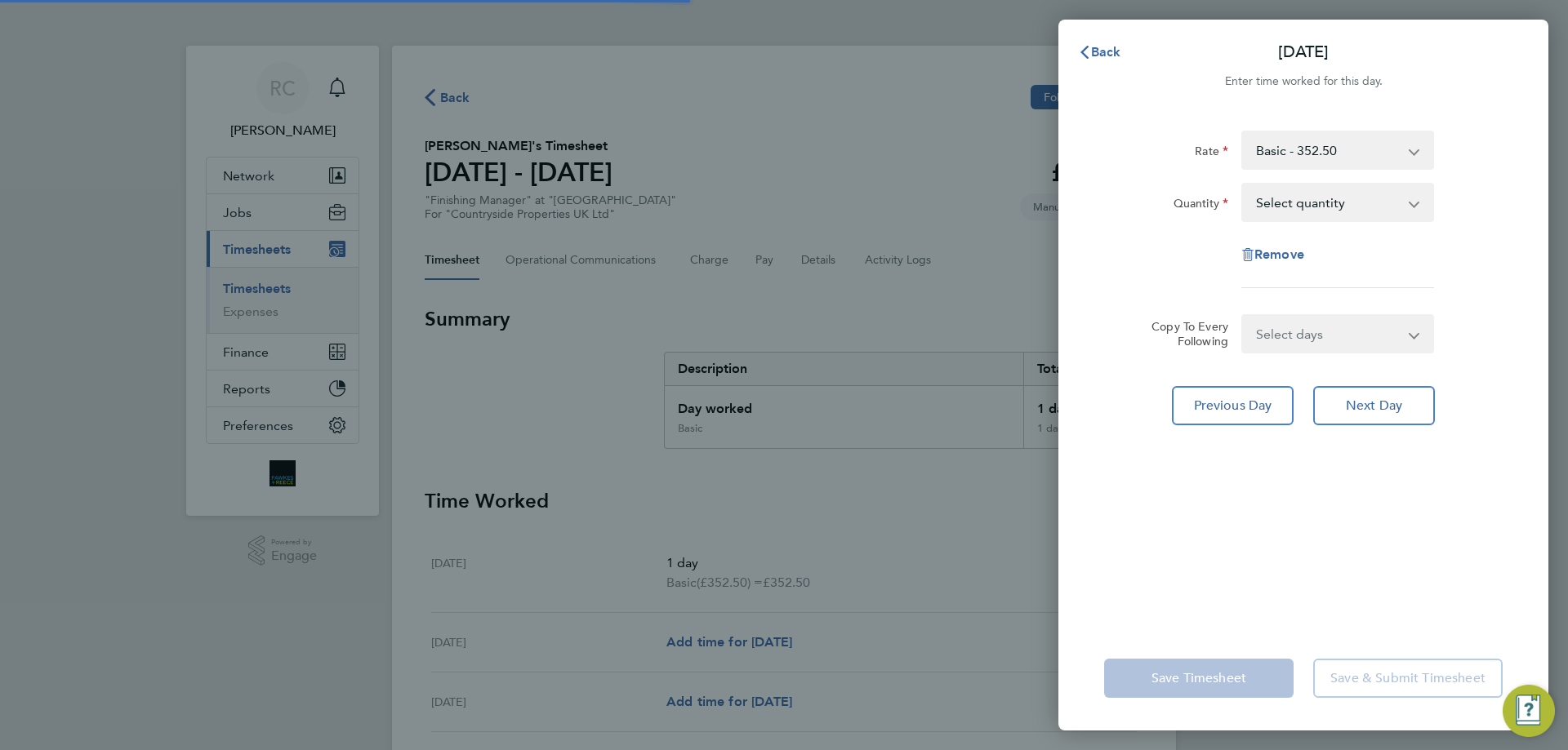
click at [1261, 202] on select "Select quantity 0.5 1" at bounding box center [1327, 203] width 170 height 36
select select "1"
click at [1242, 185] on select "Select quantity 0.5 1" at bounding box center [1327, 203] width 170 height 36
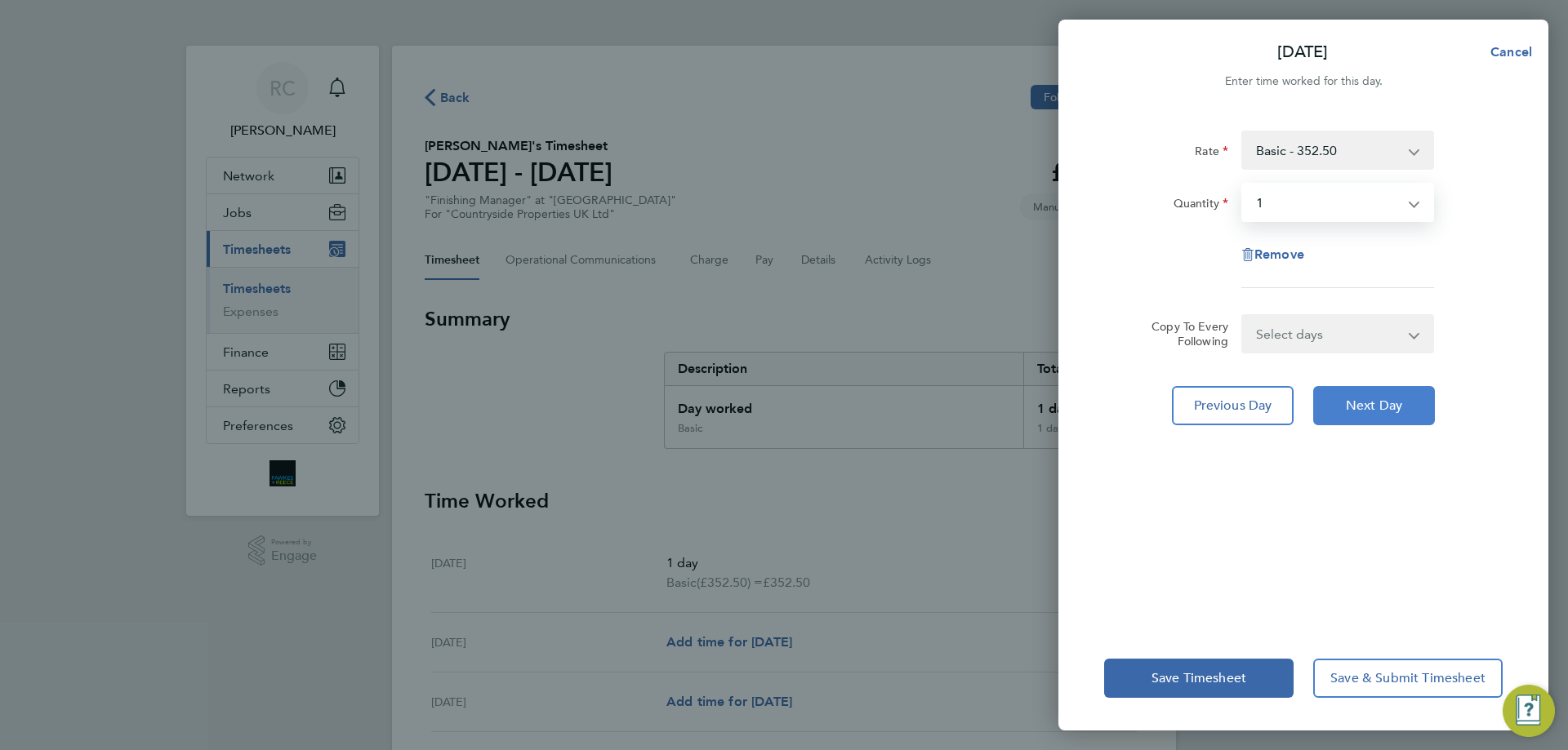
click at [1367, 409] on span "Next Day" at bounding box center [1374, 405] width 57 height 16
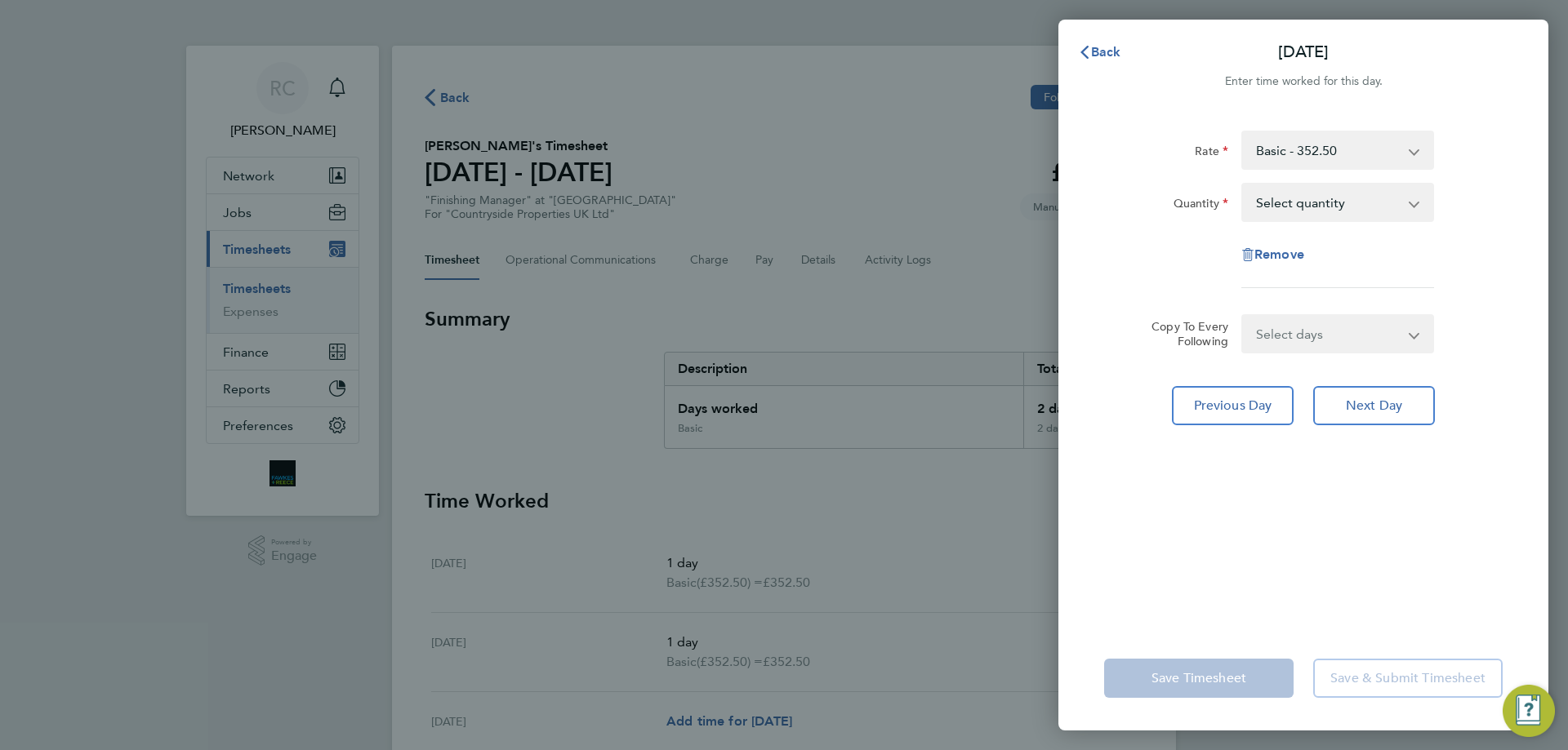
click at [1313, 201] on select "Select quantity 0.5 1" at bounding box center [1327, 203] width 170 height 36
select select "1"
click at [1242, 185] on select "Select quantity 0.5 1" at bounding box center [1327, 203] width 170 height 36
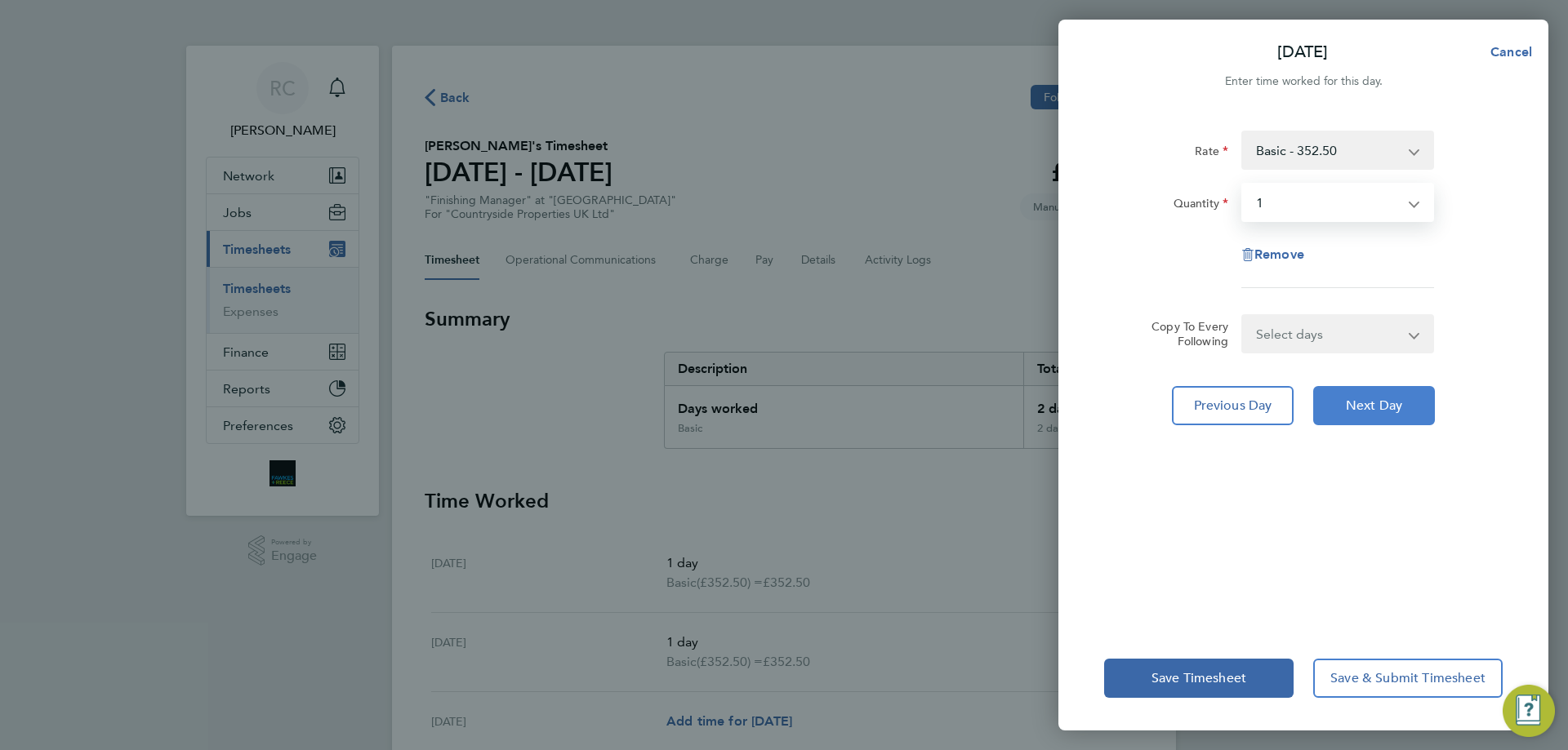
click at [1379, 402] on span "Next Day" at bounding box center [1374, 405] width 57 height 16
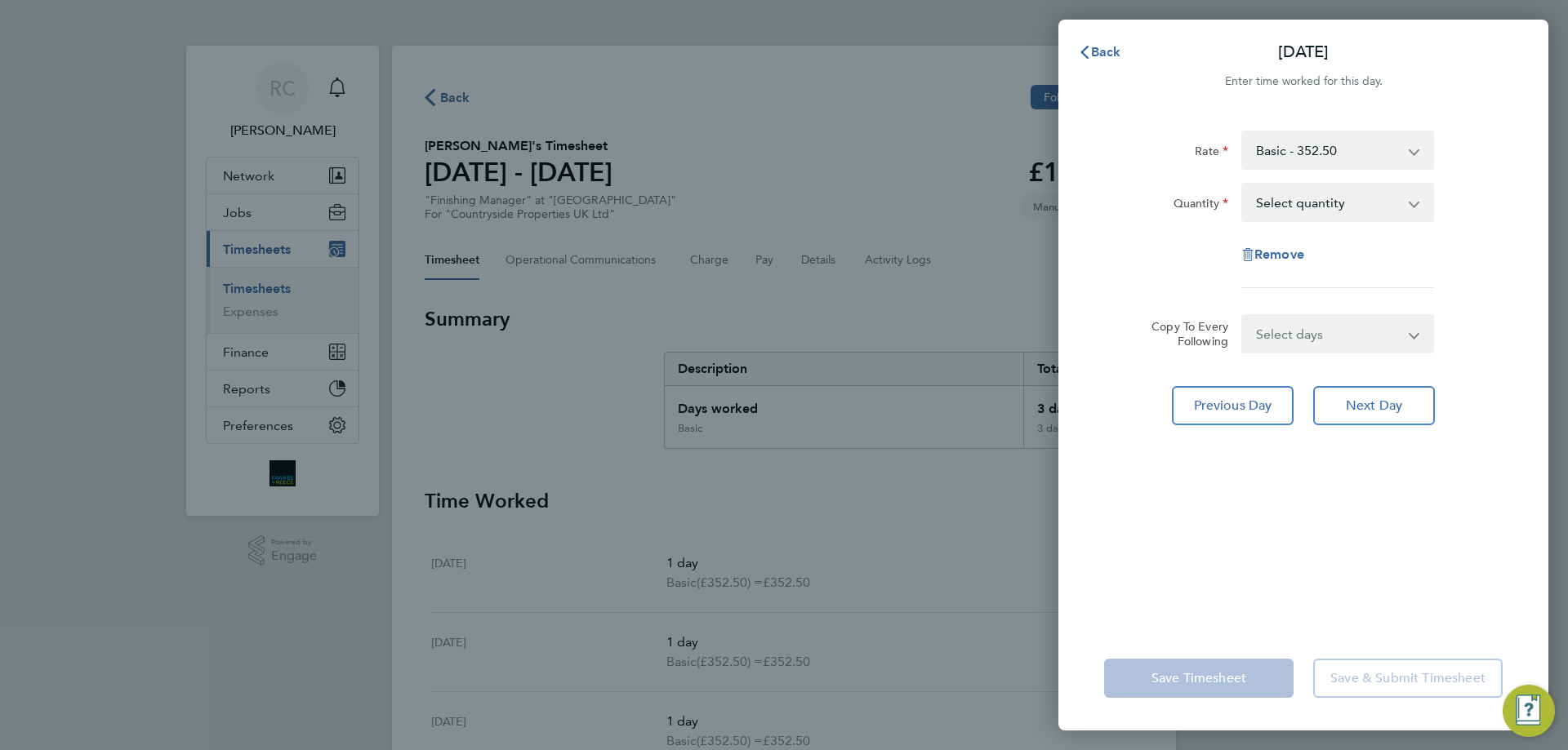
click at [1297, 210] on select "Select quantity 0.5 1" at bounding box center [1327, 203] width 170 height 36
select select "1"
click at [1242, 185] on select "Select quantity 0.5 1" at bounding box center [1327, 203] width 170 height 36
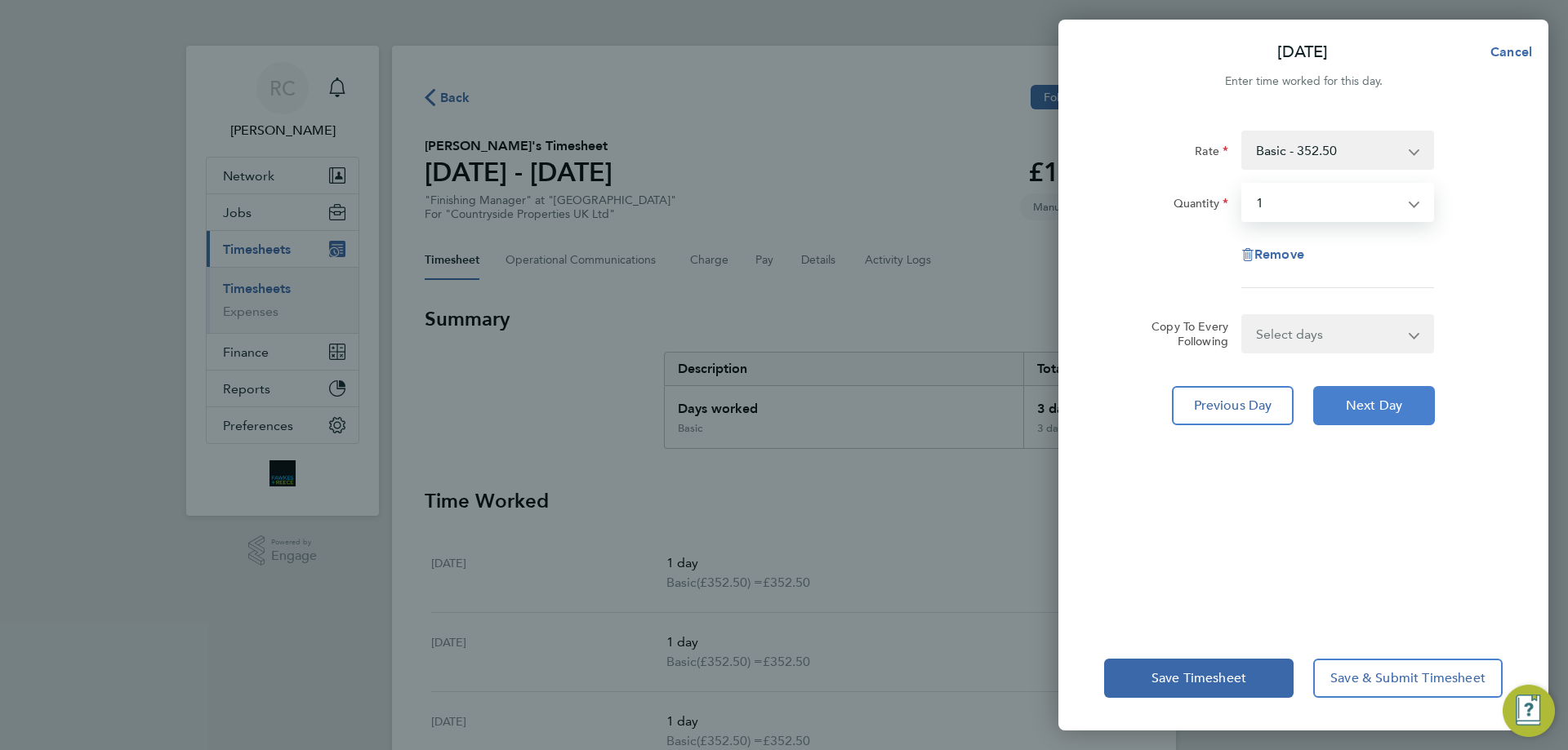
click at [1377, 412] on span "Next Day" at bounding box center [1374, 405] width 57 height 16
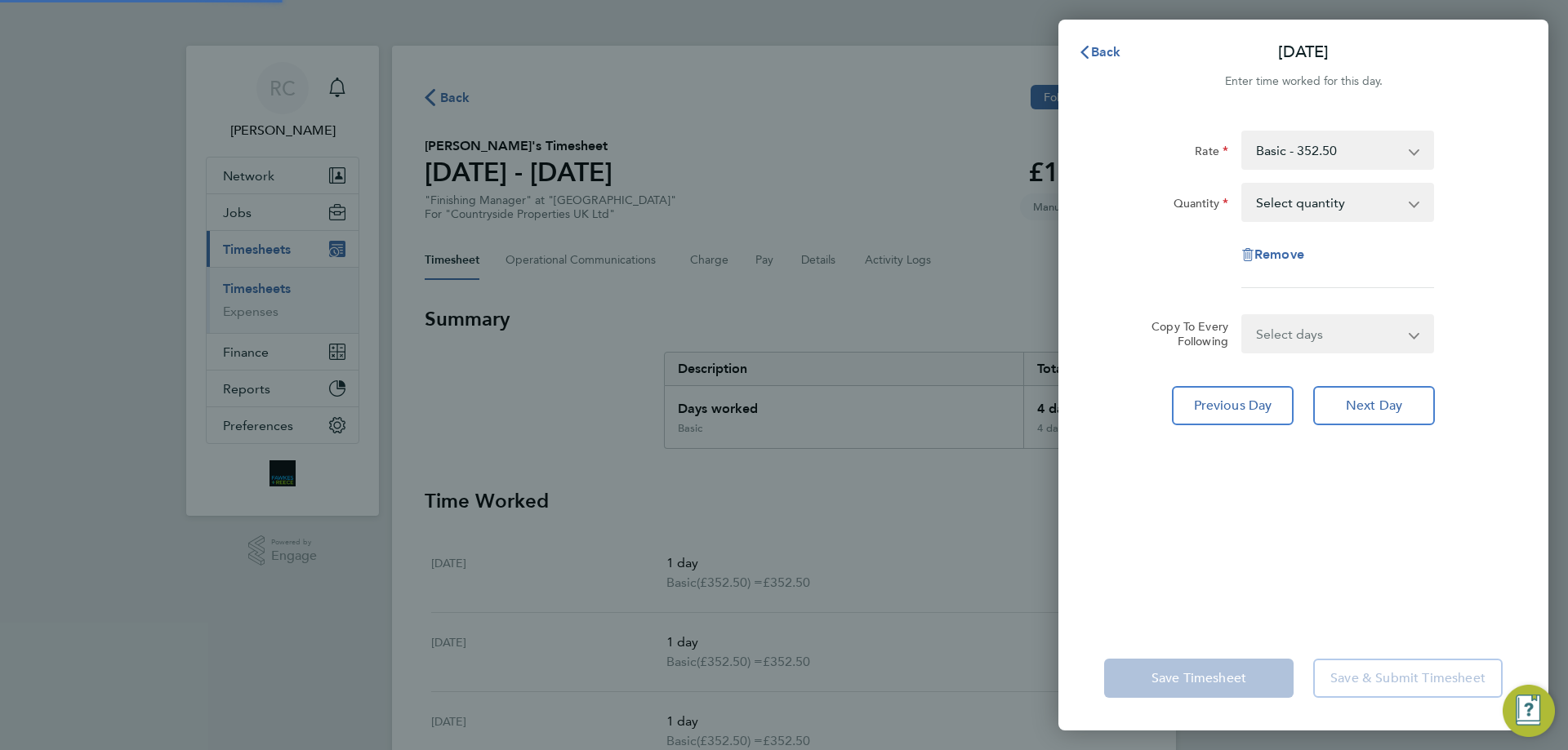
click at [1273, 203] on select "Select quantity 0.5 1" at bounding box center [1327, 203] width 170 height 36
select select "1"
click at [1242, 185] on select "Select quantity 0.5 1" at bounding box center [1327, 203] width 170 height 36
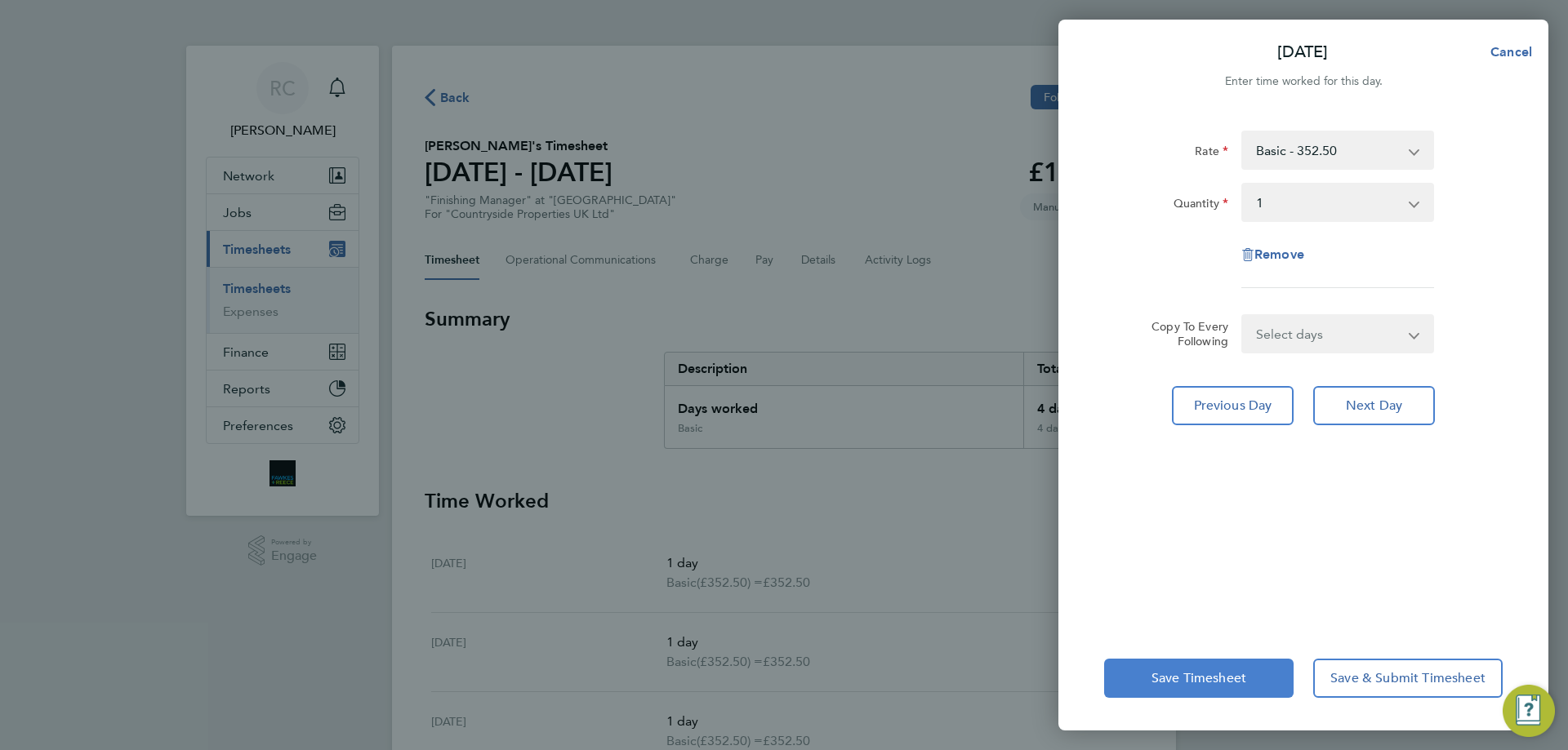
click at [1214, 684] on span "Save Timesheet" at bounding box center [1198, 678] width 95 height 16
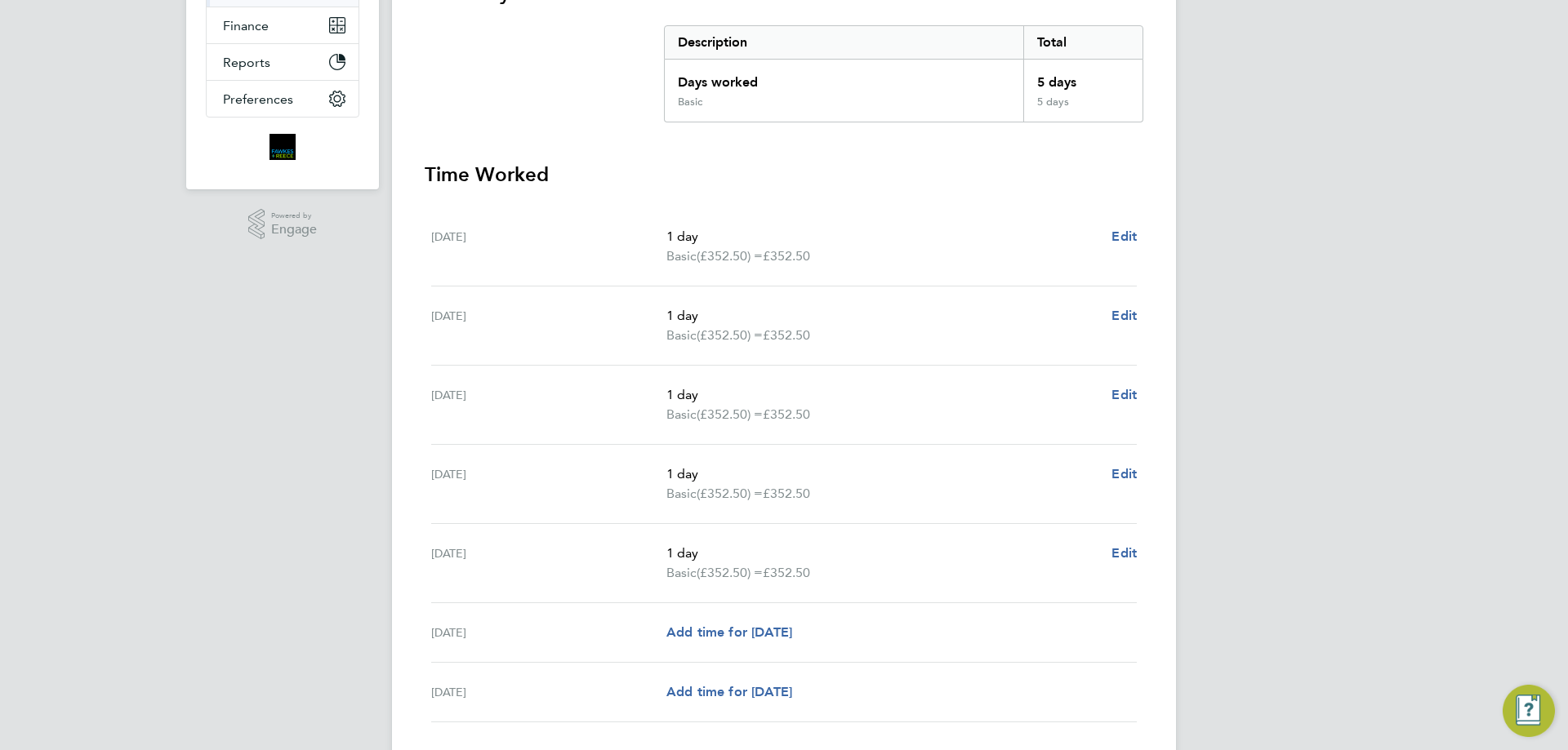
scroll to position [443, 0]
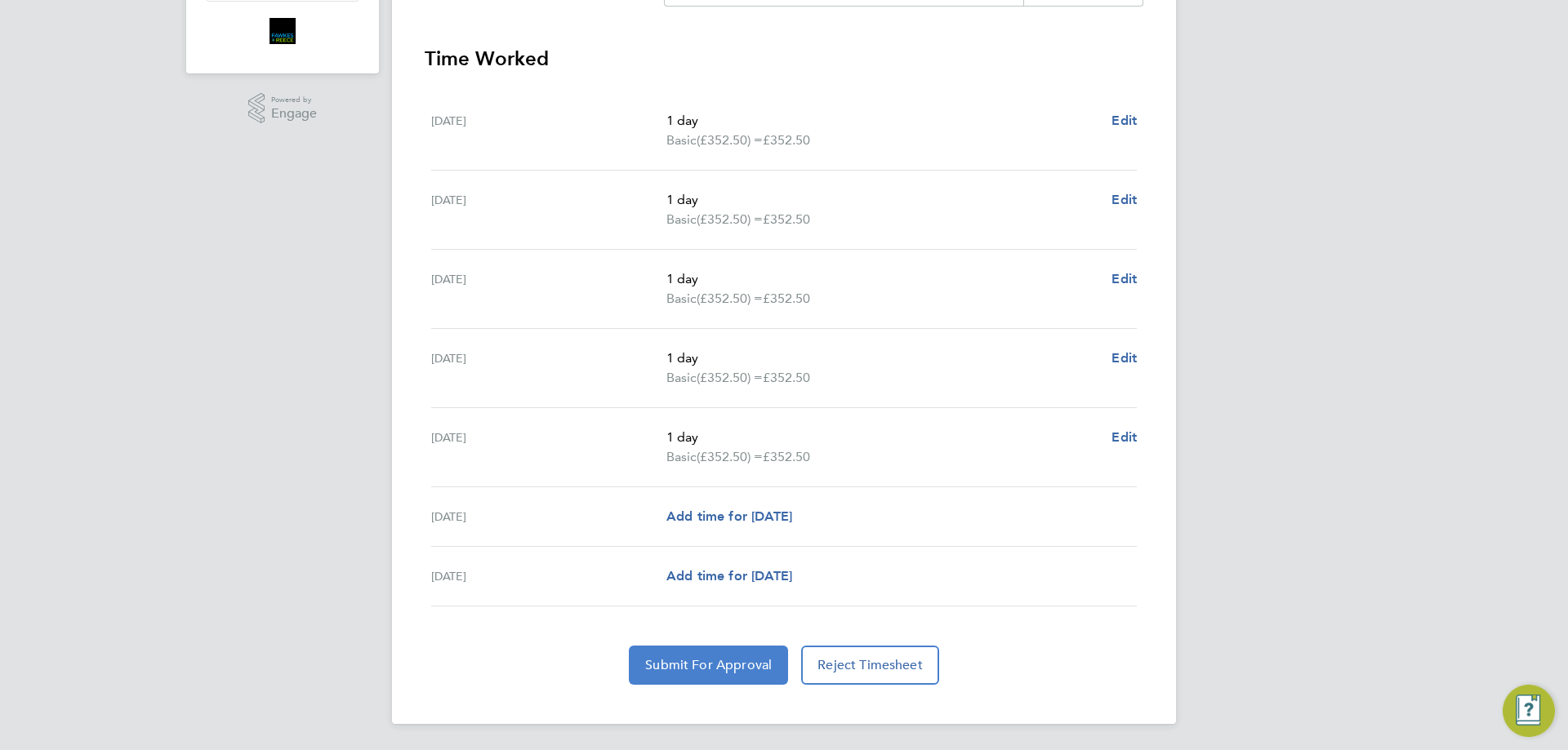
click at [723, 659] on span "Submit For Approval" at bounding box center [708, 665] width 126 height 16
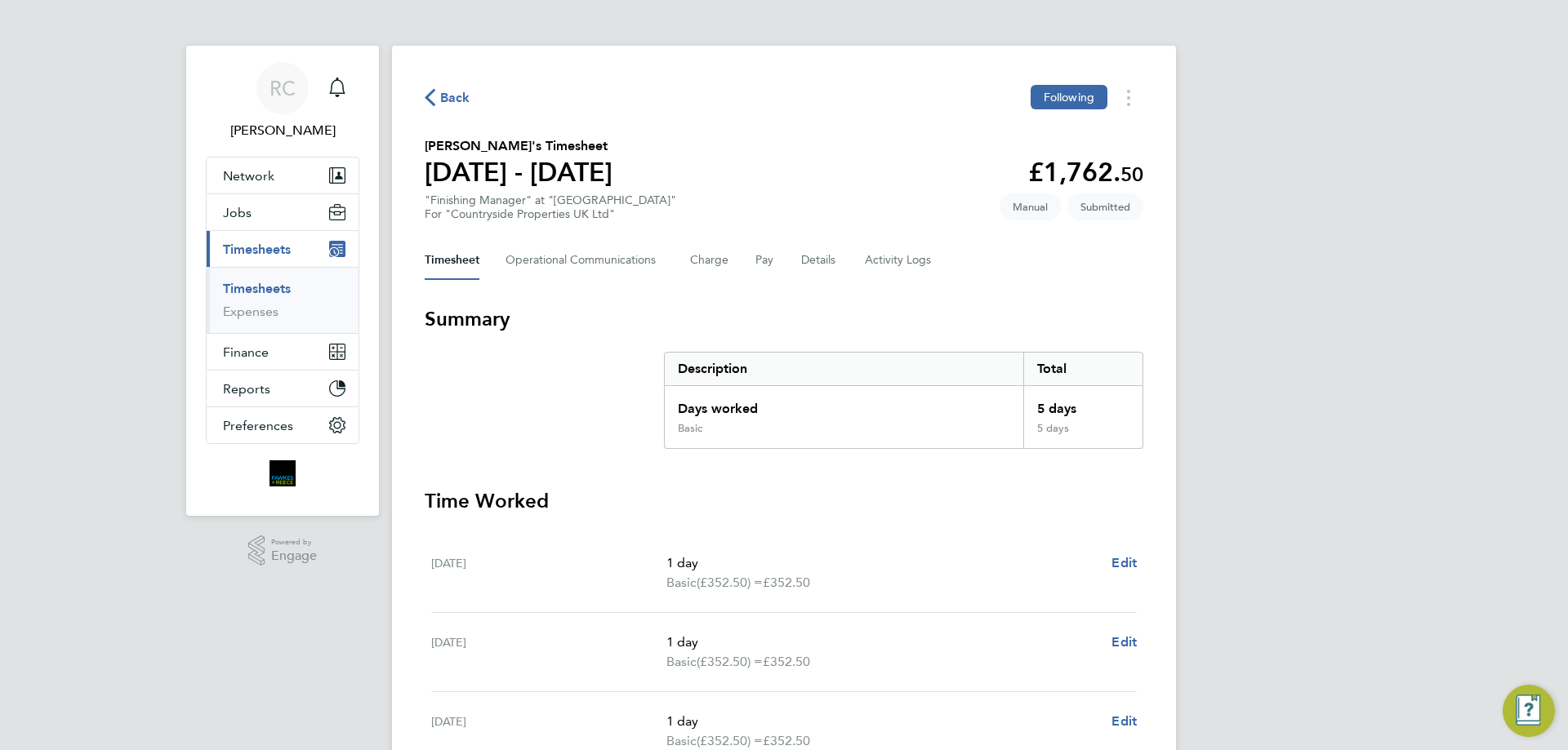
click at [269, 281] on link "Timesheets" at bounding box center [257, 288] width 68 height 15
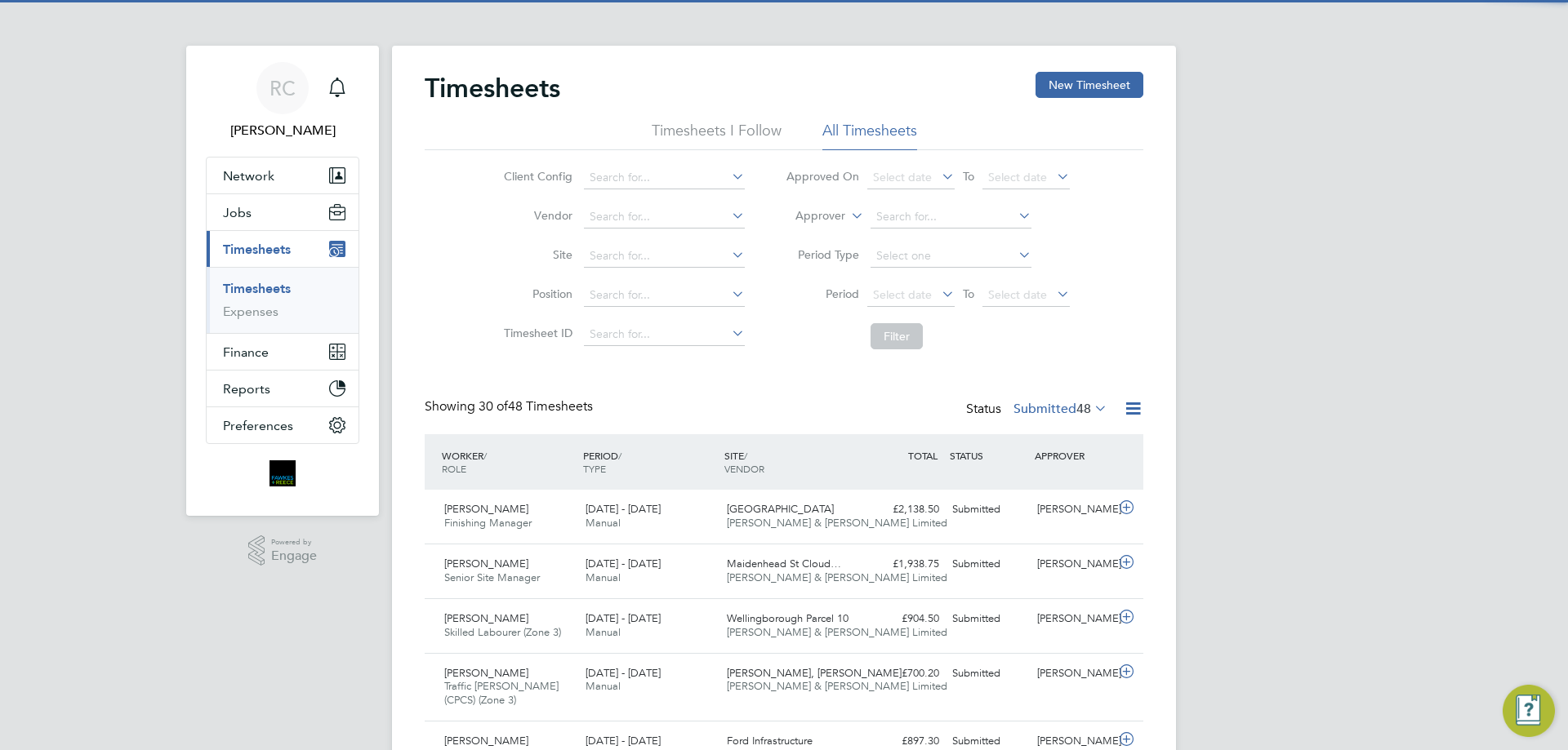
scroll to position [41, 142]
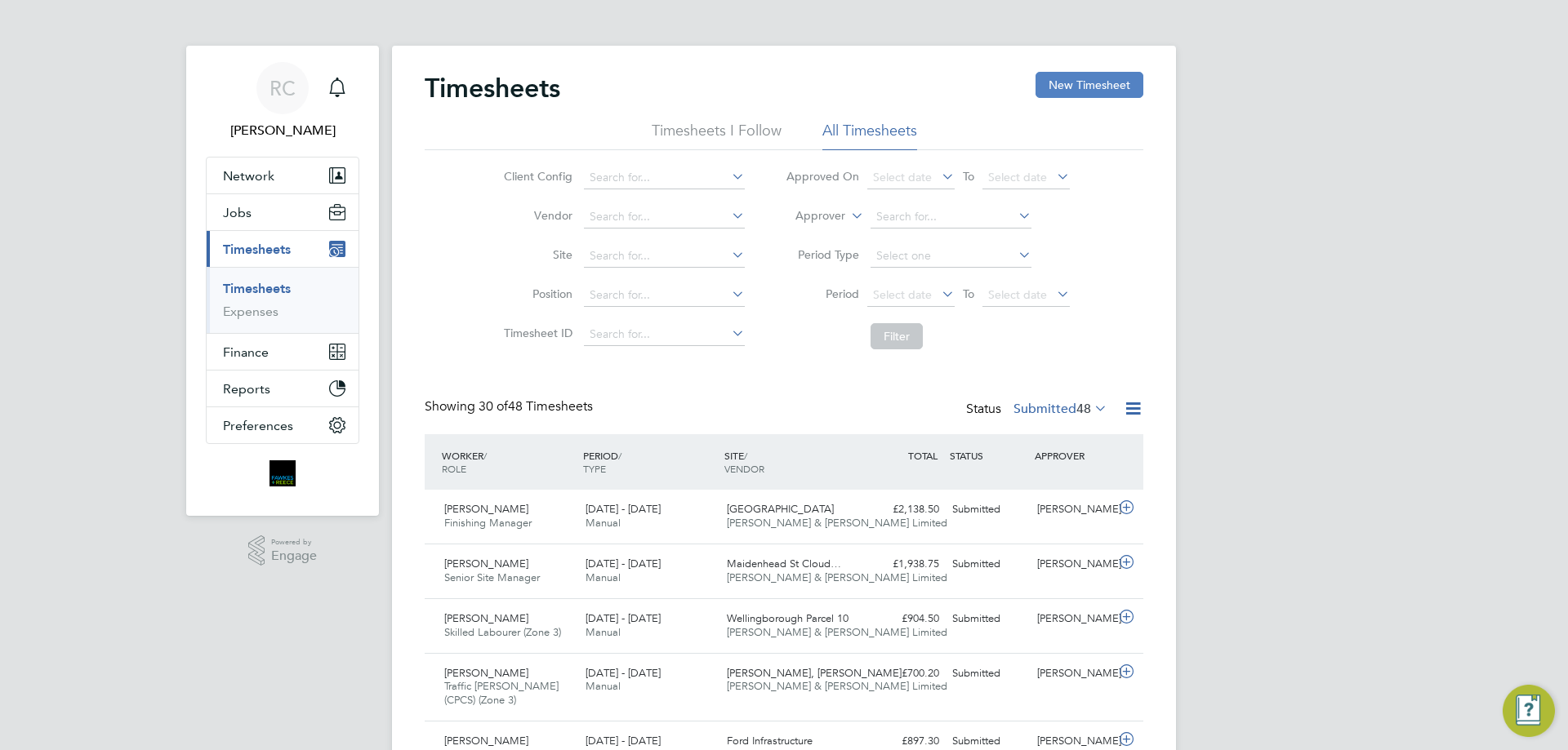
click at [1080, 82] on button "New Timesheet" at bounding box center [1089, 84] width 108 height 26
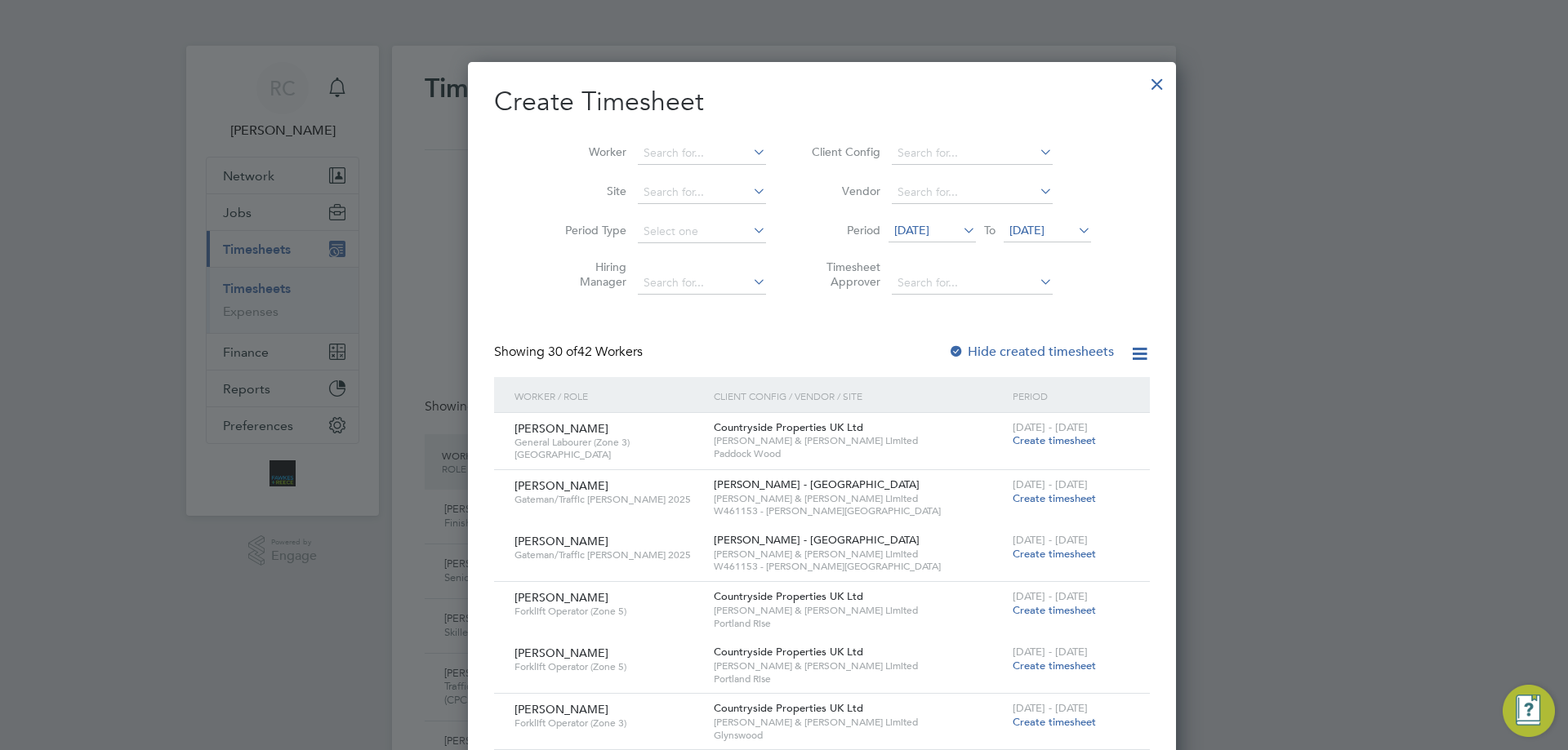
click at [1010, 224] on span "[DATE]" at bounding box center [1027, 230] width 35 height 14
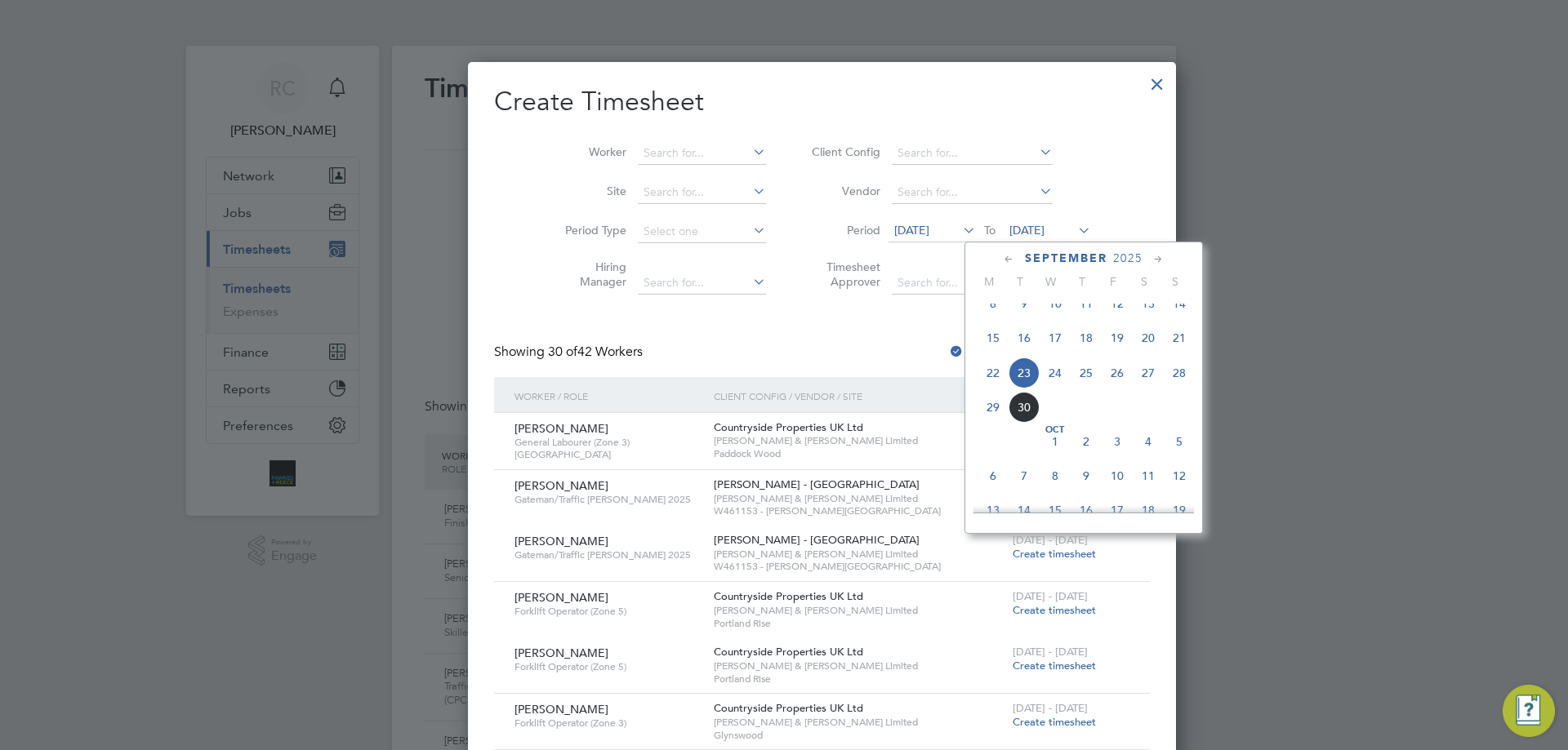
click at [1178, 386] on span "28" at bounding box center [1179, 373] width 31 height 31
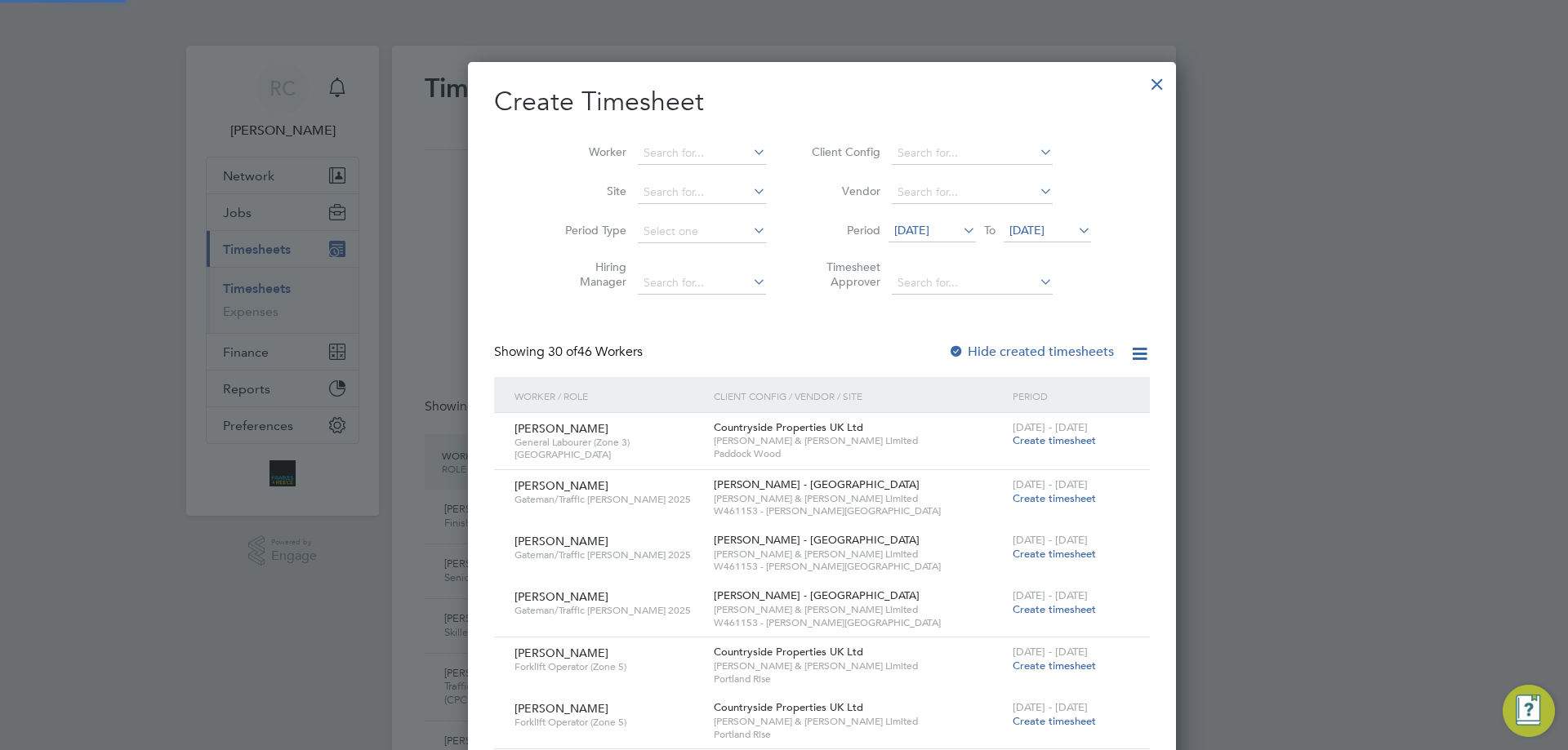
click at [948, 350] on div at bounding box center [956, 352] width 16 height 16
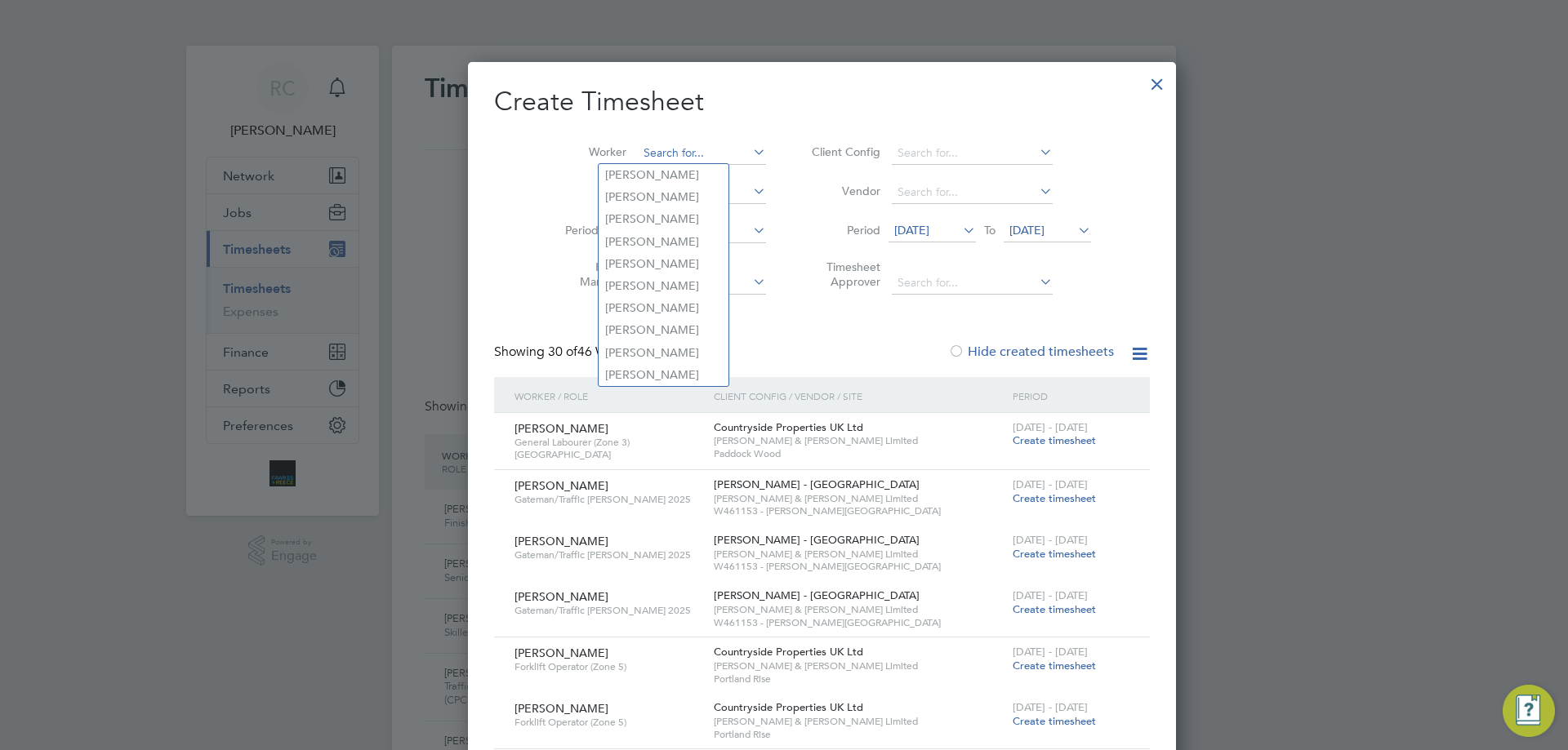
click at [638, 148] on input at bounding box center [702, 153] width 128 height 23
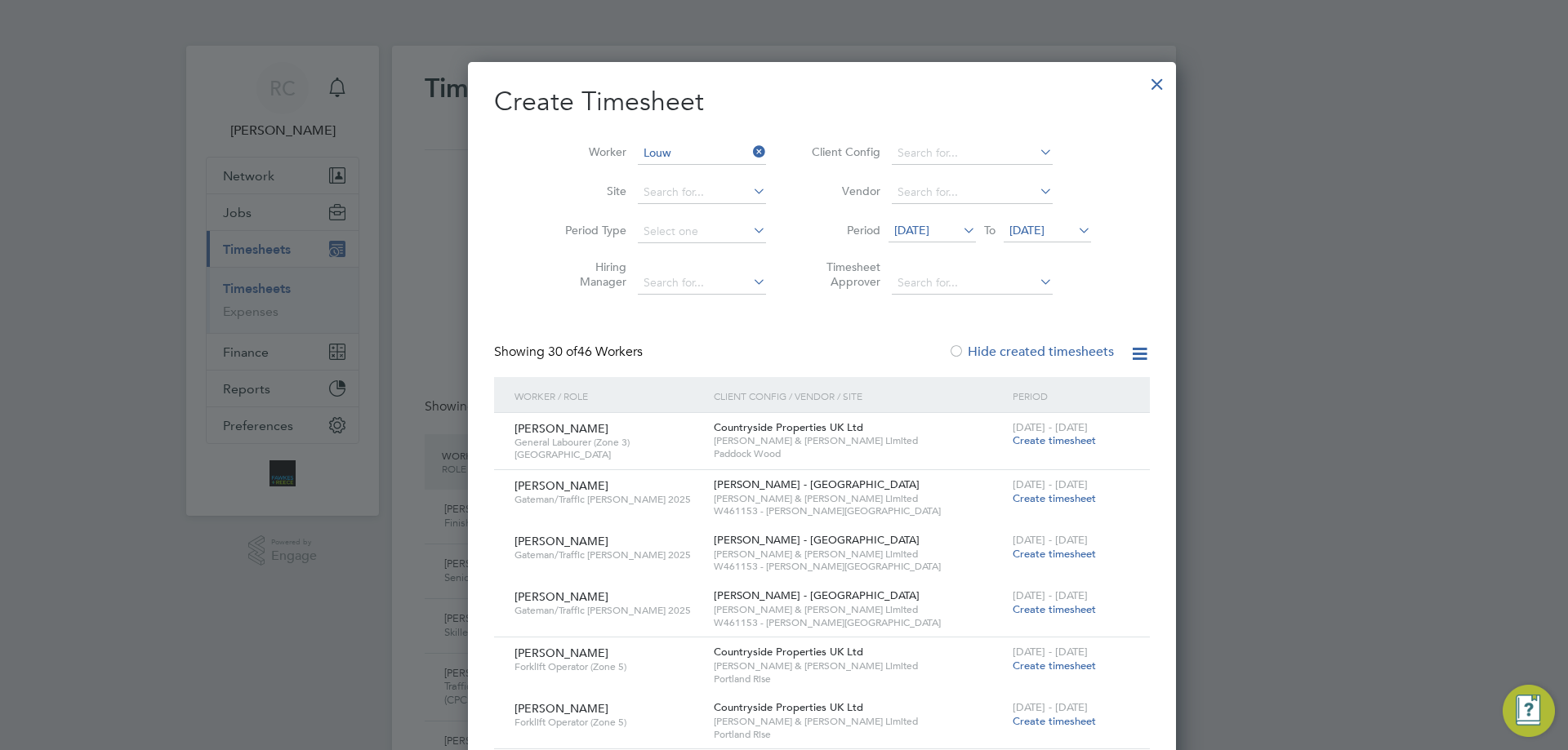
click at [643, 168] on li "[PERSON_NAME]" at bounding box center [664, 174] width 130 height 22
type input "[PERSON_NAME]"
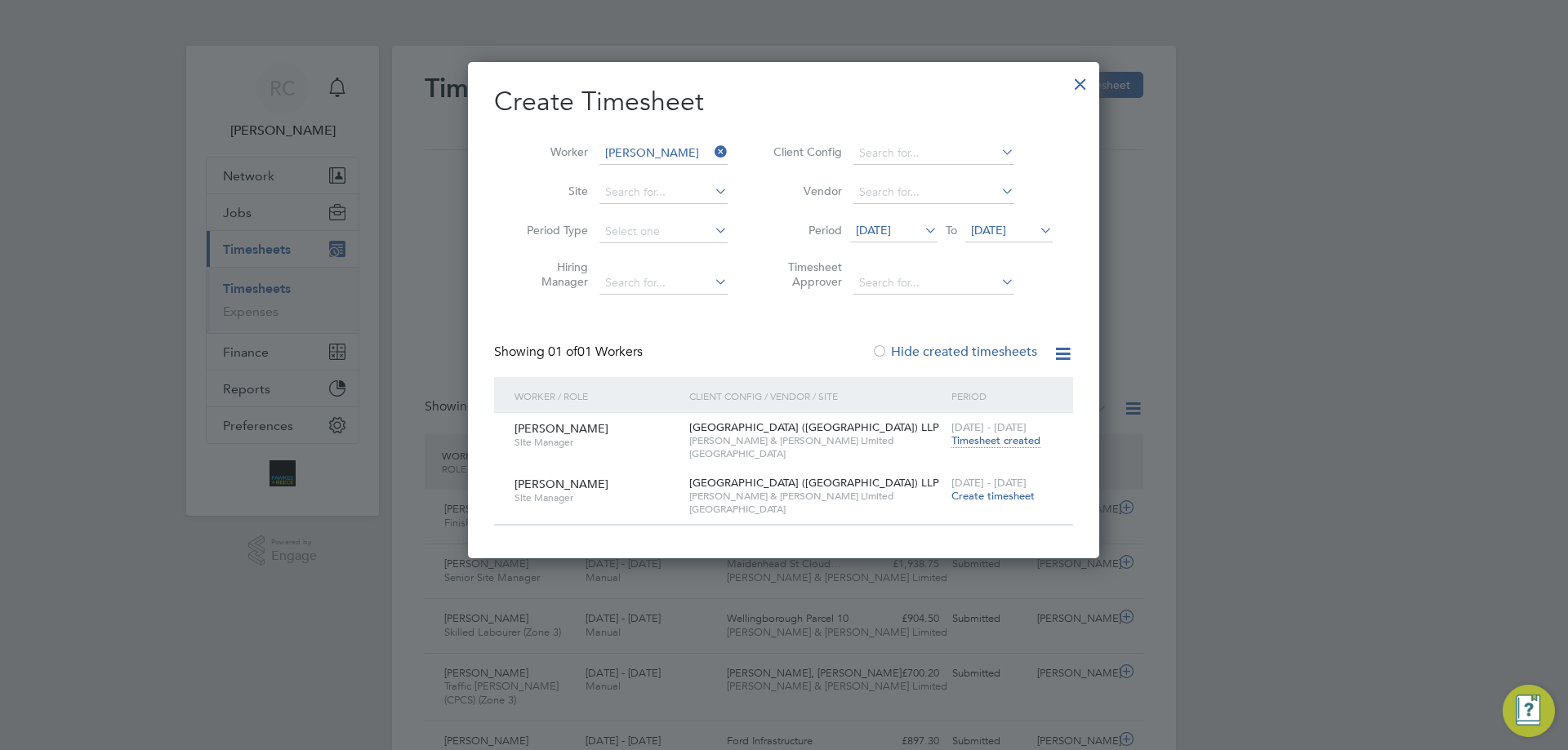
click at [1014, 499] on span "Create timesheet" at bounding box center [992, 496] width 83 height 13
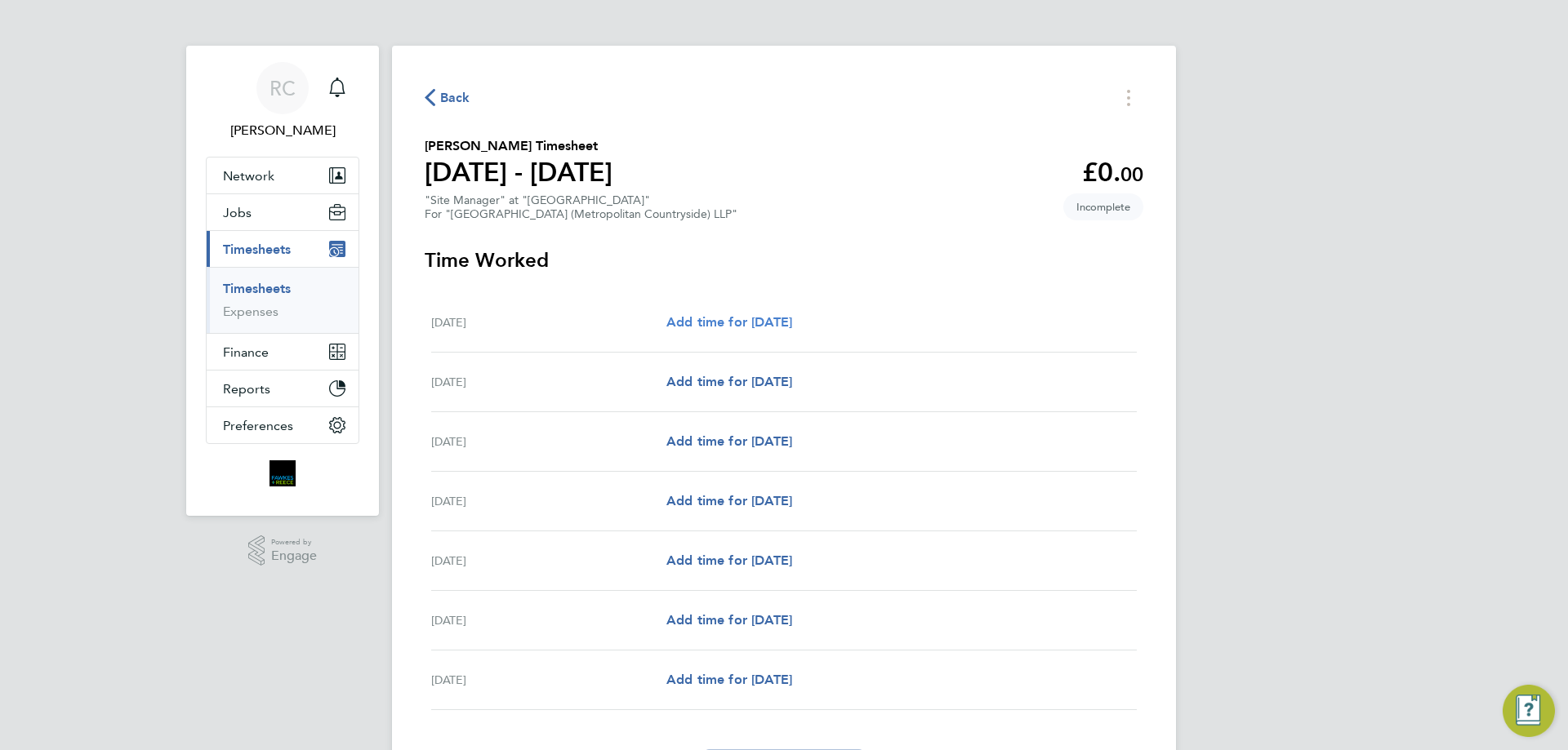
click at [716, 322] on span "Add time for [DATE]" at bounding box center [729, 322] width 125 height 15
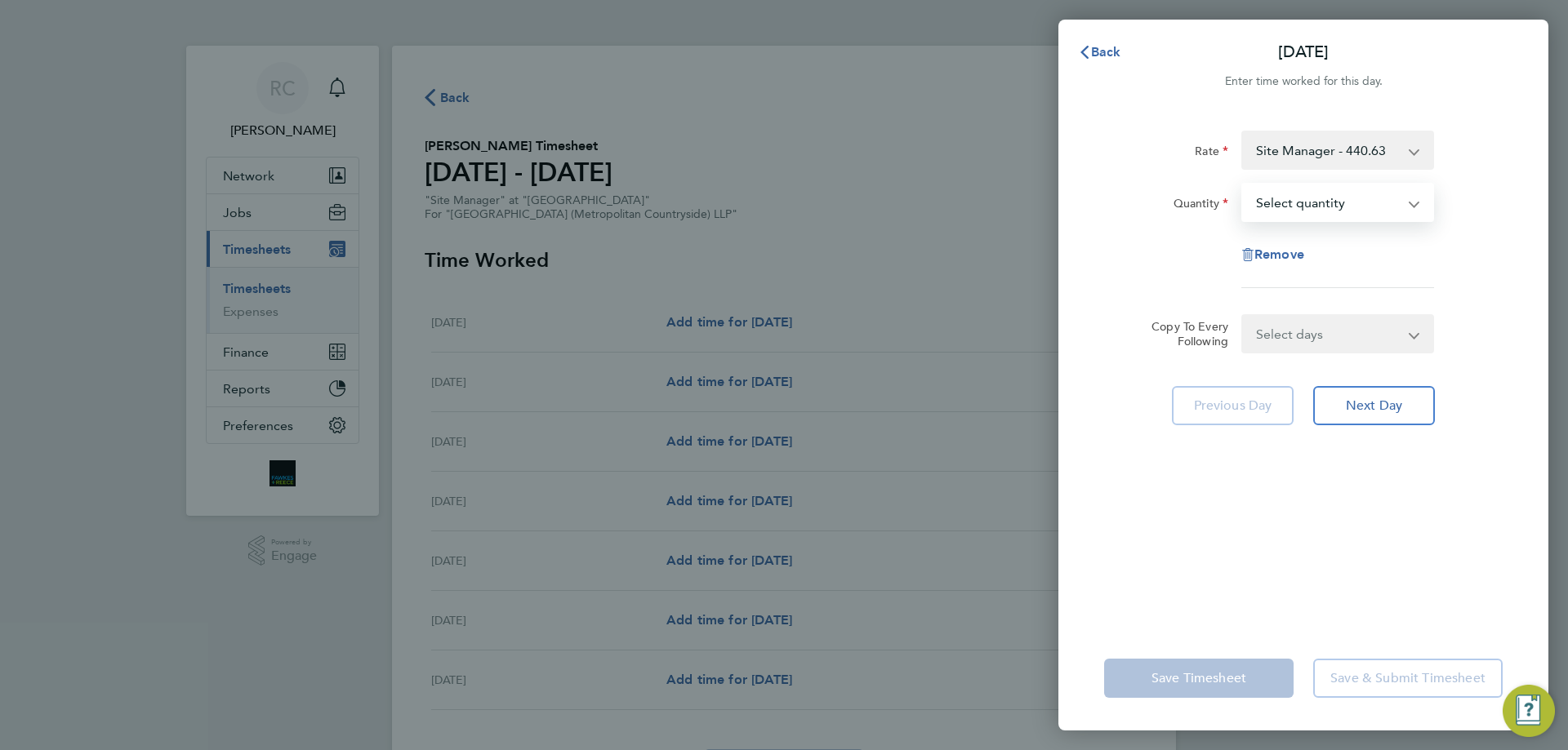
click at [1315, 198] on select "Select quantity 0.5 1" at bounding box center [1327, 203] width 170 height 36
select select "1"
click at [1242, 185] on select "Select quantity 0.5 1" at bounding box center [1327, 203] width 170 height 36
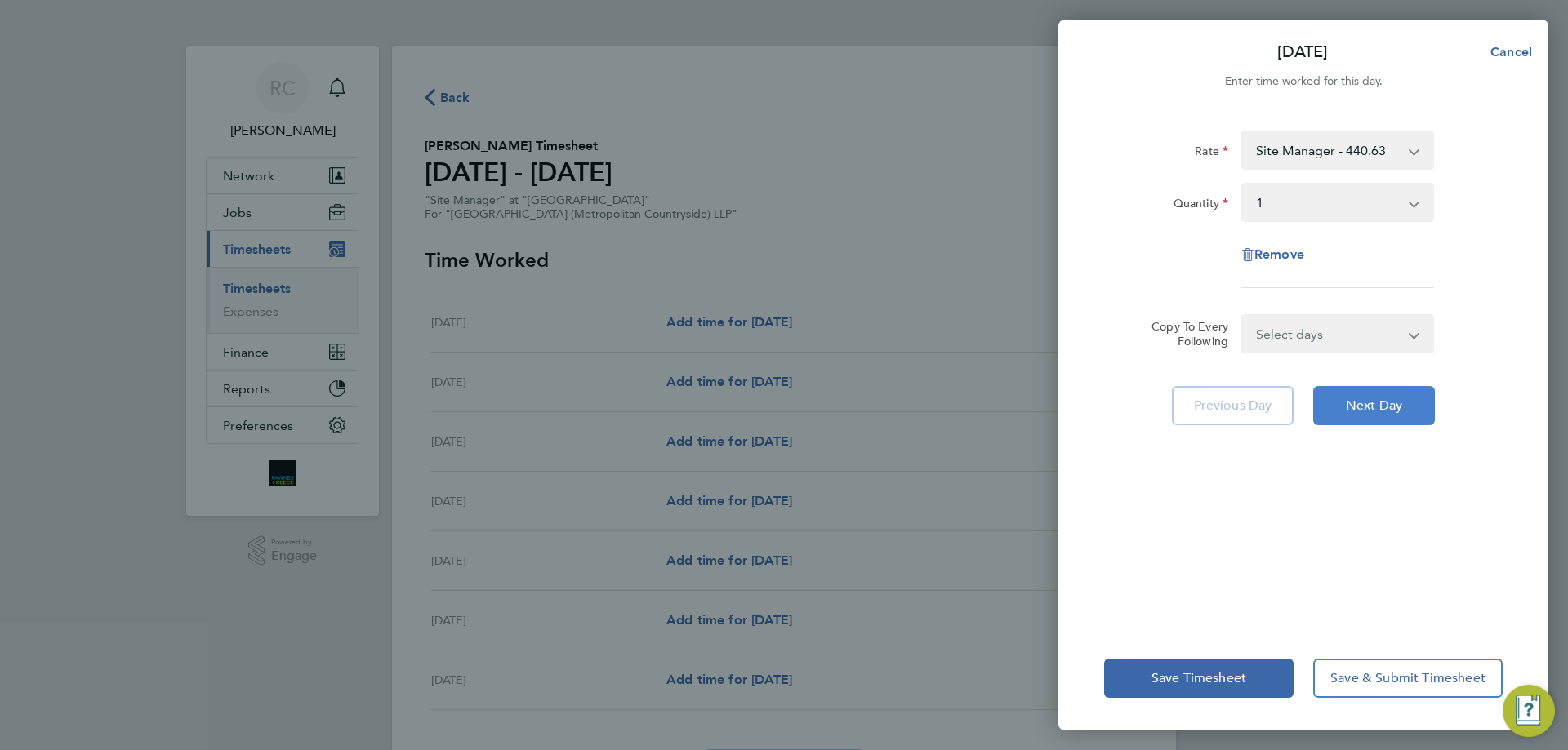
click at [1356, 405] on span "Next Day" at bounding box center [1374, 405] width 57 height 16
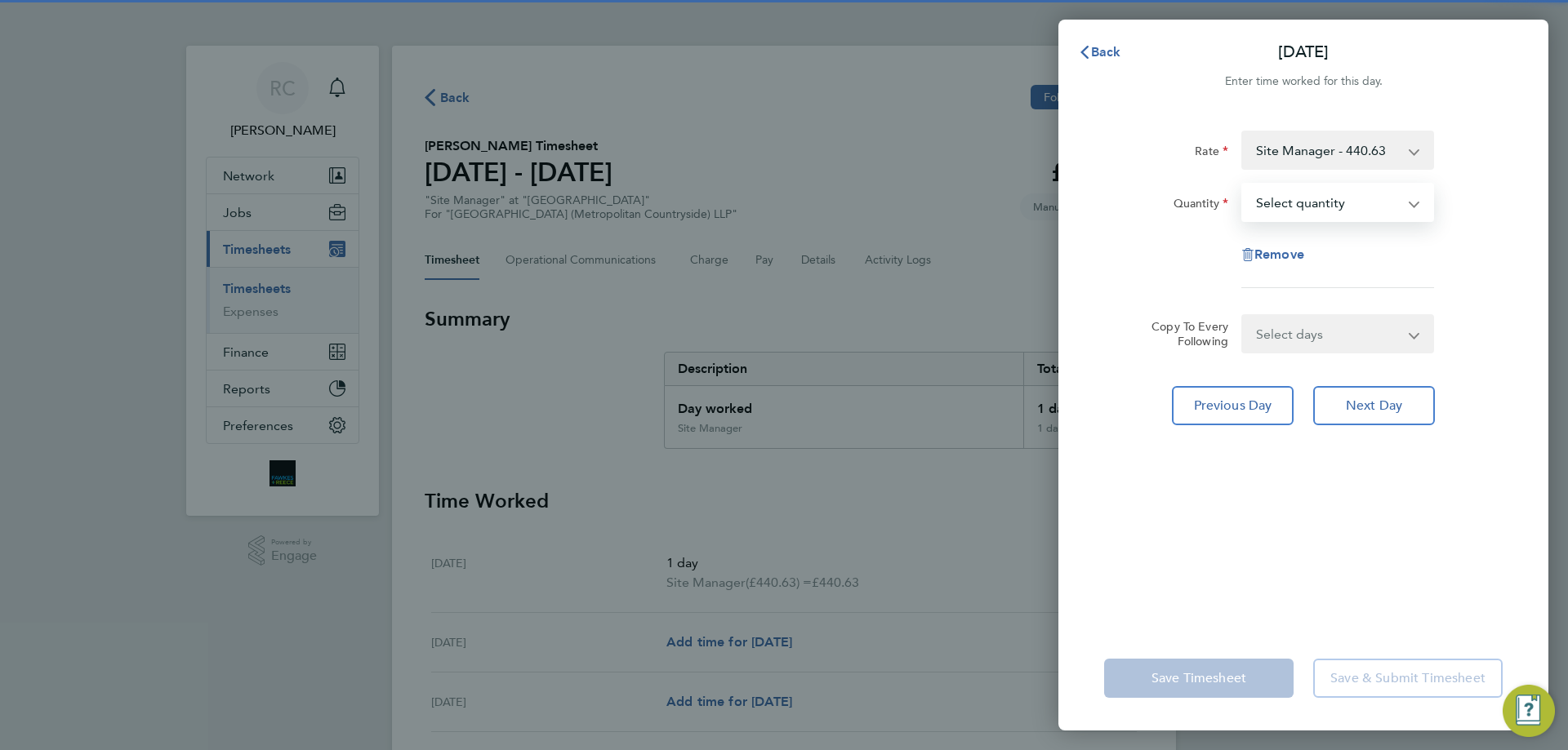
drag, startPoint x: 1286, startPoint y: 199, endPoint x: 1268, endPoint y: 211, distance: 21.6
click at [1269, 200] on select "Select quantity 0.5 1" at bounding box center [1327, 203] width 170 height 36
select select "1"
click at [1242, 185] on select "Select quantity 0.5 1" at bounding box center [1327, 203] width 170 height 36
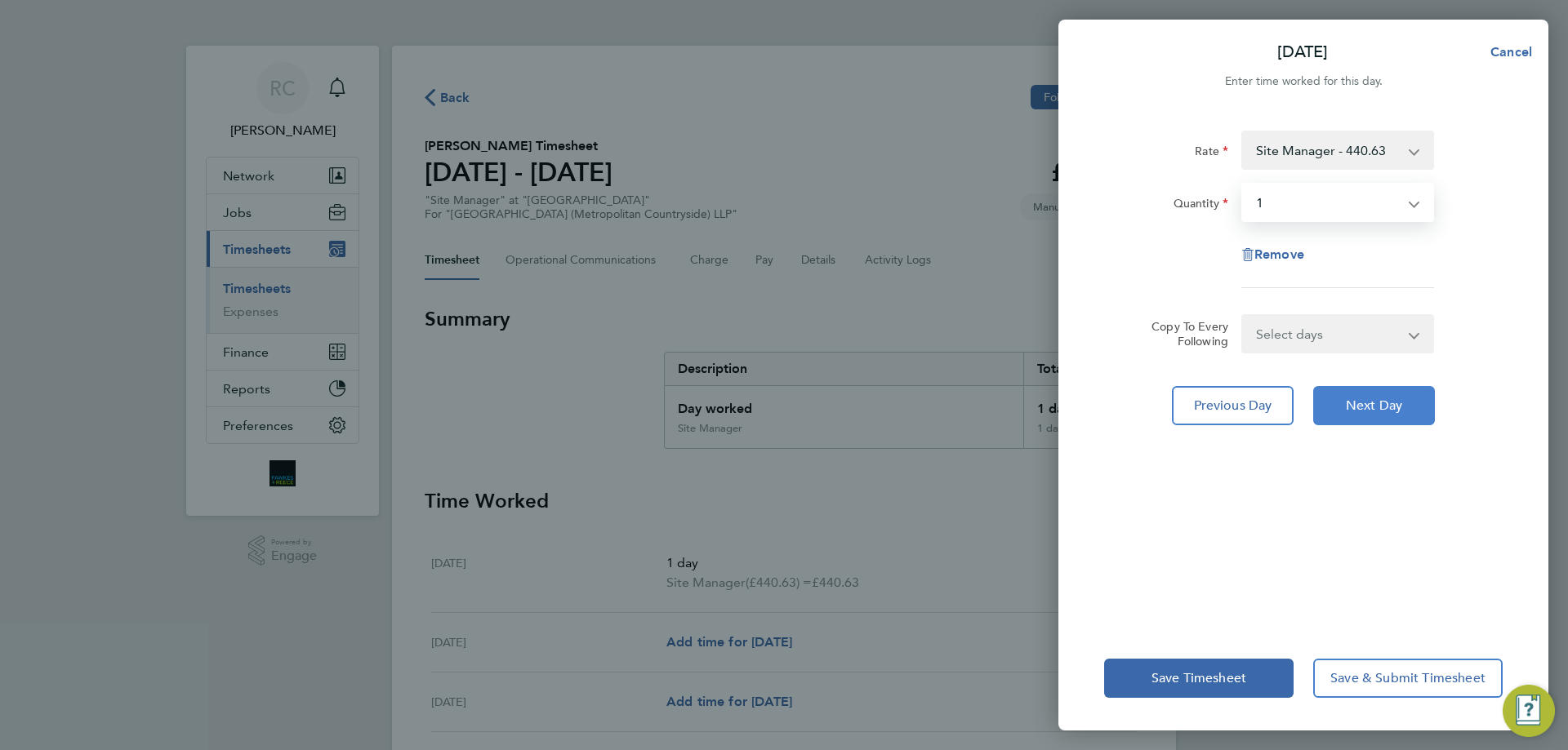
click at [1359, 418] on button "Next Day" at bounding box center [1374, 405] width 122 height 39
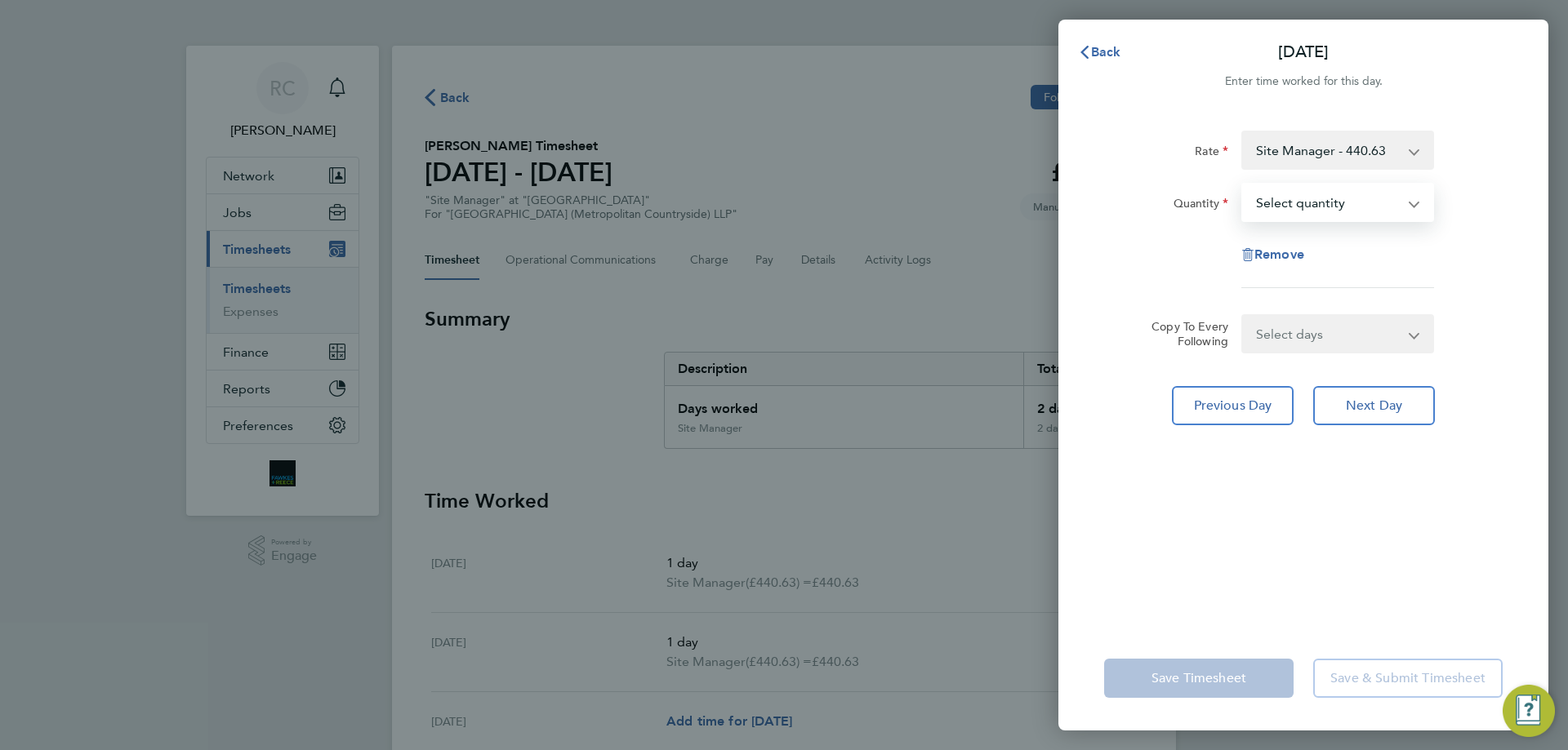
click at [1271, 194] on select "Select quantity 0.5 1" at bounding box center [1327, 203] width 170 height 36
select select "1"
click at [1242, 185] on select "Select quantity 0.5 1" at bounding box center [1327, 203] width 170 height 36
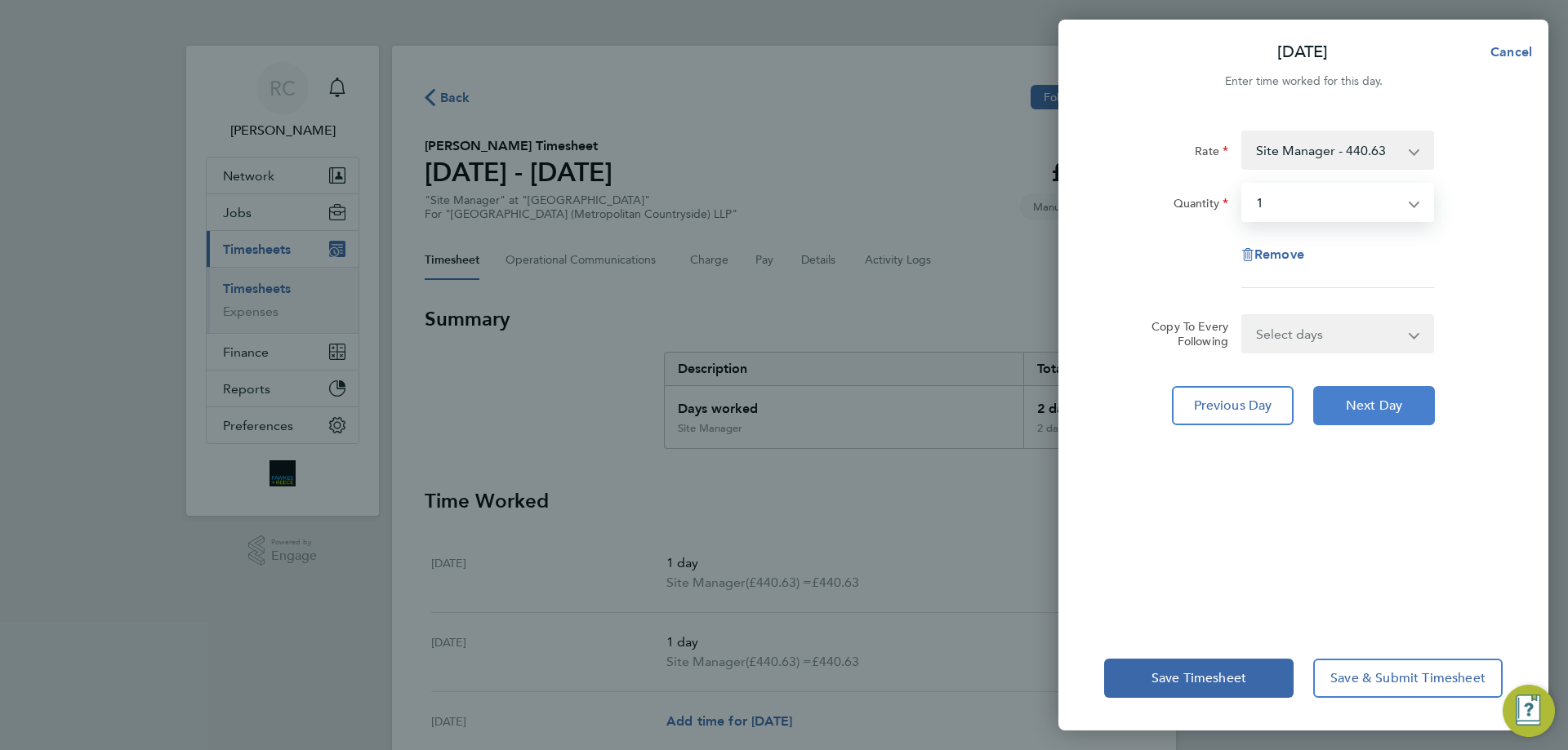
click at [1358, 405] on span "Next Day" at bounding box center [1374, 405] width 57 height 16
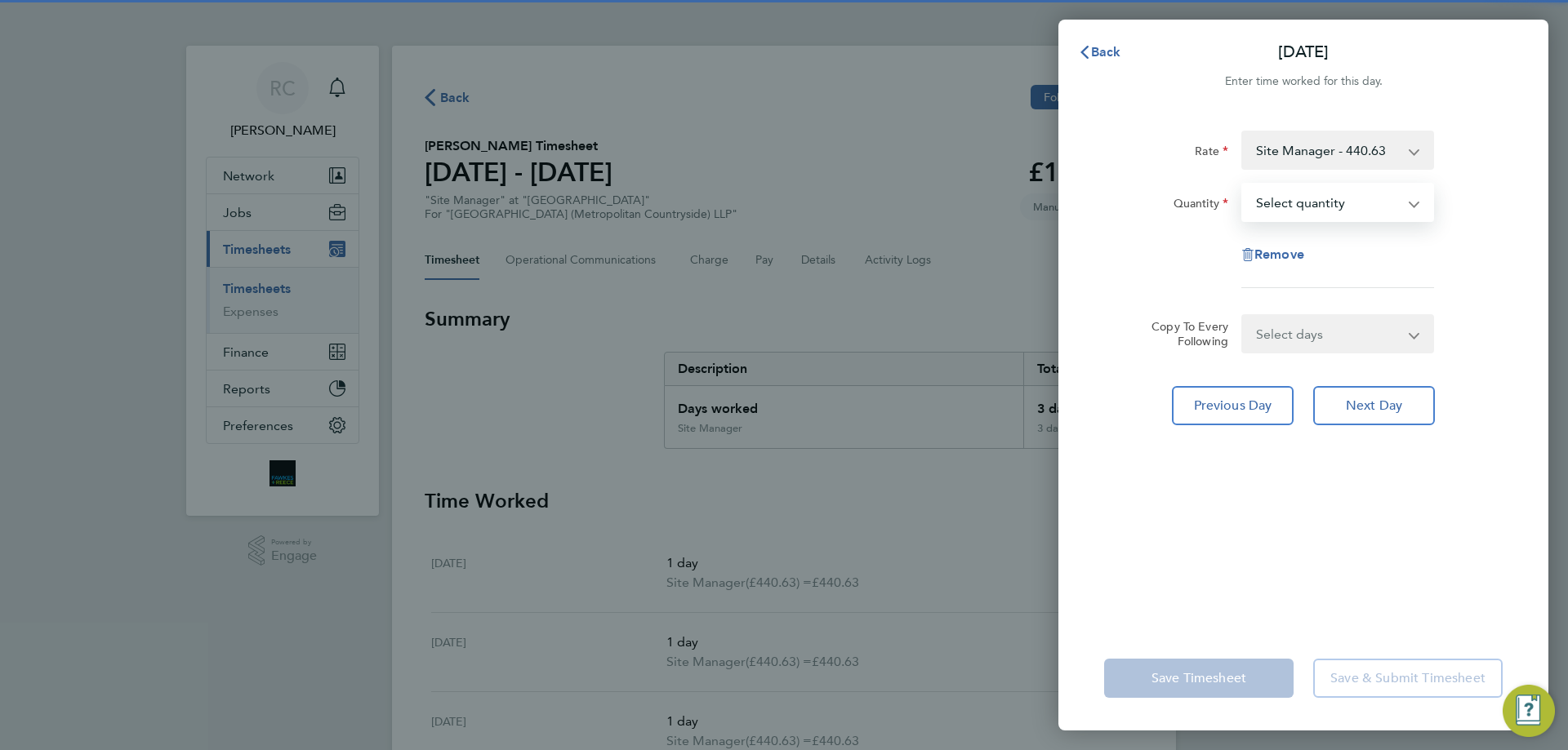
click at [1274, 201] on select "Select quantity 0.5 1" at bounding box center [1327, 203] width 170 height 36
select select "1"
click at [1242, 185] on select "Select quantity 0.5 1" at bounding box center [1327, 203] width 170 height 36
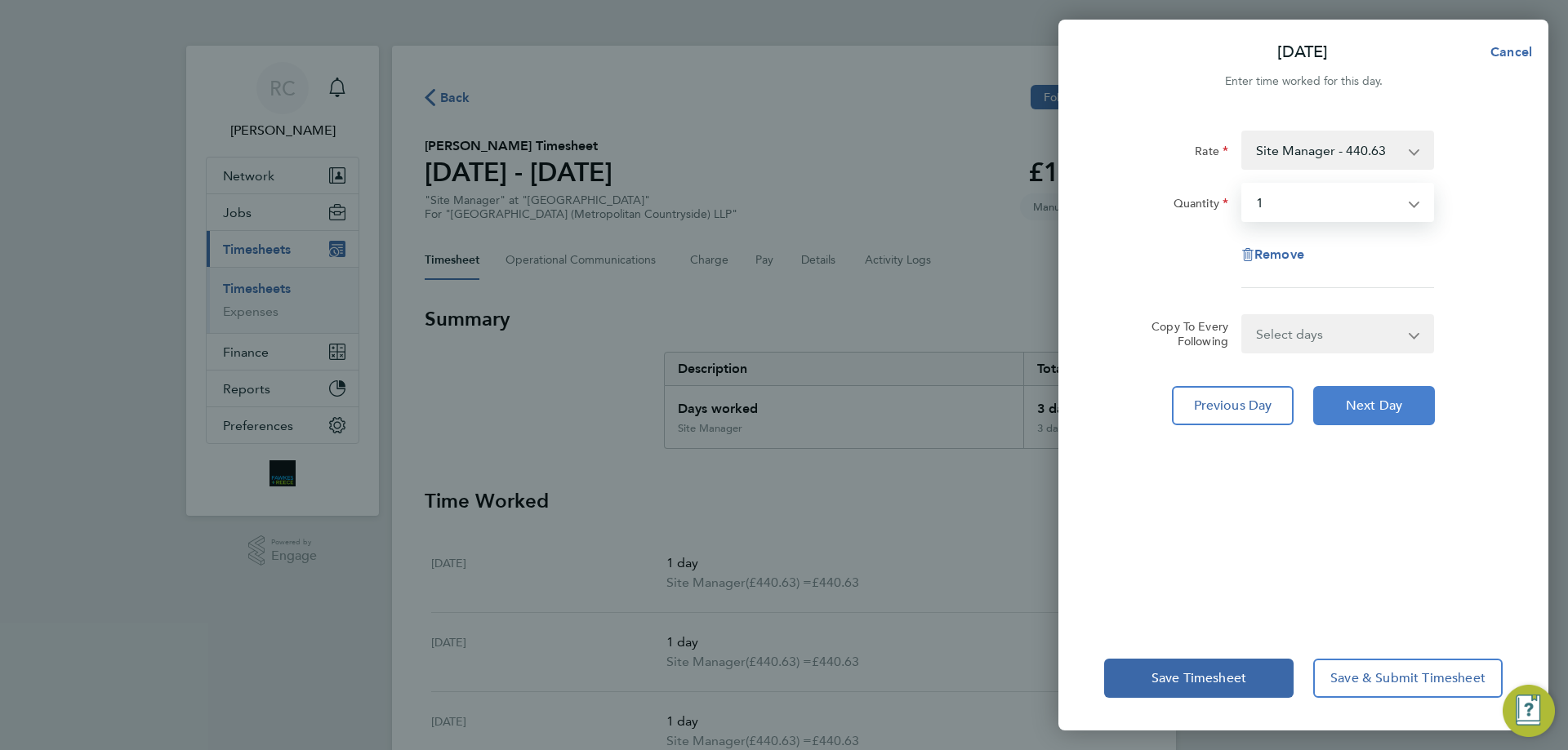
click at [1366, 414] on button "Next Day" at bounding box center [1374, 405] width 122 height 39
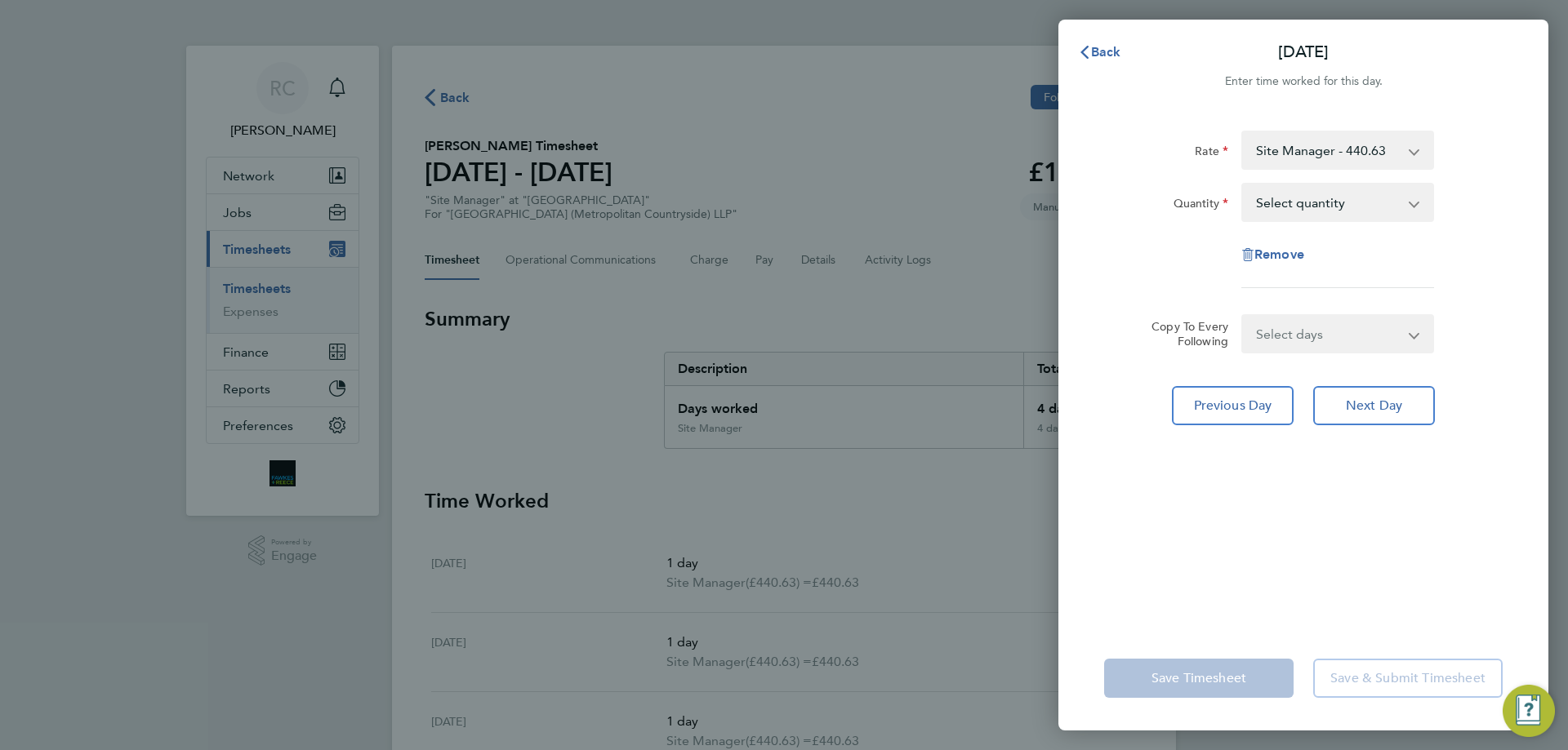
click at [1280, 201] on select "Select quantity 0.5 1" at bounding box center [1327, 203] width 170 height 36
select select "1"
click at [1242, 185] on select "Select quantity 0.5 1" at bounding box center [1327, 203] width 170 height 36
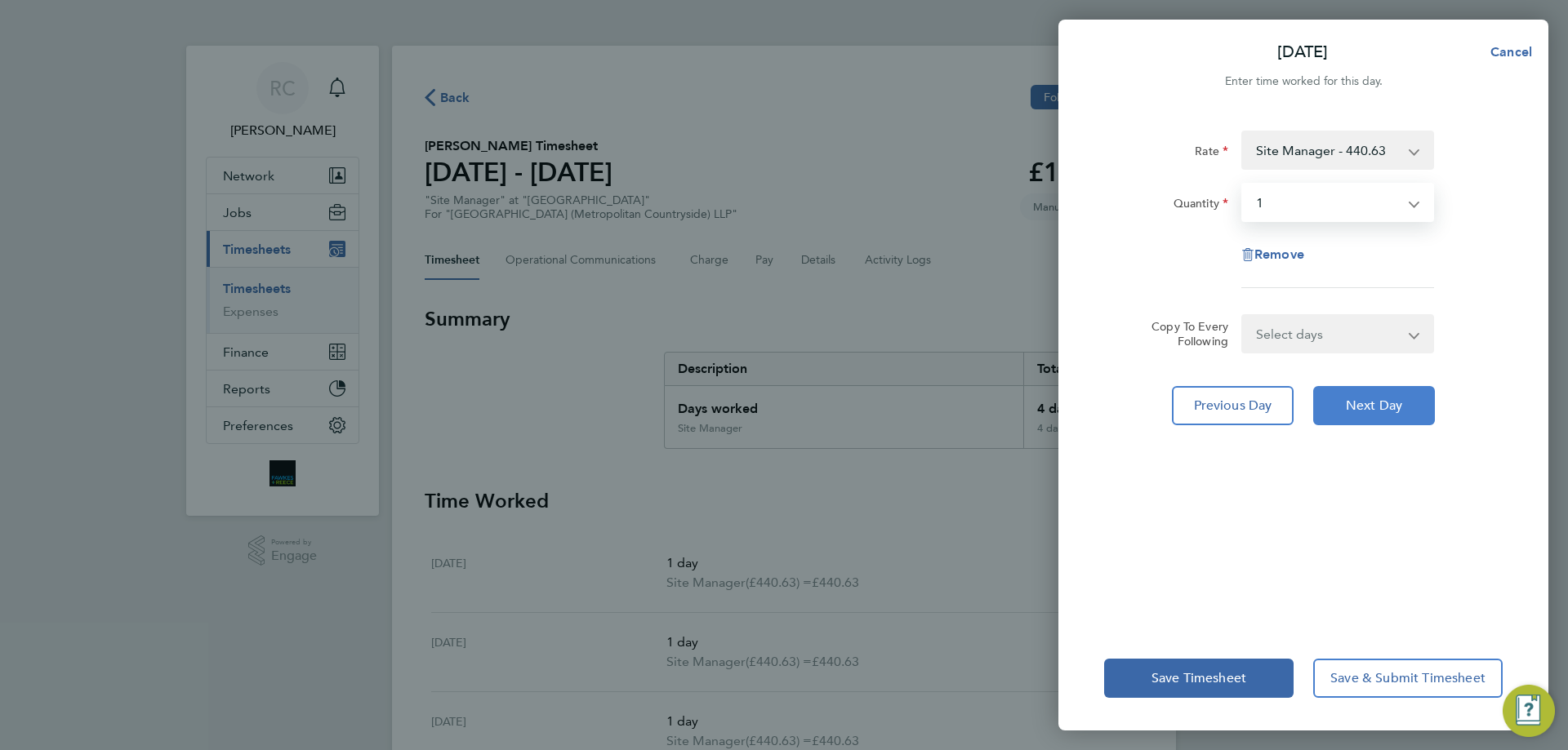
click at [1389, 406] on span "Next Day" at bounding box center [1374, 405] width 57 height 16
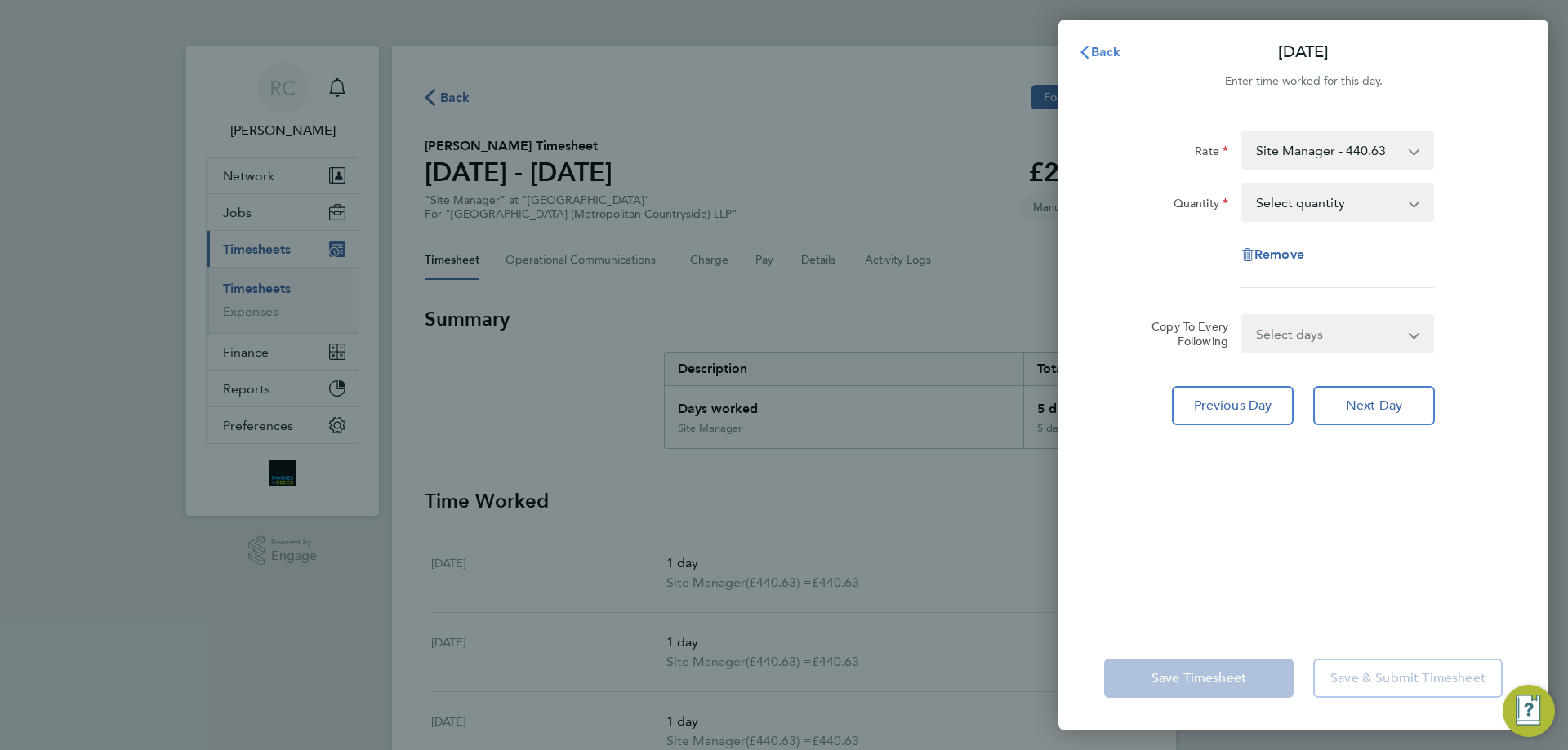
click at [1100, 51] on span "Back" at bounding box center [1106, 52] width 31 height 15
